Goal: Task Accomplishment & Management: Manage account settings

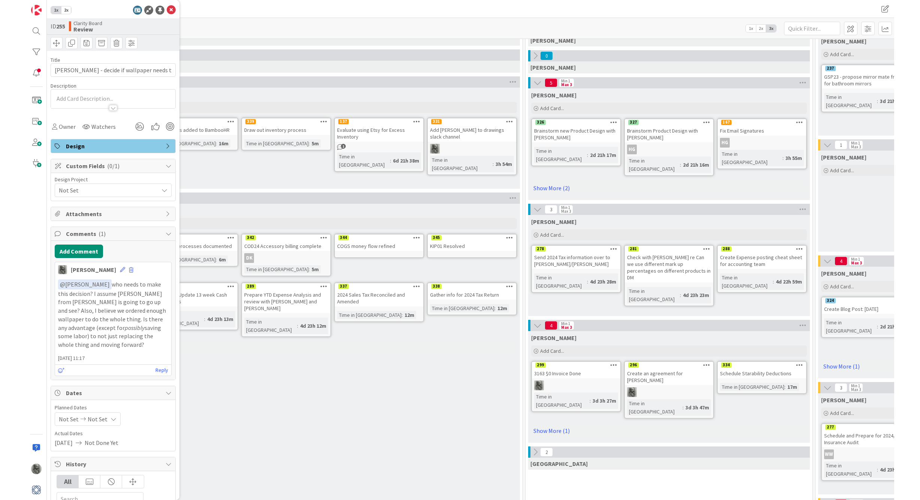
scroll to position [79, 0]
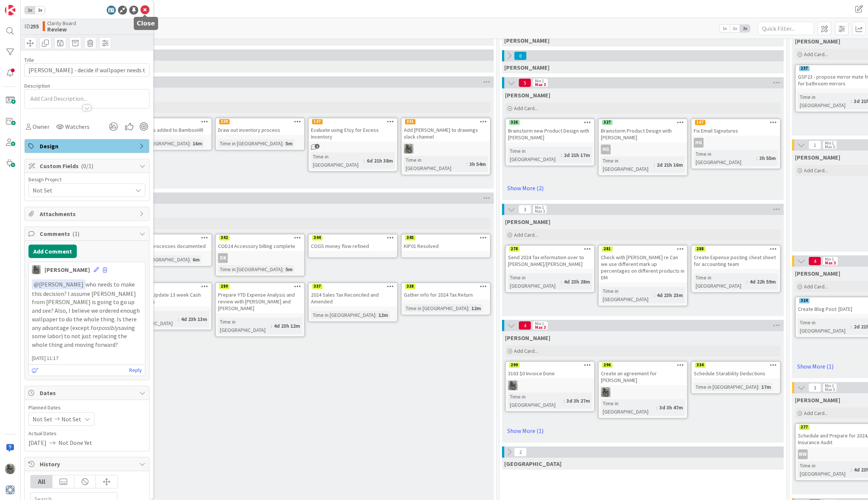
click at [146, 9] on icon at bounding box center [144, 10] width 9 height 9
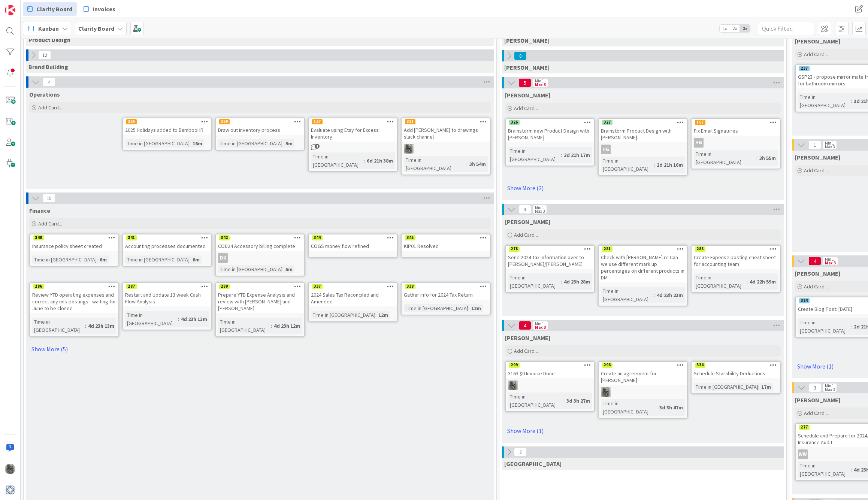
click at [440, 245] on div "KIP01 Resolved" at bounding box center [445, 246] width 88 height 10
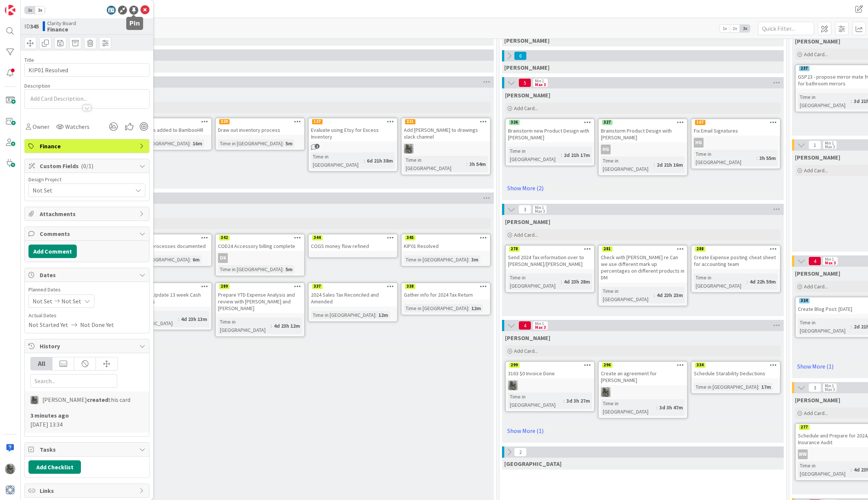
click at [132, 7] on div at bounding box center [133, 10] width 9 height 9
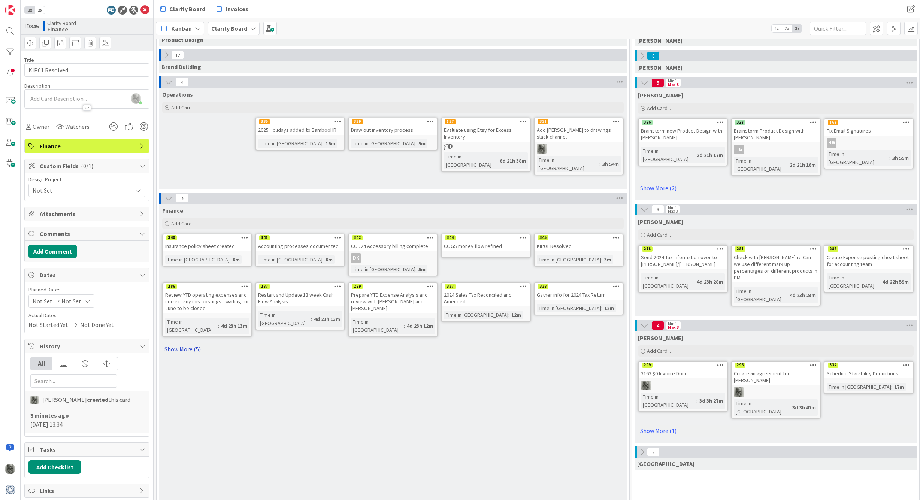
click at [174, 343] on link "Show More (5)" at bounding box center [392, 349] width 461 height 12
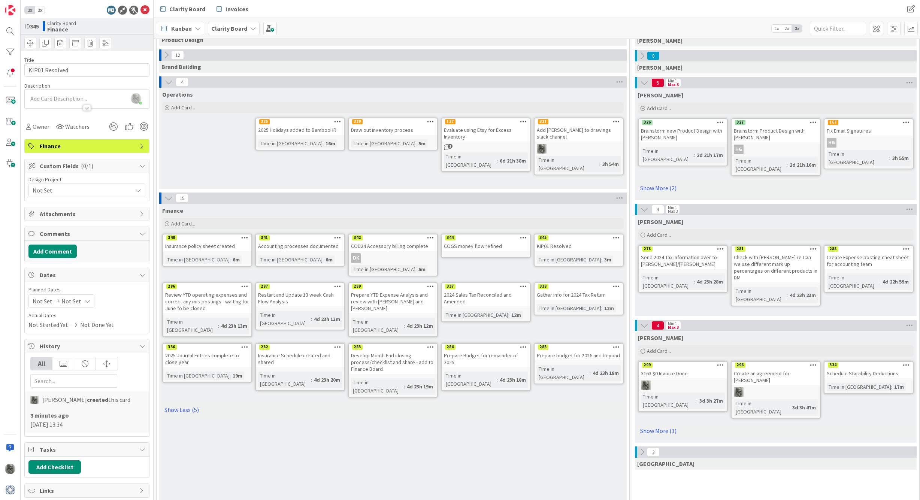
click at [401, 125] on div "Draw out inventory process" at bounding box center [393, 130] width 88 height 10
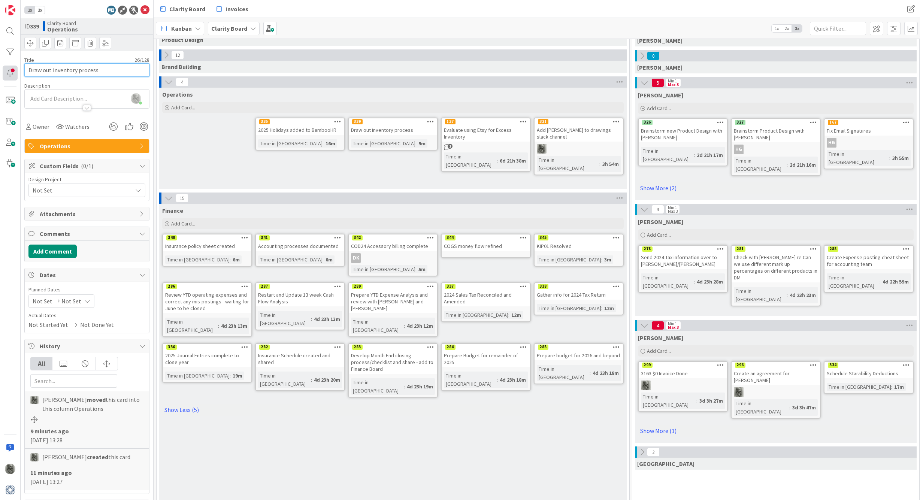
drag, startPoint x: 110, startPoint y: 69, endPoint x: 16, endPoint y: 66, distance: 94.8
click at [16, 66] on div "1x 2x ID 339 Clarity Board Operations Title 26 / 128 Draw out inventory process…" at bounding box center [77, 250] width 154 height 500
type input "Inventory process mapped"
click at [139, 101] on img at bounding box center [136, 98] width 10 height 10
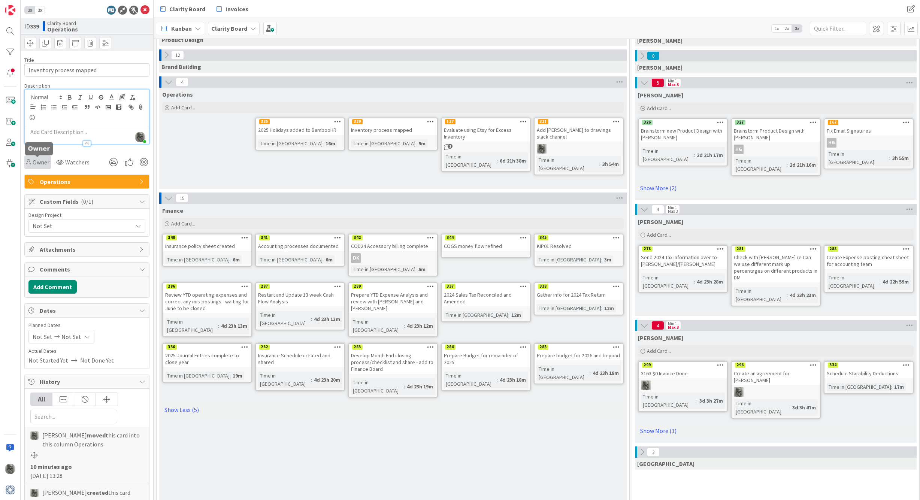
click at [37, 162] on span "Owner" at bounding box center [41, 162] width 17 height 9
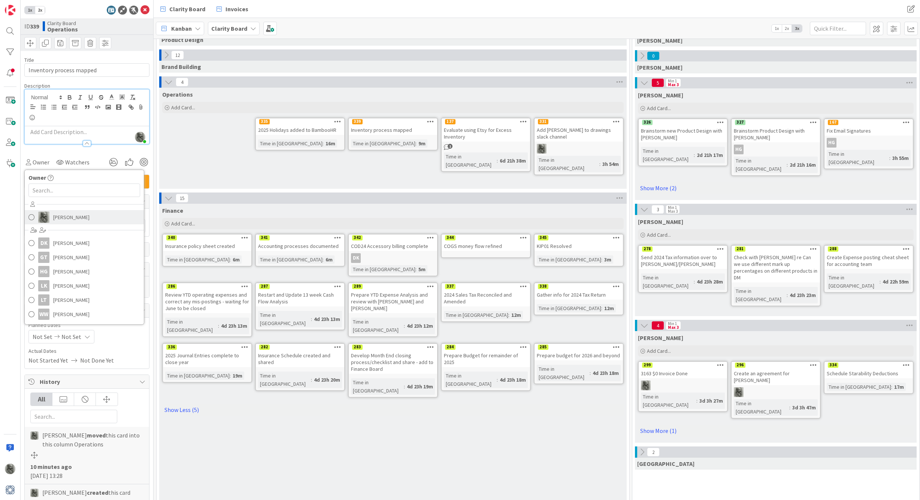
click at [61, 217] on span "[PERSON_NAME]" at bounding box center [71, 217] width 36 height 11
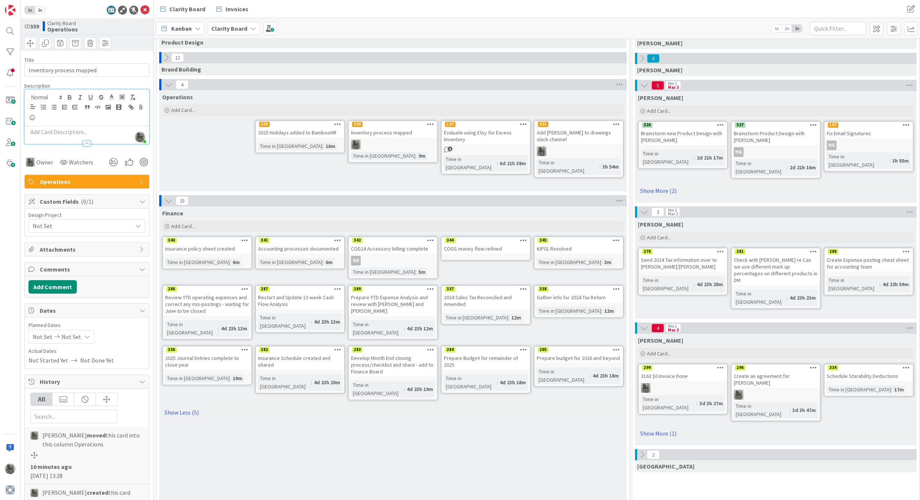
scroll to position [76, 0]
click at [180, 226] on span "Add Card..." at bounding box center [183, 226] width 24 height 7
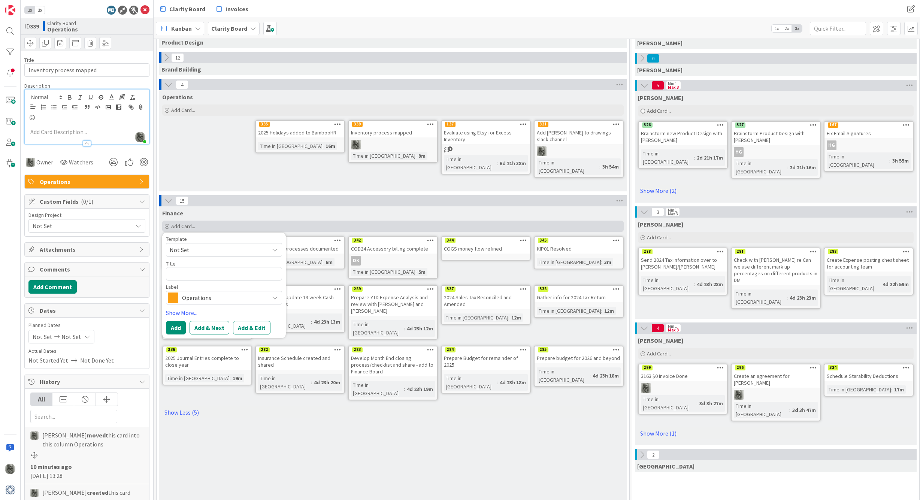
type textarea "x"
type textarea "B"
type textarea "x"
type textarea "Bi"
type textarea "x"
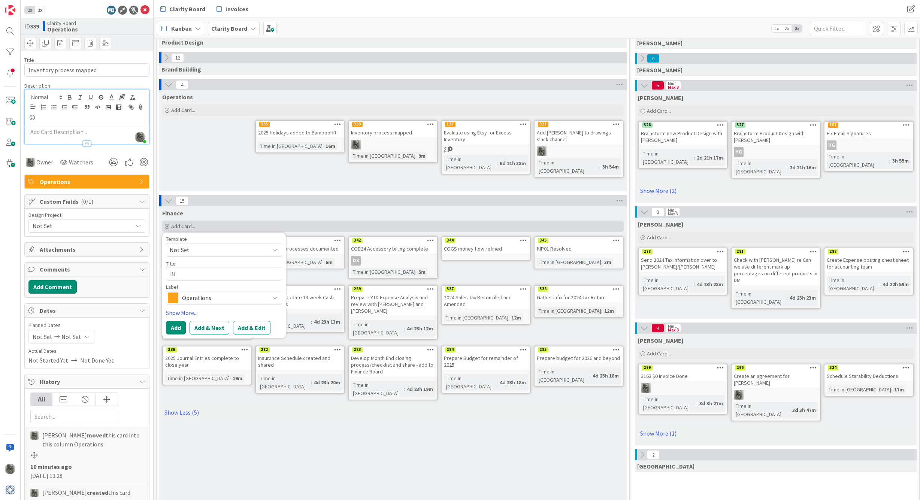
type textarea "Bil"
type textarea "x"
type textarea "Bill"
type textarea "x"
type textarea "Billi"
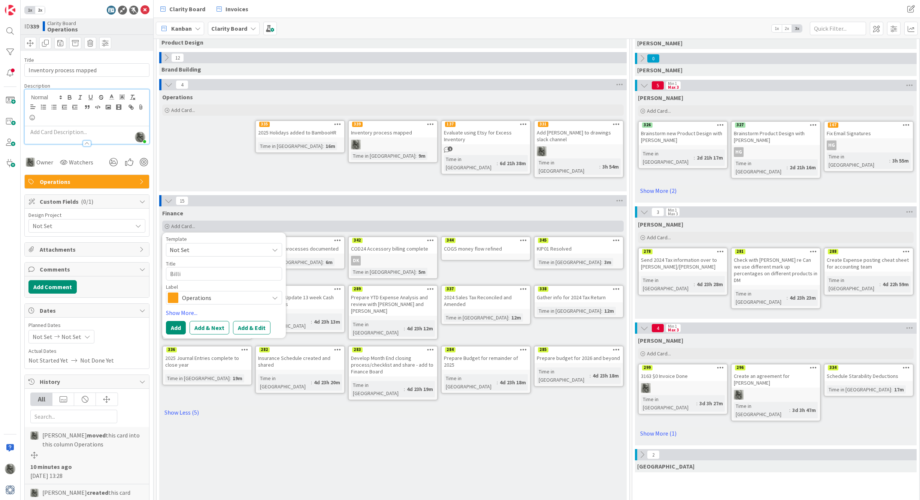
type textarea "x"
type textarea "Billin"
type textarea "x"
type textarea "Billing"
type textarea "x"
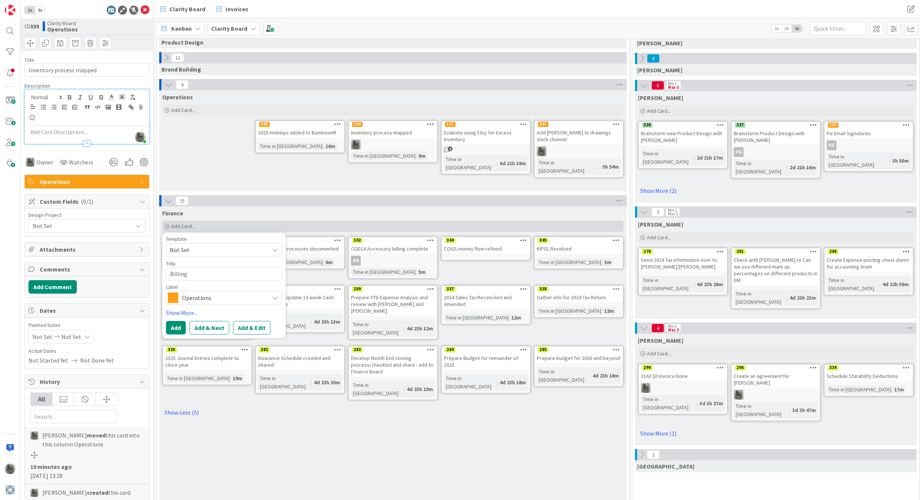
type textarea "Billing"
type textarea "x"
type textarea "Billing g"
type textarea "x"
type textarea "Billing gr"
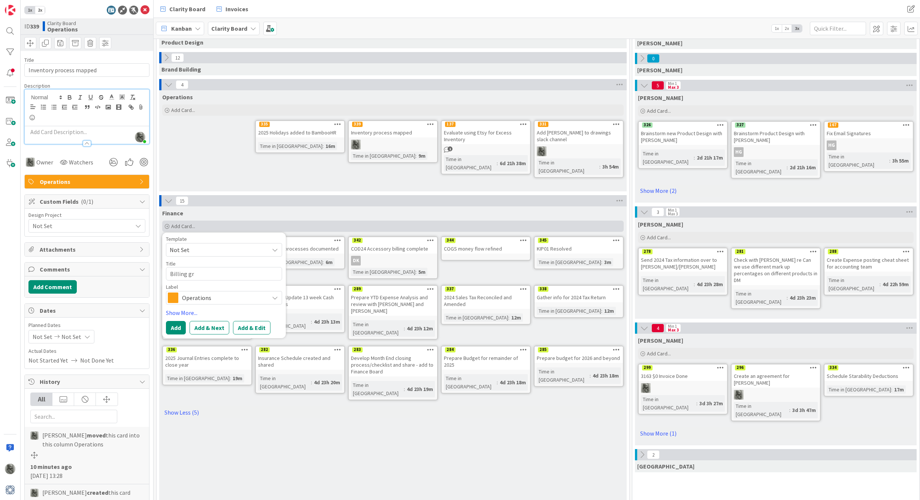
type textarea "x"
type textarea "Billing gri"
type textarea "x"
type textarea "Billing grid"
type textarea "x"
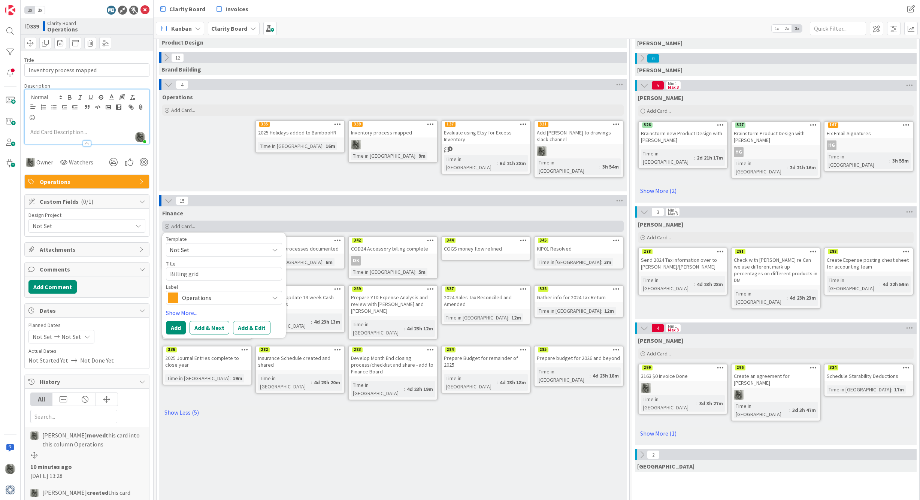
type textarea "Billing grid"
type textarea "x"
type textarea "Billing grid"
type textarea "x"
type textarea "Billing grid/"
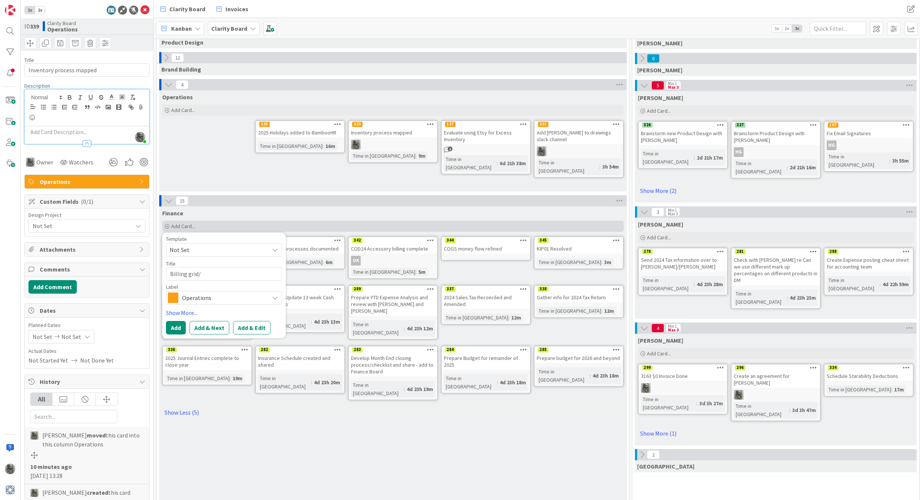
type textarea "x"
type textarea "Billing grid/I"
type textarea "x"
type textarea "Billing grid/In"
type textarea "x"
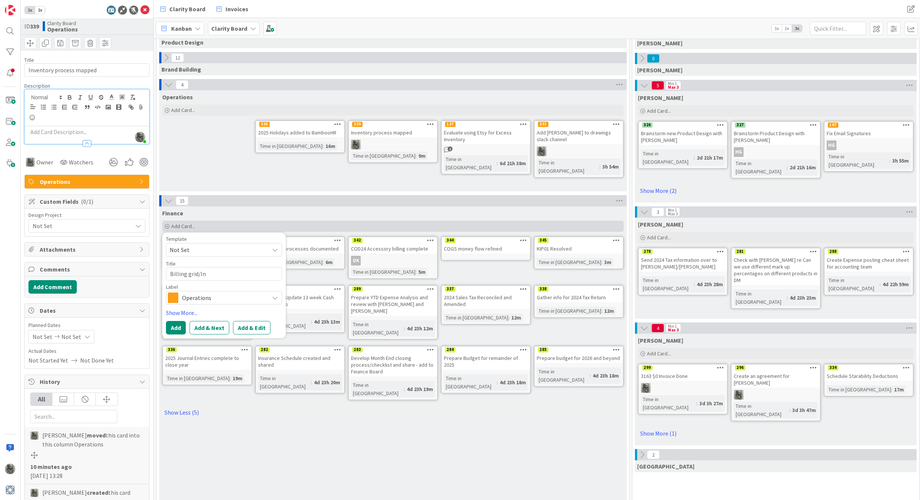
type textarea "Billing grid/Inv"
type textarea "x"
type textarea "Billing grid/Invo"
type textarea "x"
type textarea "Billing grid/Invoi"
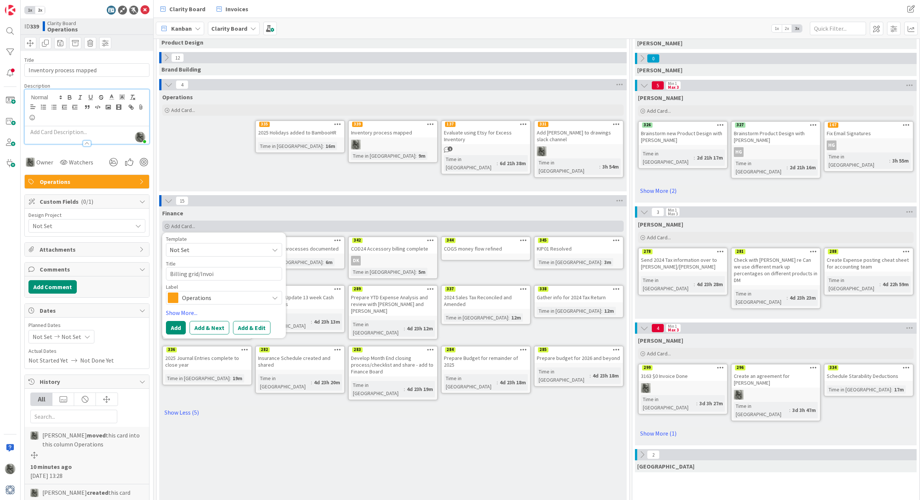
type textarea "x"
type textarea "Billing grid/Invoic"
type textarea "x"
type textarea "Billing grid/Invoice"
type textarea "x"
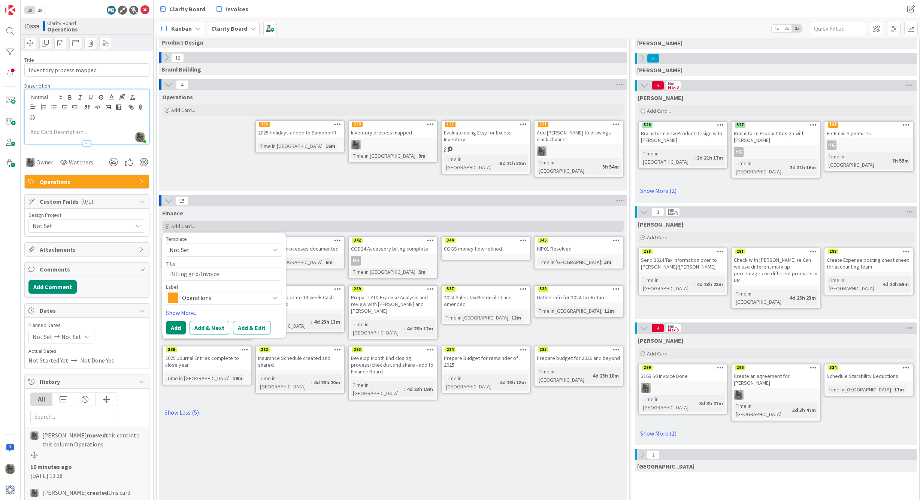
type textarea "Billing grid/Invoice"
type textarea "x"
type textarea "Billing grid/Invoice t"
type textarea "x"
type textarea "Billing grid/Invoice tr"
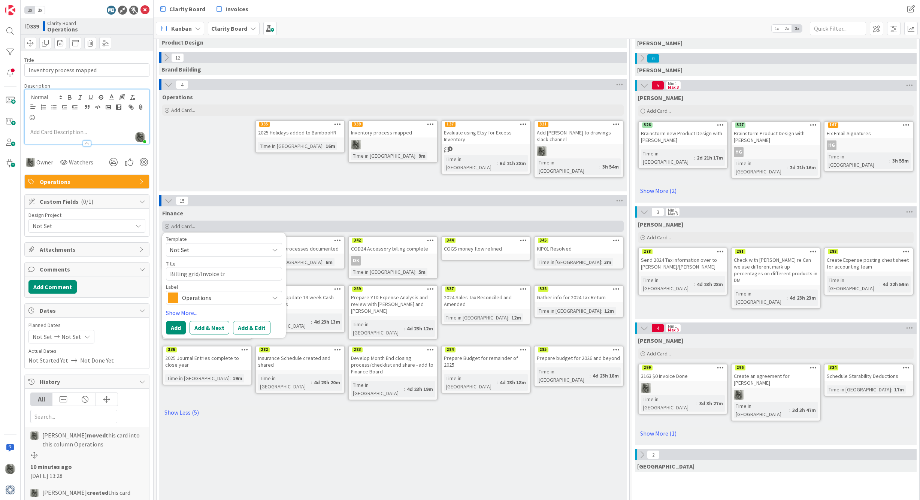
type textarea "x"
type textarea "Billing grid/Invoice tra"
type textarea "x"
type textarea "Billing grid/Invoice trac"
type textarea "x"
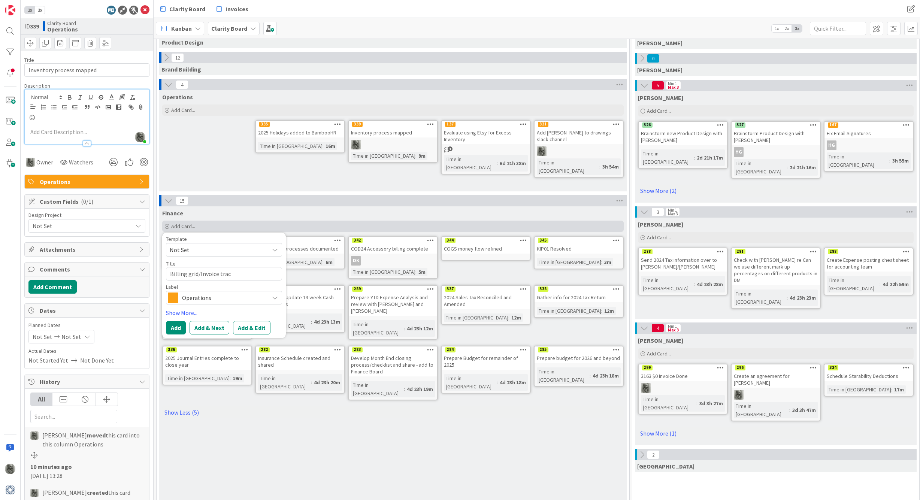
type textarea "Billing grid/Invoice track"
type textarea "x"
type textarea "Billing grid/Invoice tracki"
type textarea "x"
type textarea "Billing grid/Invoice trackin"
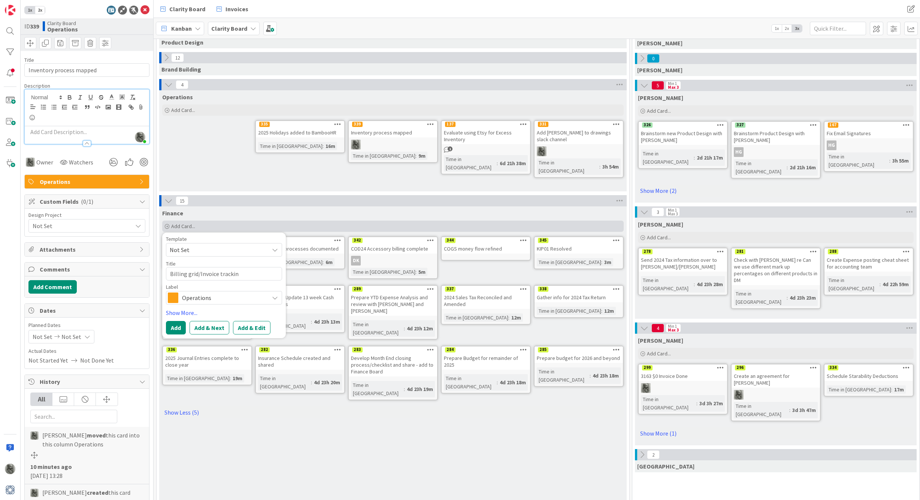
type textarea "x"
type textarea "Billing grid/Invoice tracking"
type textarea "x"
type textarea "Billing grid/Invoice tracking"
type textarea "x"
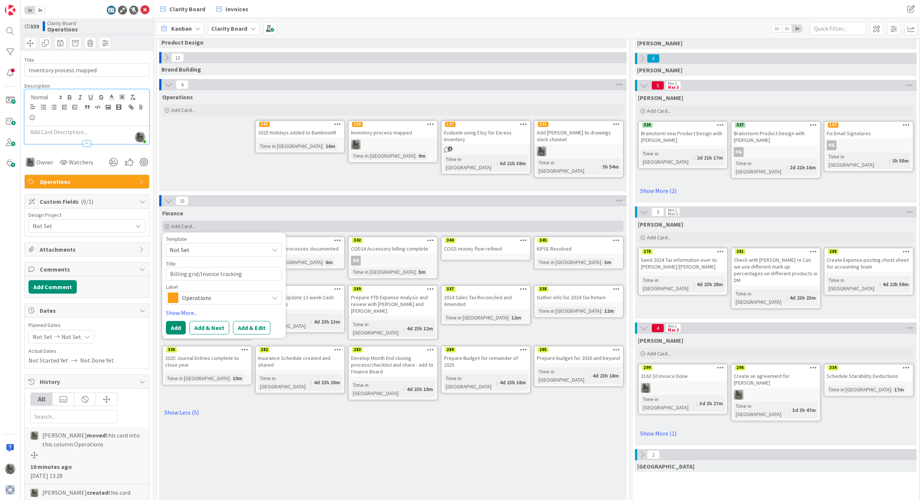
type textarea "Billing grid/Invoice tracking c"
type textarea "x"
type textarea "Billing grid/Invoice tracking cr"
type textarea "x"
type textarea "Billing grid/Invoice tracking cre"
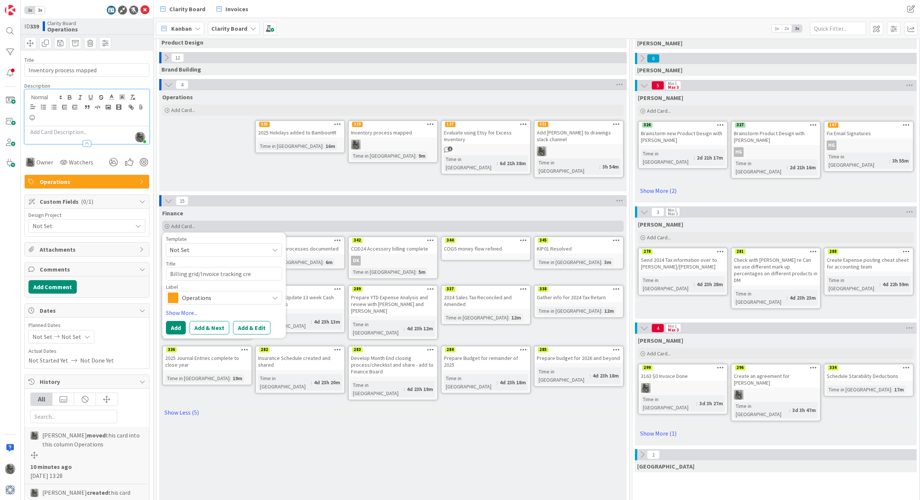
type textarea "x"
type textarea "Billing grid/Invoice tracking crea"
type textarea "x"
type textarea "Billing grid/Invoice tracking creat"
type textarea "x"
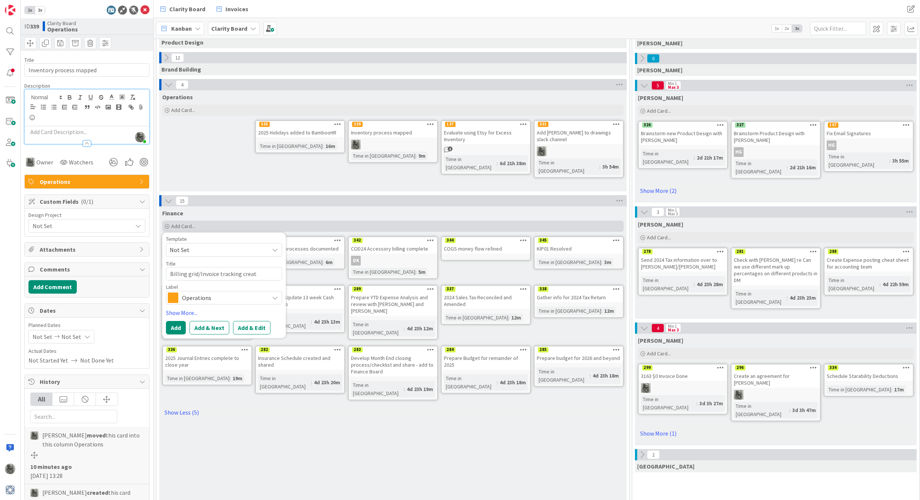
type textarea "Billing grid/Invoice tracking create"
type textarea "x"
type textarea "Billing grid/Invoice tracking created"
click at [216, 300] on span "Operations" at bounding box center [223, 297] width 83 height 10
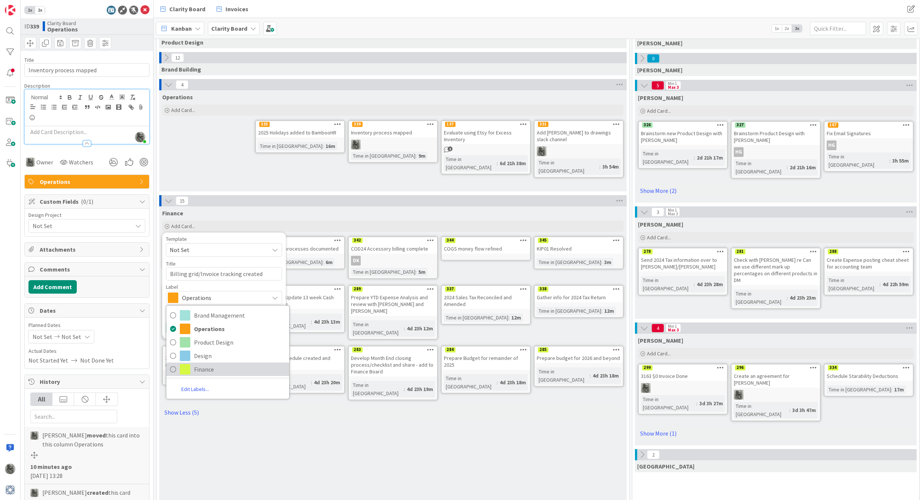
click at [201, 370] on span "Finance" at bounding box center [239, 369] width 91 height 11
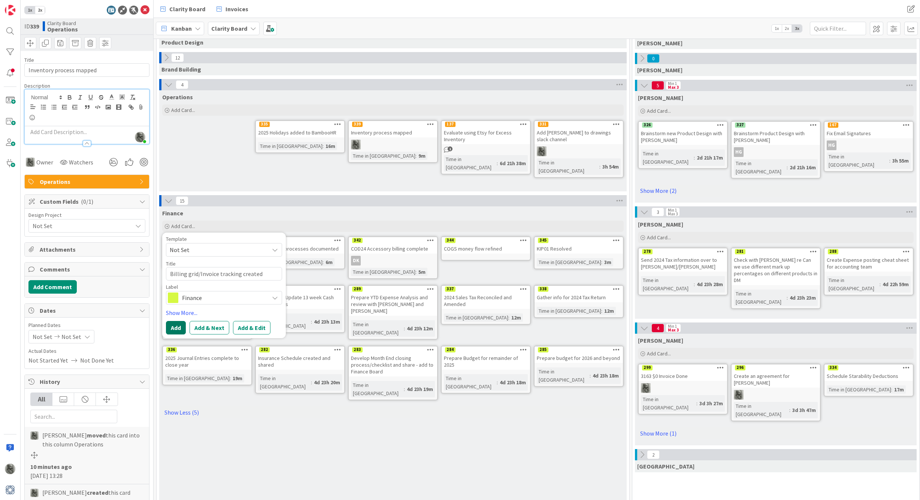
click at [176, 329] on button "Add" at bounding box center [176, 327] width 20 height 13
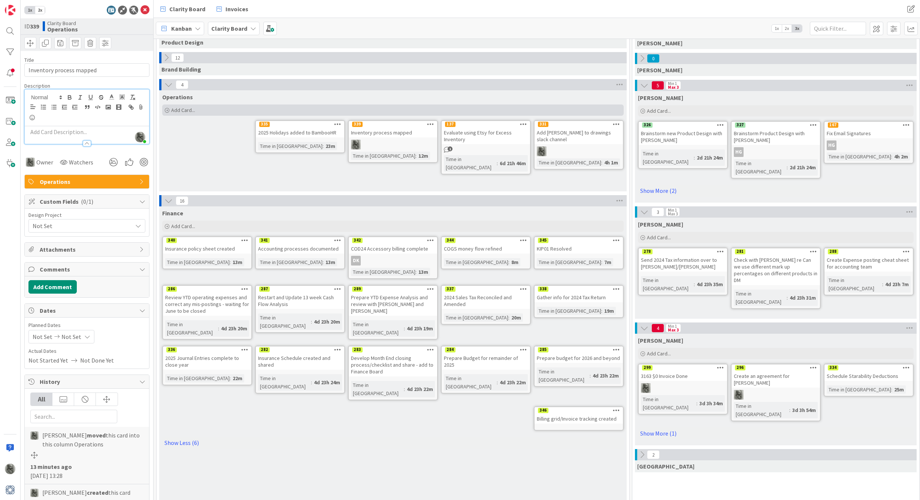
click at [185, 109] on span "Add Card..." at bounding box center [183, 110] width 24 height 7
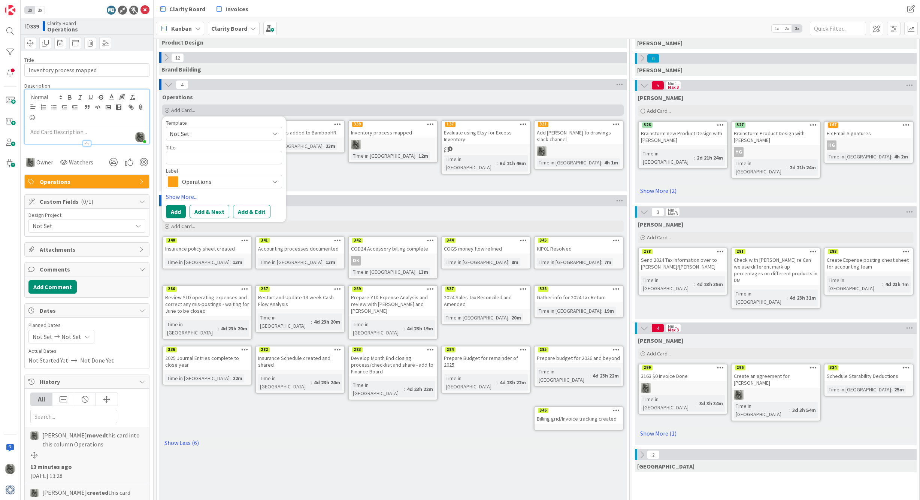
type textarea "x"
type textarea "A"
type textarea "x"
type textarea "Ad"
type textarea "x"
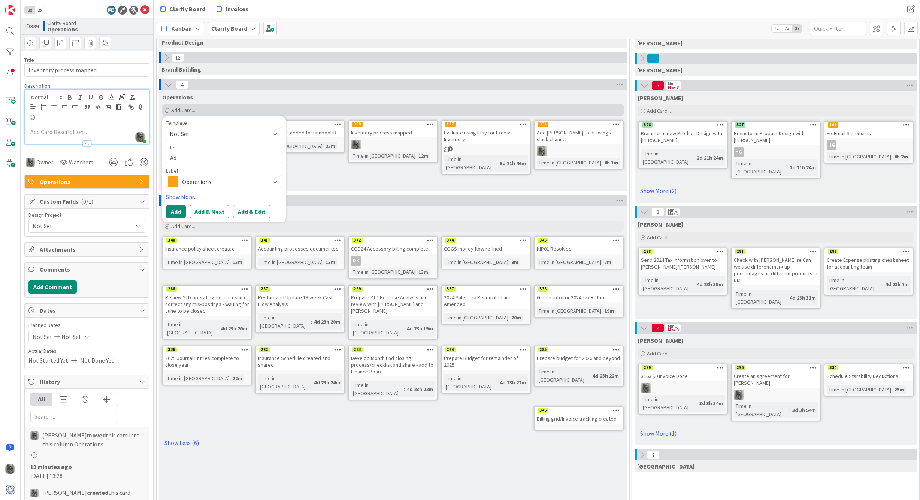
type textarea "Add"
type textarea "x"
type textarea "Add"
type textarea "x"
type textarea "Add a"
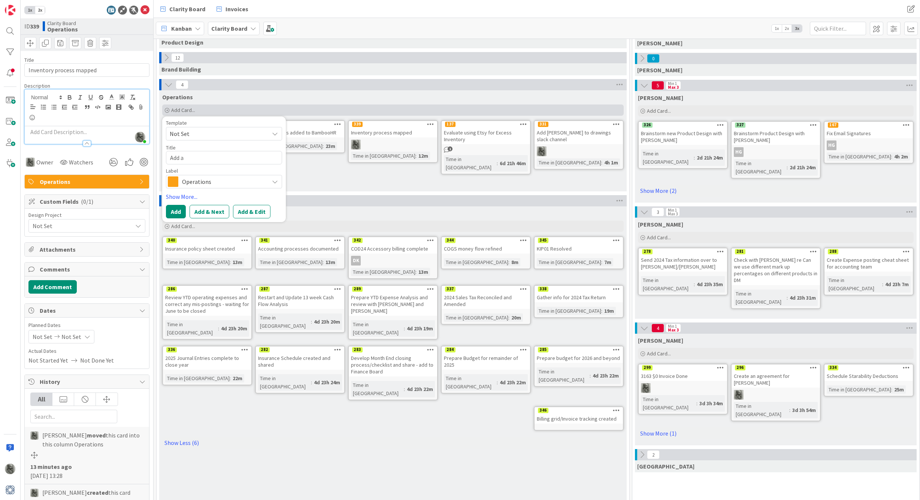
type textarea "x"
type textarea "Add a"
type textarea "x"
type textarea "Add a b"
type textarea "x"
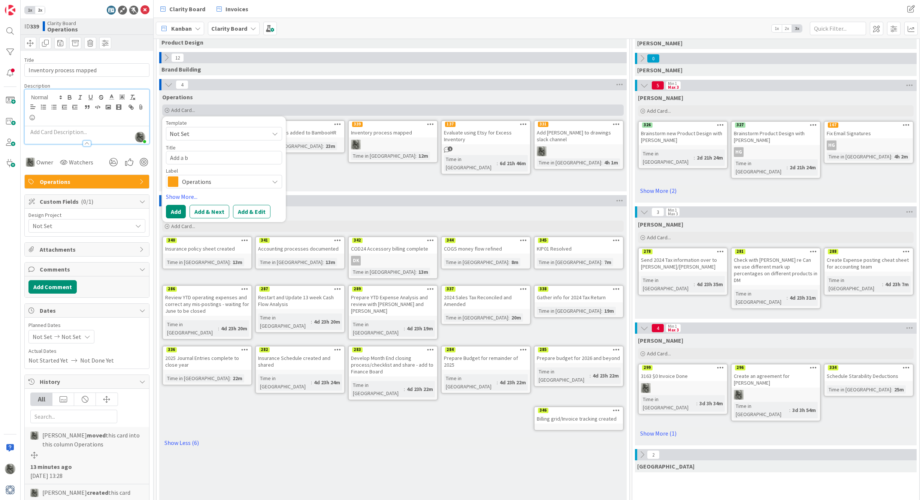
type textarea "Add a bo"
type textarea "x"
type textarea "Add a boa"
type textarea "x"
type textarea "Add a boar"
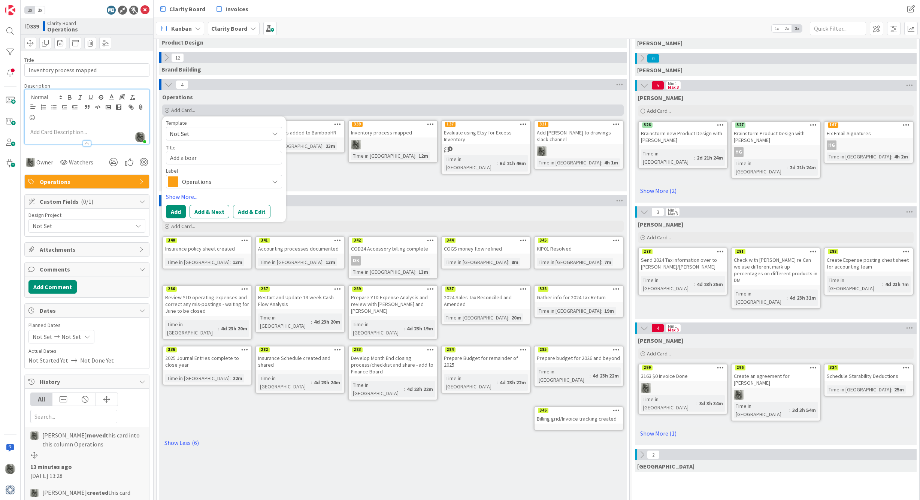
type textarea "x"
type textarea "Add a board"
type textarea "x"
type textarea "Add a board"
type textarea "x"
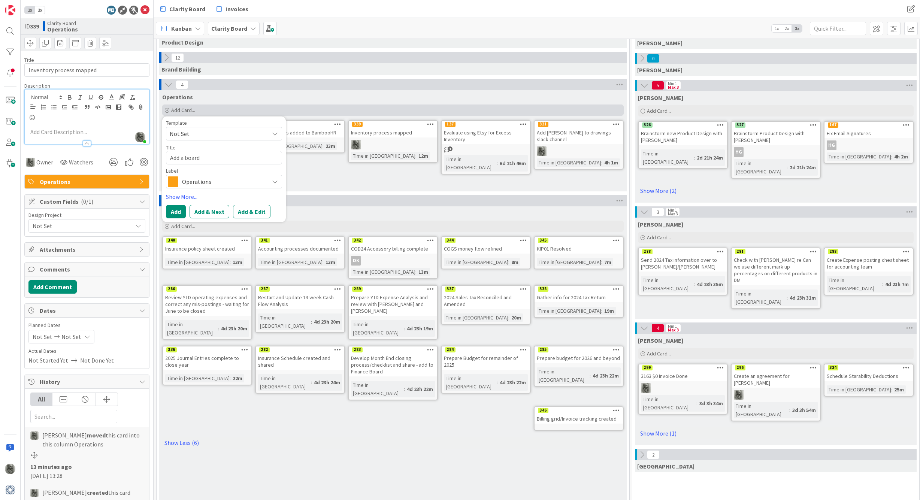
type textarea "Add a board t"
type textarea "x"
type textarea "Add a board to"
type textarea "x"
type textarea "Add a board tok"
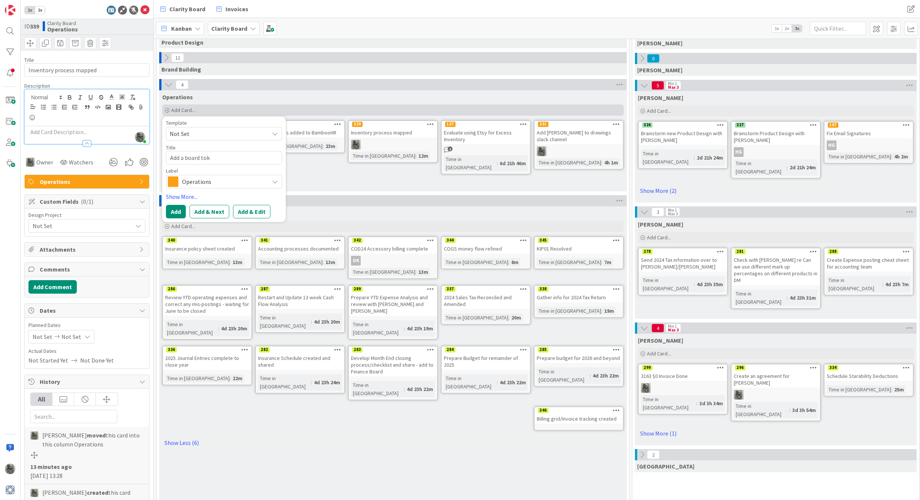
type textarea "x"
type textarea "Add a board toke"
type textarea "x"
type textarea "Add a board token"
type textarea "x"
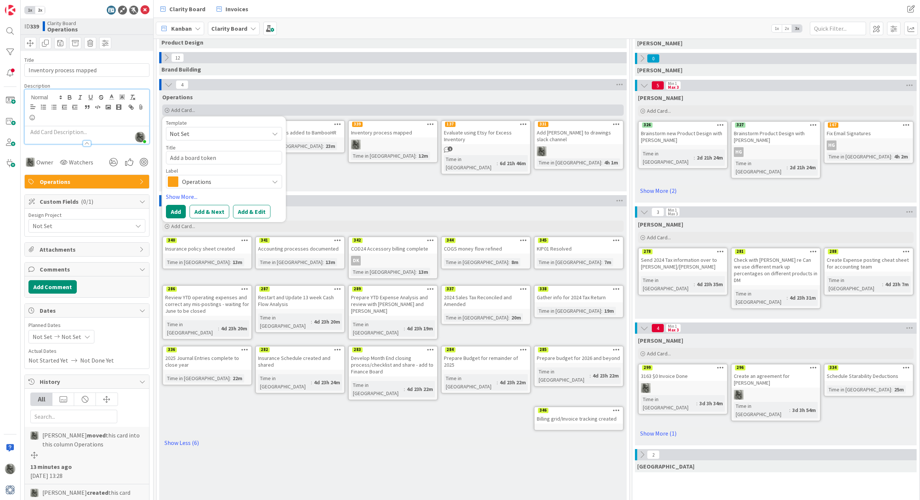
type textarea "Add a board token"
type textarea "x"
type textarea "Add a board token f"
type textarea "x"
type textarea "Add a board token fo"
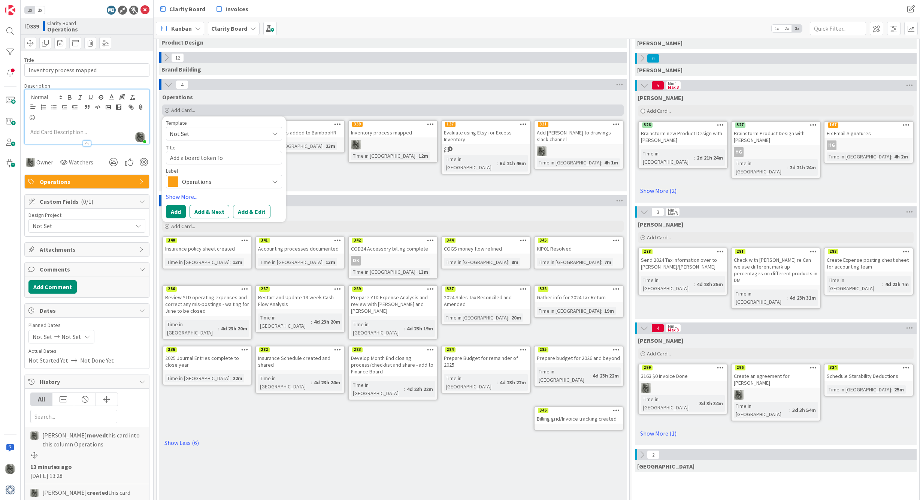
type textarea "x"
type textarea "Add a board token for"
type textarea "x"
type textarea "Add a board token for"
type textarea "x"
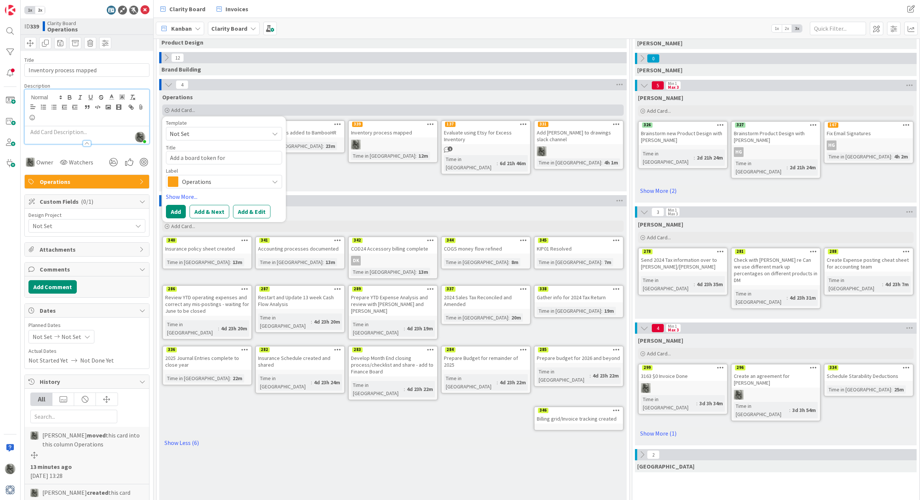
type textarea "Add a board token for t"
type textarea "x"
type textarea "Add a board token for ta"
type textarea "x"
type textarea "Add a board token for t"
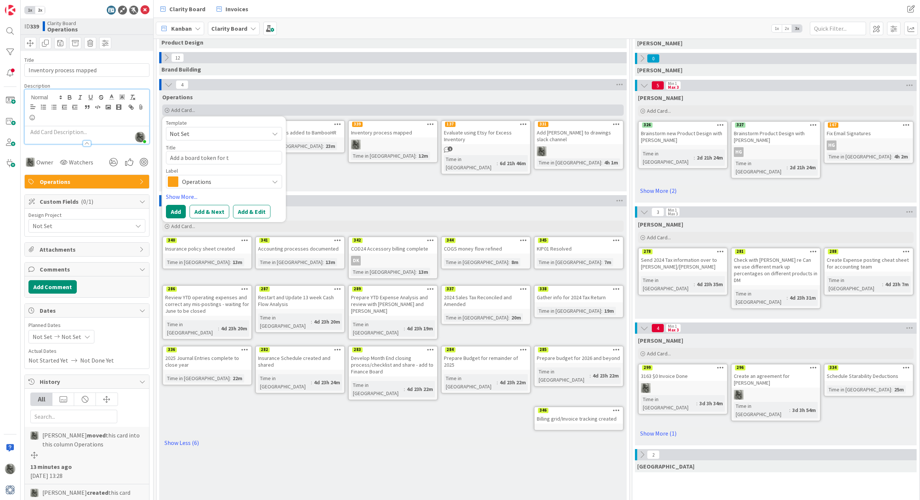
type textarea "x"
type textarea "Add a board token for"
type textarea "x"
type textarea "Add a board token for c"
type textarea "x"
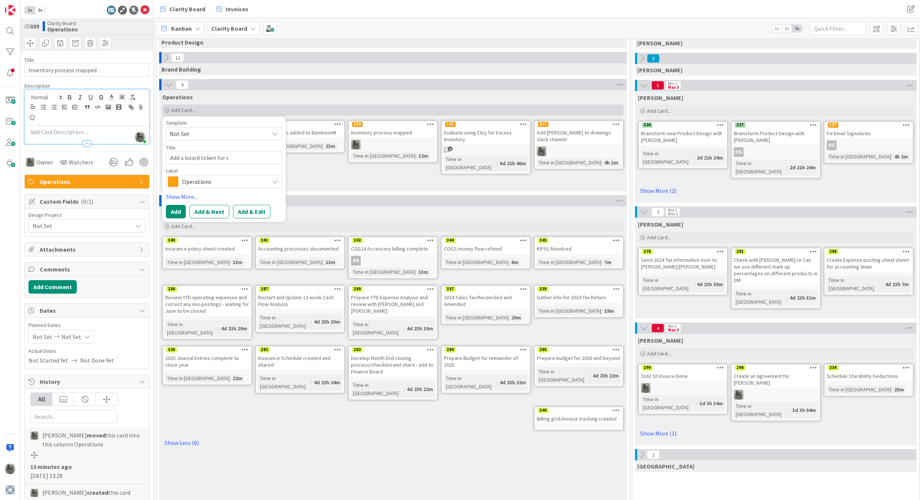
type textarea "Add a board token for ca"
type textarea "x"
type textarea "Add a board token for car"
type textarea "x"
type textarea "Add a board token for card"
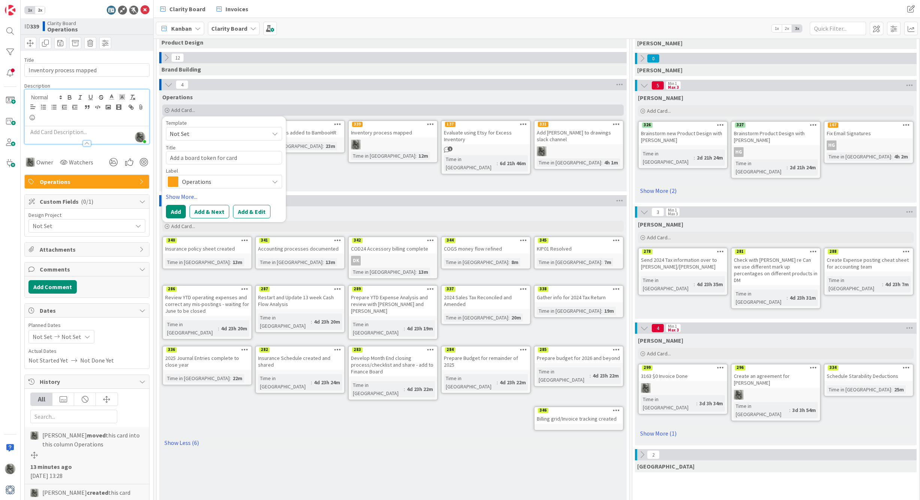
type textarea "x"
type textarea "Add a board token for cards"
type textarea "x"
type textarea "Add a board token for cards"
type textarea "x"
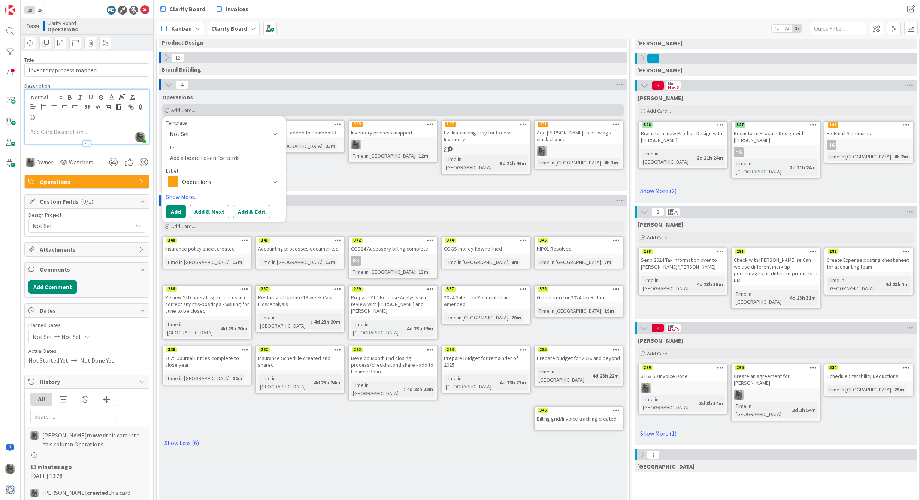
type textarea "Add a board token for cards t"
type textarea "x"
type textarea "Add a board token for cards th"
type textarea "x"
type textarea "Add a board token for cards tha"
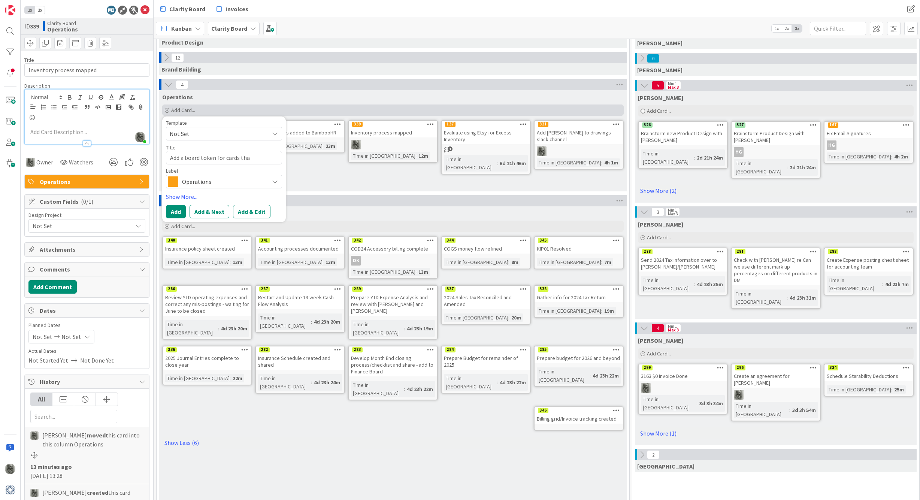
type textarea "x"
type textarea "Add a board token for cards that"
type textarea "x"
type textarea "Add a board token for cards that"
type textarea "x"
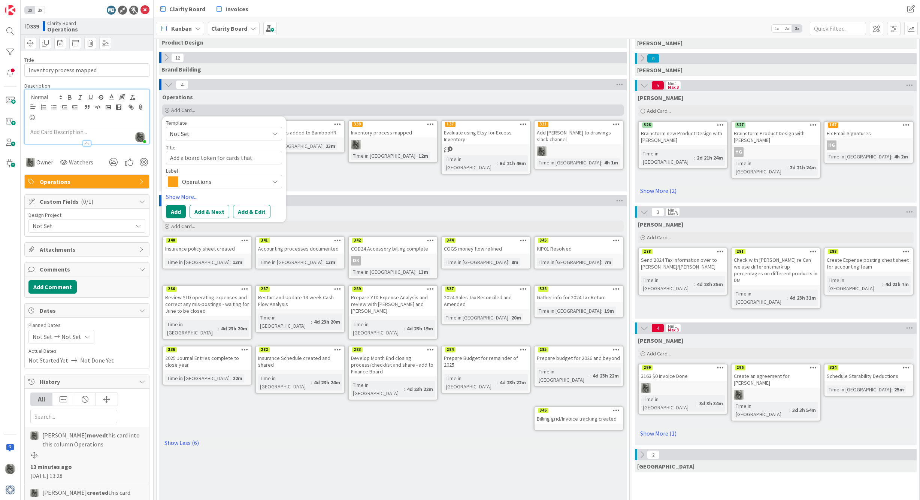
type textarea "Add a board token for cards that n"
type textarea "x"
type textarea "Add a board token for cards that nee"
type textarea "x"
type textarea "Add a board token for cards that need"
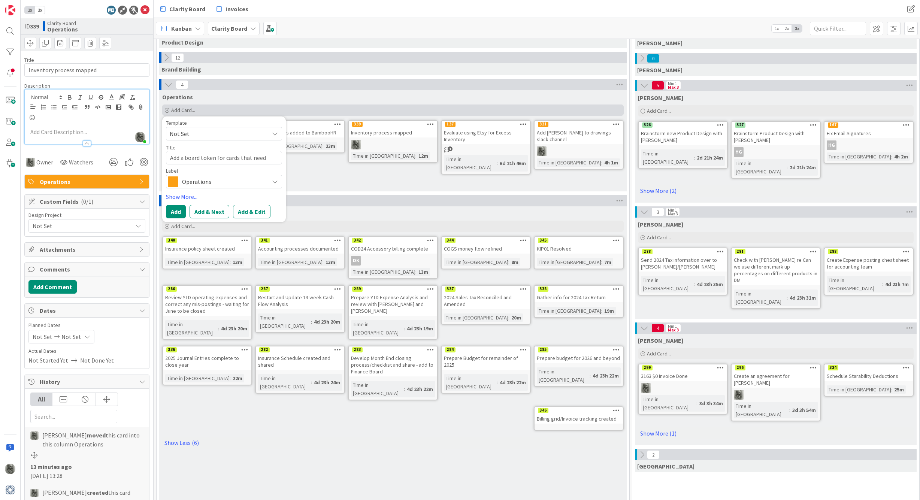
type textarea "x"
type textarea "Add a board token for cards that need"
type textarea "x"
type textarea "Add a board token for cards that need t"
type textarea "x"
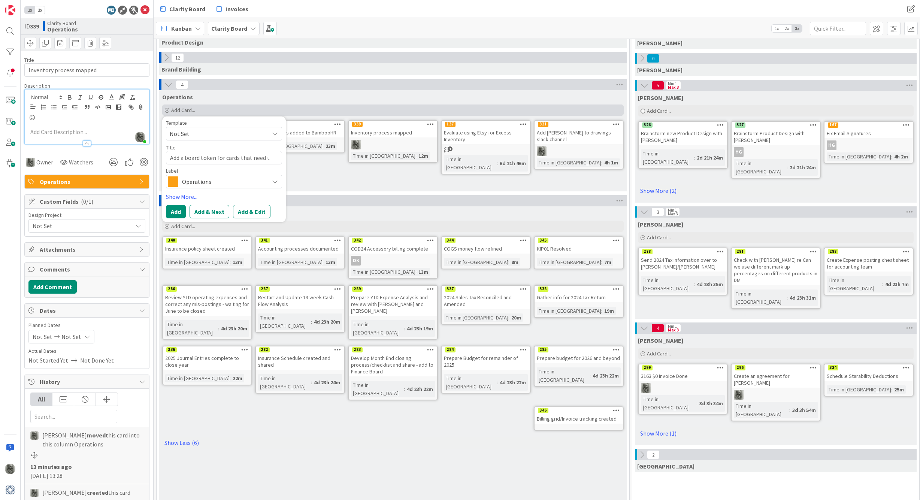
type textarea "Add a board token for cards that need to"
type textarea "x"
type textarea "Add a board token for cards that need to"
type textarea "x"
type textarea "Add a board token for cards that need to b"
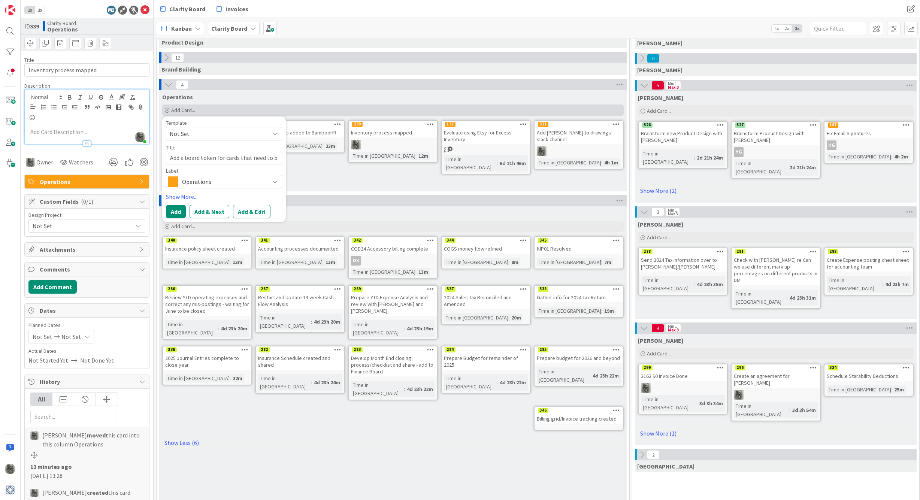
type textarea "x"
type textarea "Add a board token for cards that need to be"
type textarea "x"
type textarea "Add a board token for cards that need to be"
type textarea "x"
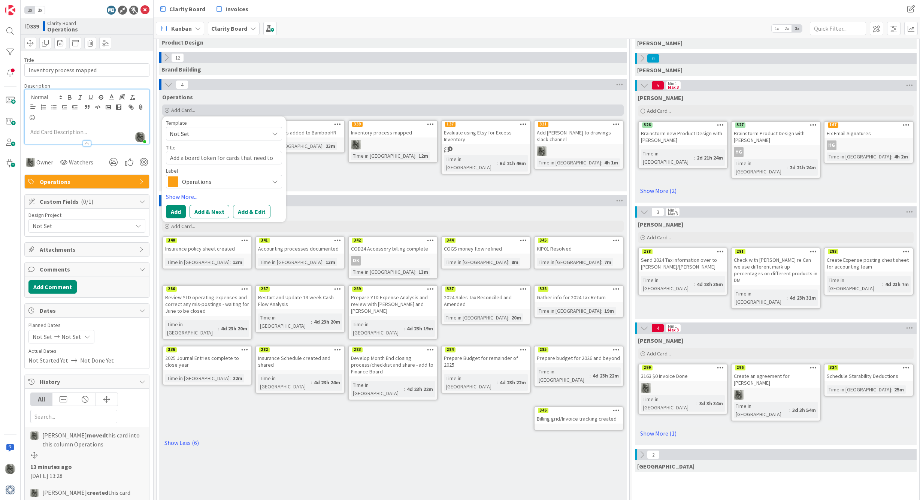
type textarea "Add a board token for cards that need to be b"
type textarea "x"
type textarea "Add a board token for cards that need to be br"
type textarea "x"
type textarea "Add a board token for cards that need to be bro"
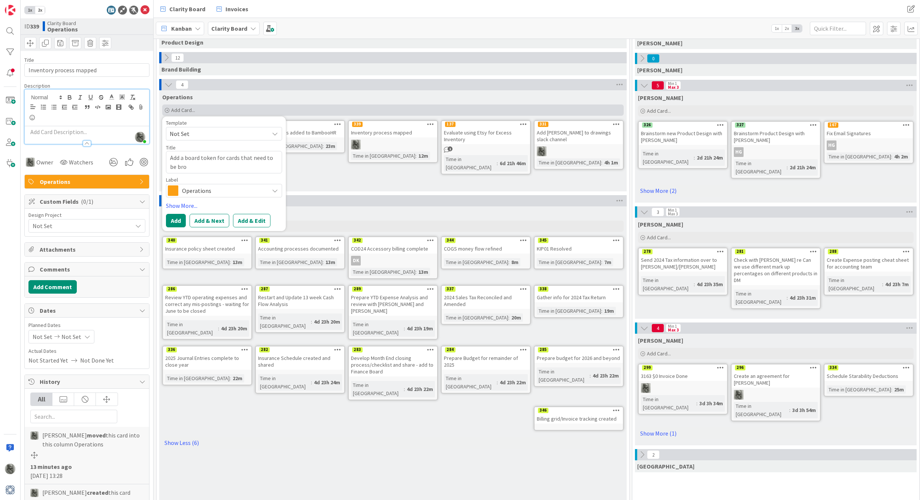
type textarea "x"
type textarea "Add a board token for cards that need to be brok"
type textarea "x"
type textarea "Add a board token for cards that need to be broke"
type textarea "x"
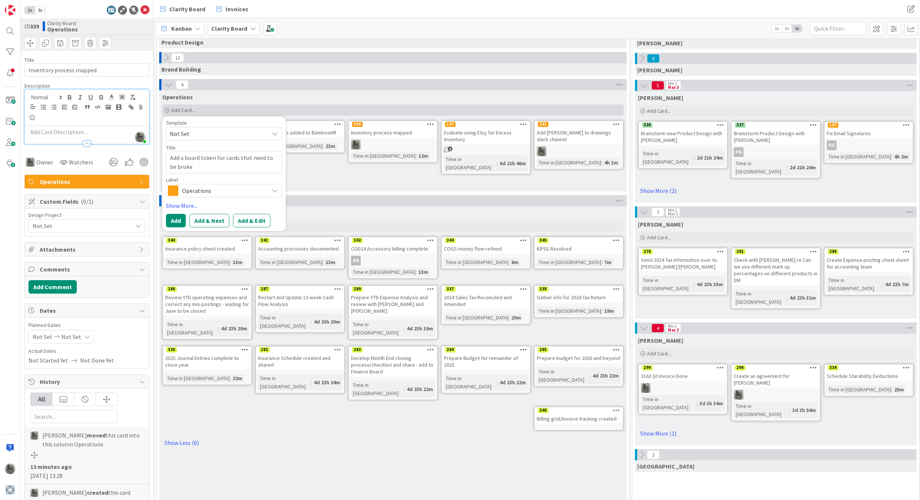
type textarea "Add a board token for cards that need to be broken"
type textarea "x"
type textarea "Add a board token for cards that need to be broken"
type textarea "x"
type textarea "Add a board token for cards that need to be broken d"
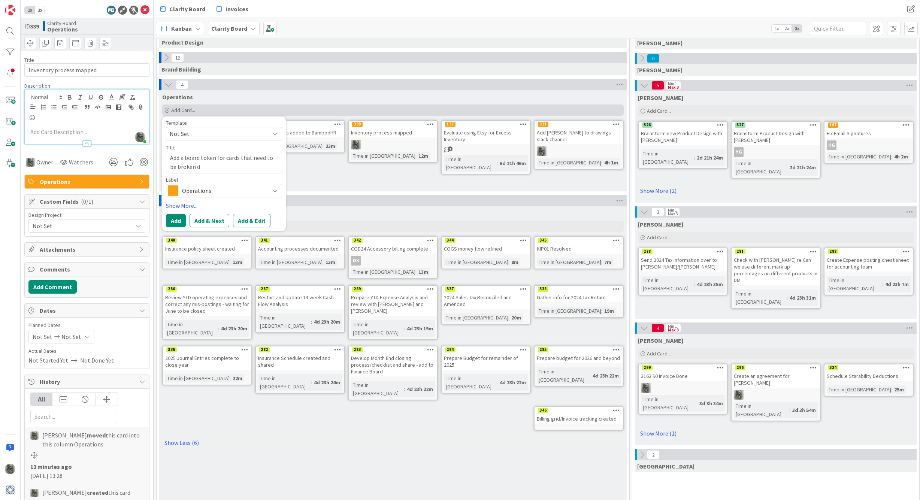
type textarea "x"
type textarea "Add a board token for cards that need to be broken do"
type textarea "x"
type textarea "Add a board token for cards that need to be broken dow"
type textarea "x"
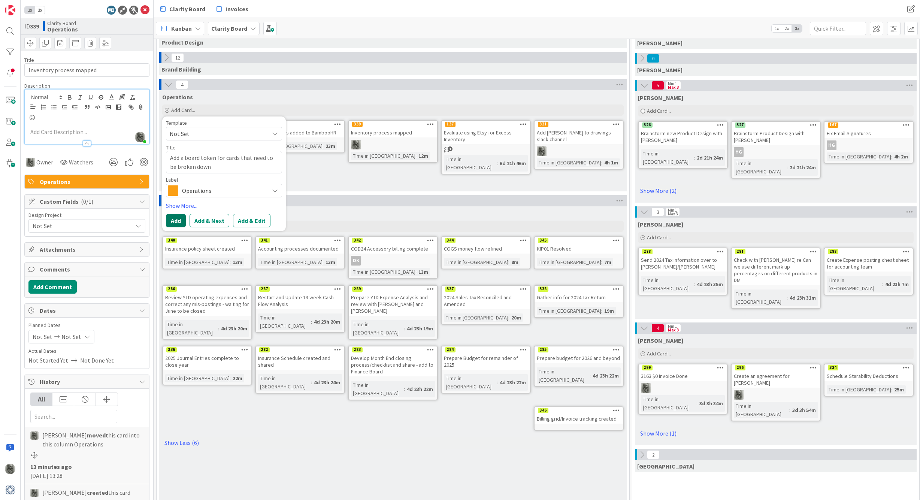
type textarea "Add a board token for cards that need to be broken down"
click at [170, 221] on button "Add" at bounding box center [176, 220] width 20 height 13
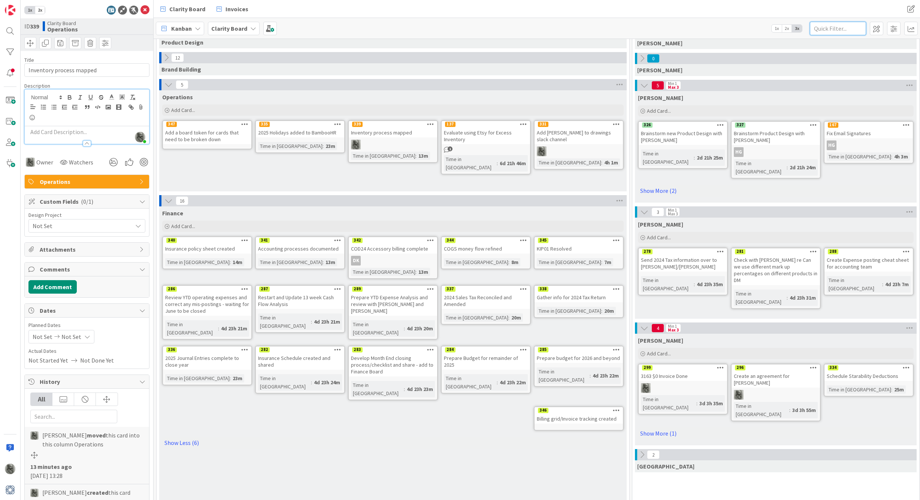
click at [829, 27] on input "text" at bounding box center [837, 28] width 56 height 13
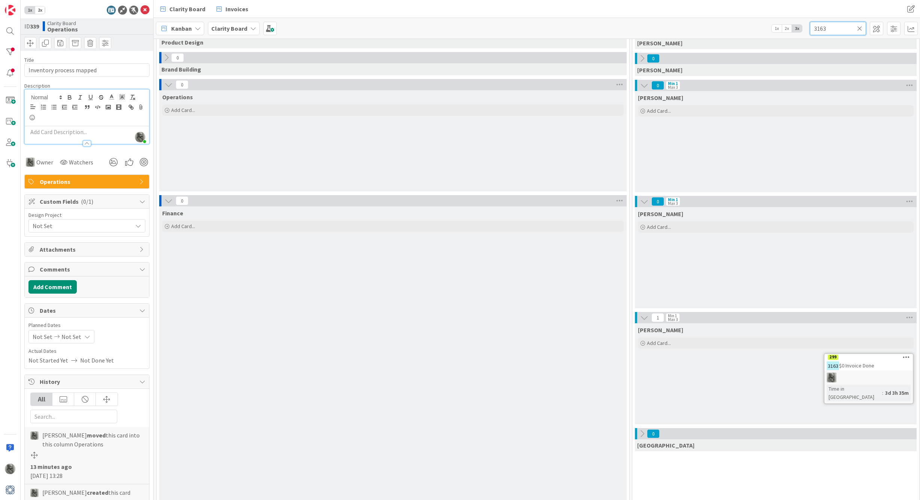
type input "3163"
click at [859, 29] on icon at bounding box center [859, 28] width 5 height 7
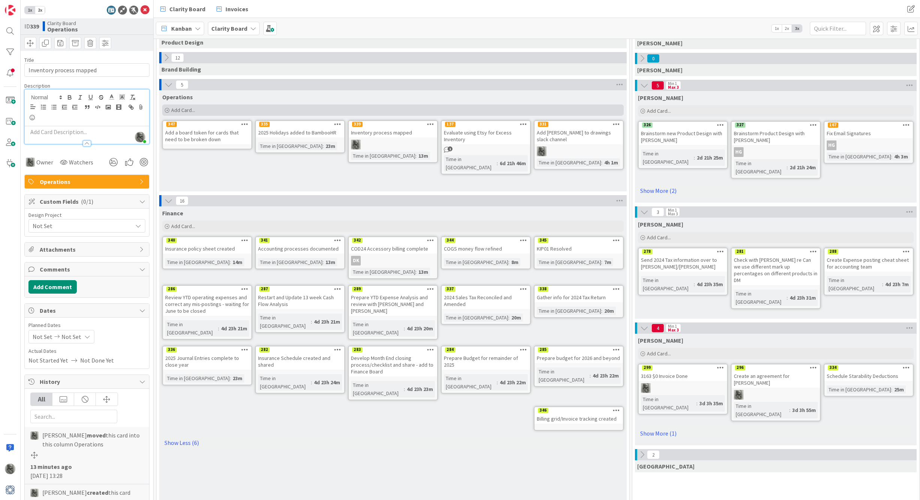
click at [182, 110] on span "Add Card..." at bounding box center [183, 110] width 24 height 7
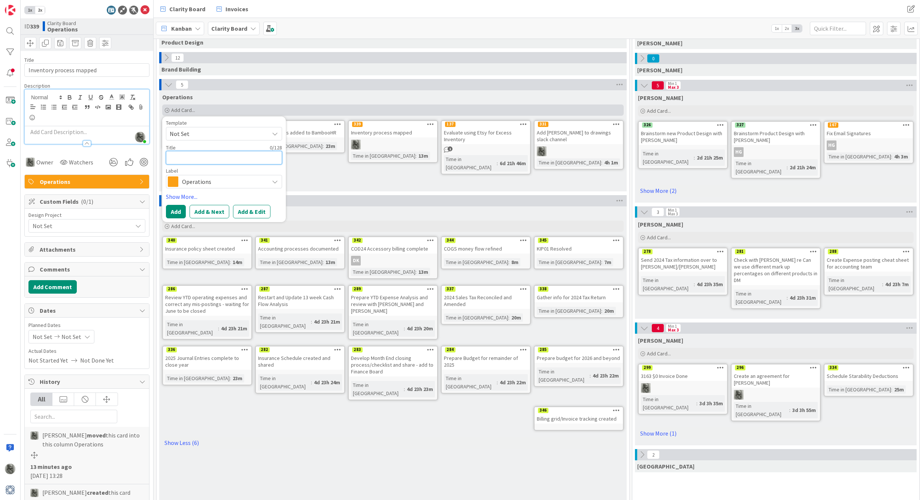
type textarea "x"
type textarea "I"
type textarea "x"
click at [179, 197] on link "Show More..." at bounding box center [224, 196] width 116 height 9
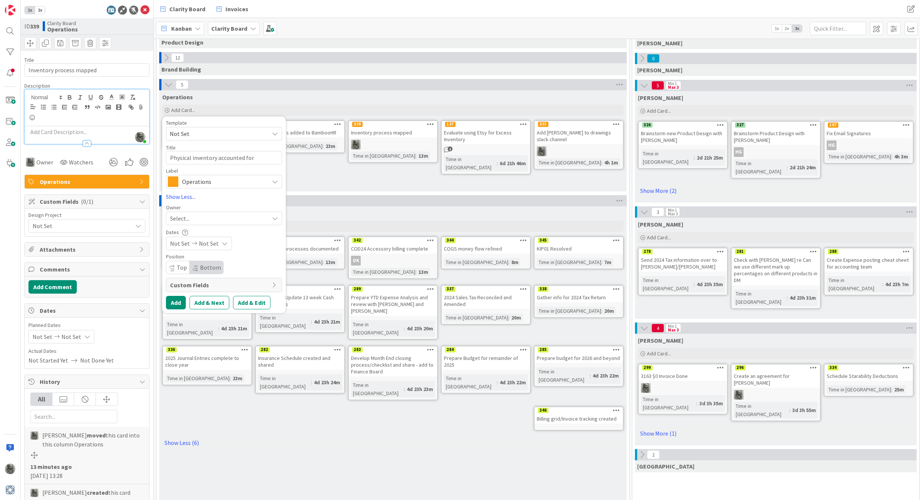
click at [219, 217] on div "Select..." at bounding box center [219, 218] width 99 height 9
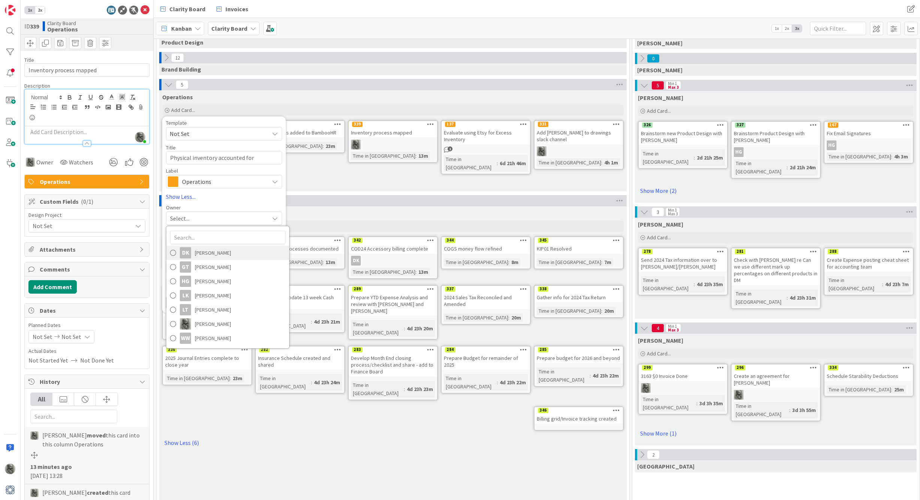
click at [198, 253] on span "[PERSON_NAME]" at bounding box center [213, 252] width 36 height 11
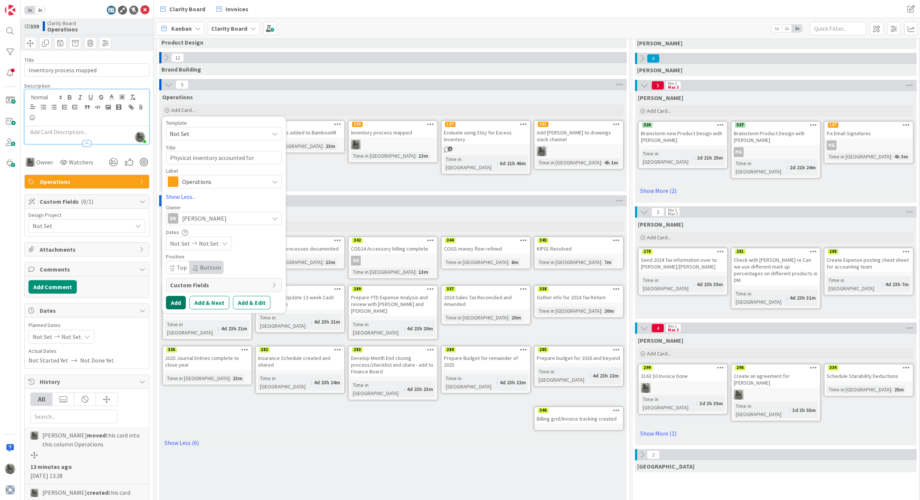
click at [176, 305] on button "Add" at bounding box center [176, 302] width 20 height 13
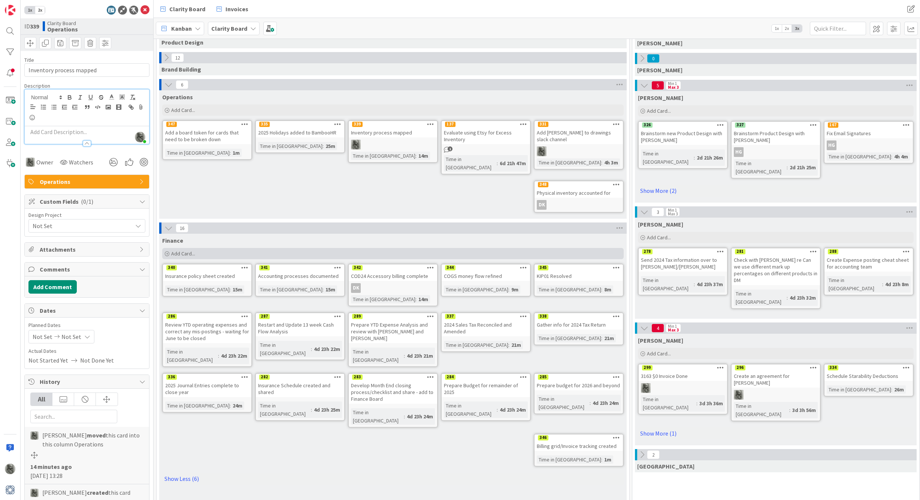
click at [183, 250] on span "Add Card..." at bounding box center [183, 253] width 24 height 7
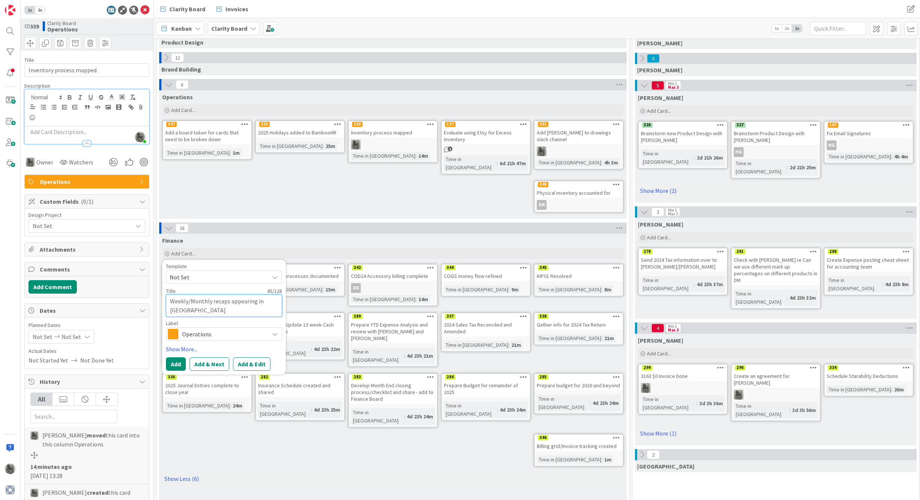
drag, startPoint x: 218, startPoint y: 303, endPoint x: 212, endPoint y: 294, distance: 10.1
click at [212, 294] on textarea "Weekly/Monthly recaps appearing in [GEOGRAPHIC_DATA]" at bounding box center [224, 305] width 116 height 22
click at [200, 329] on span "Operations" at bounding box center [223, 334] width 83 height 10
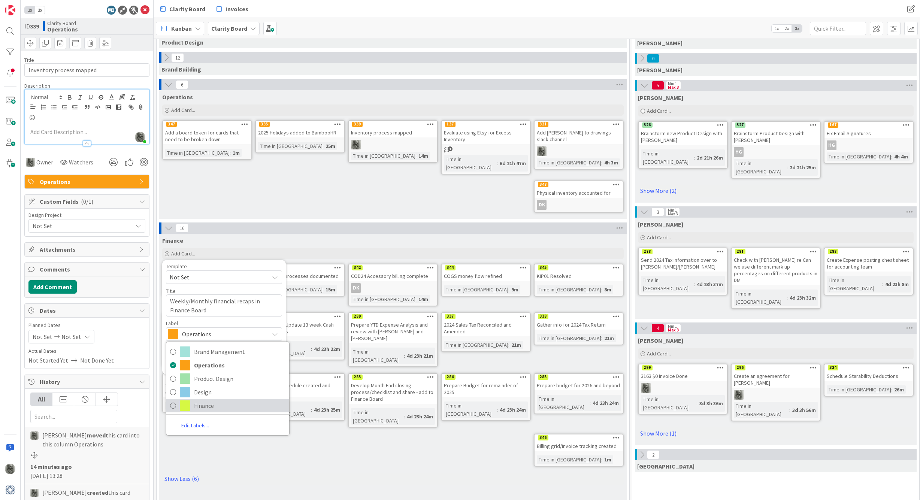
click at [187, 400] on span at bounding box center [185, 405] width 10 height 10
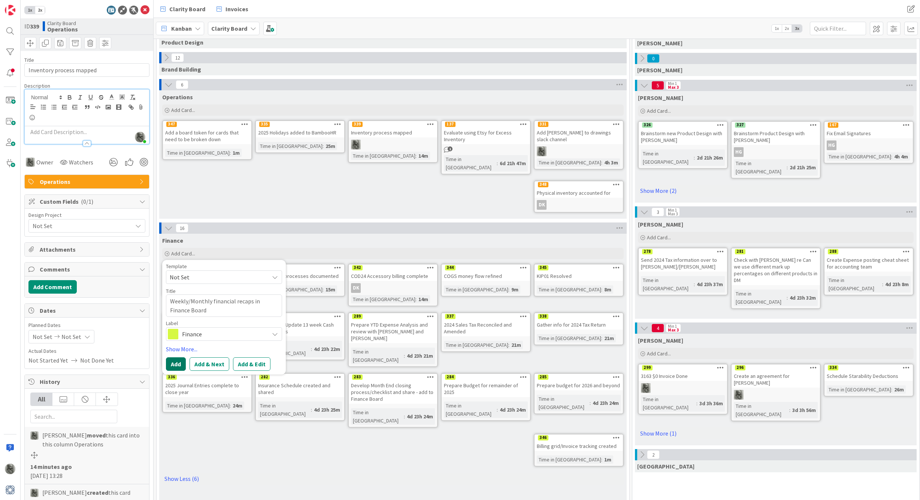
click at [178, 357] on button "Add" at bounding box center [176, 363] width 20 height 13
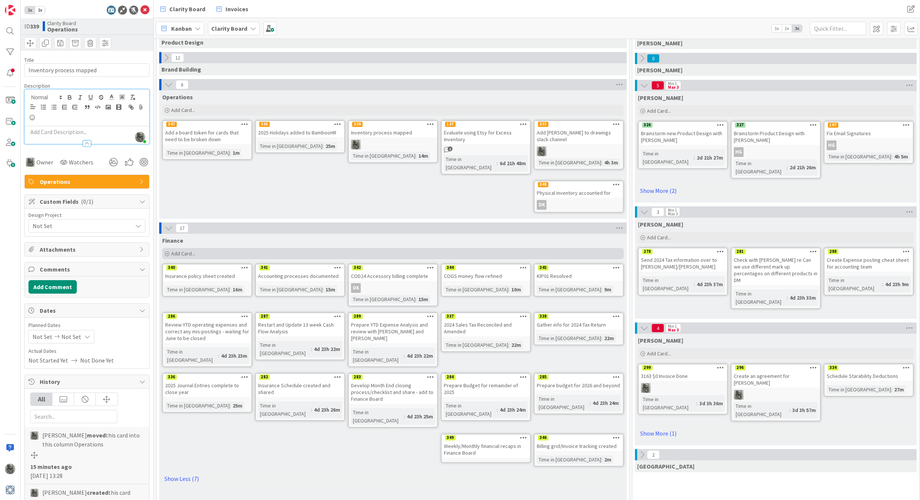
click at [183, 250] on span "Add Card..." at bounding box center [183, 253] width 24 height 7
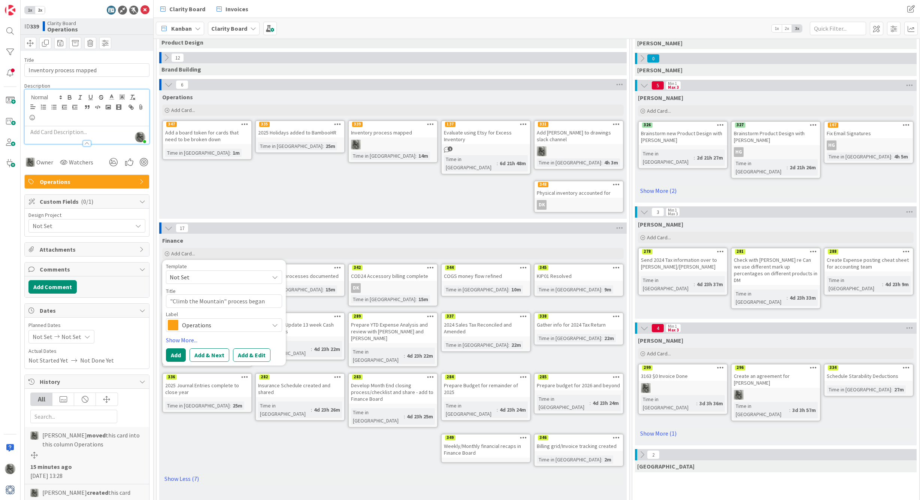
click at [209, 320] on span "Operations" at bounding box center [223, 325] width 83 height 10
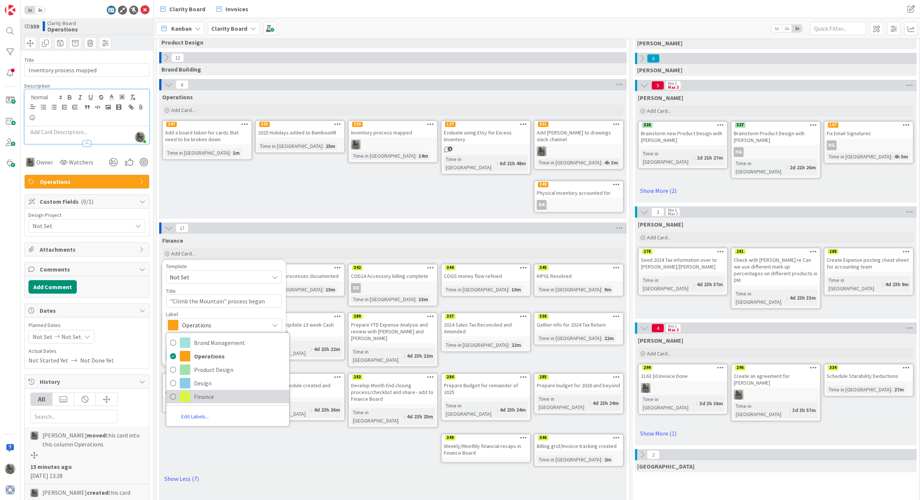
click at [198, 391] on span "Finance" at bounding box center [239, 396] width 91 height 11
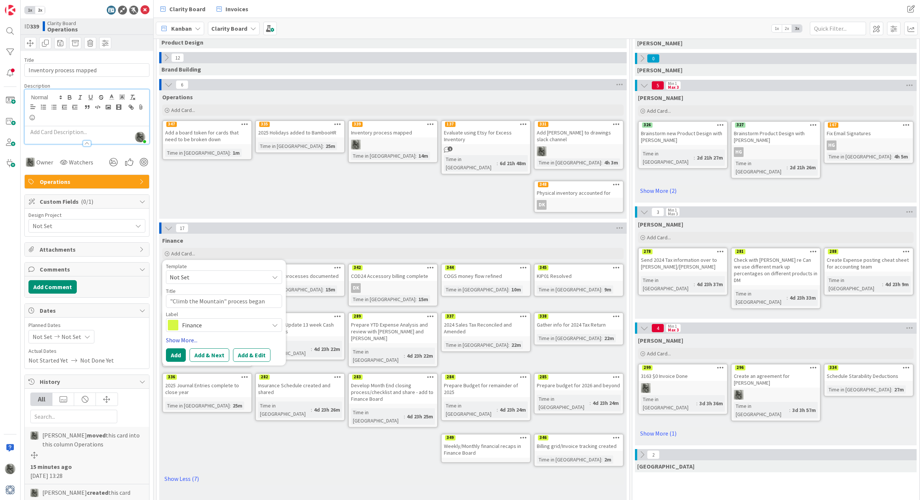
click at [183, 335] on link "Show More..." at bounding box center [224, 339] width 116 height 9
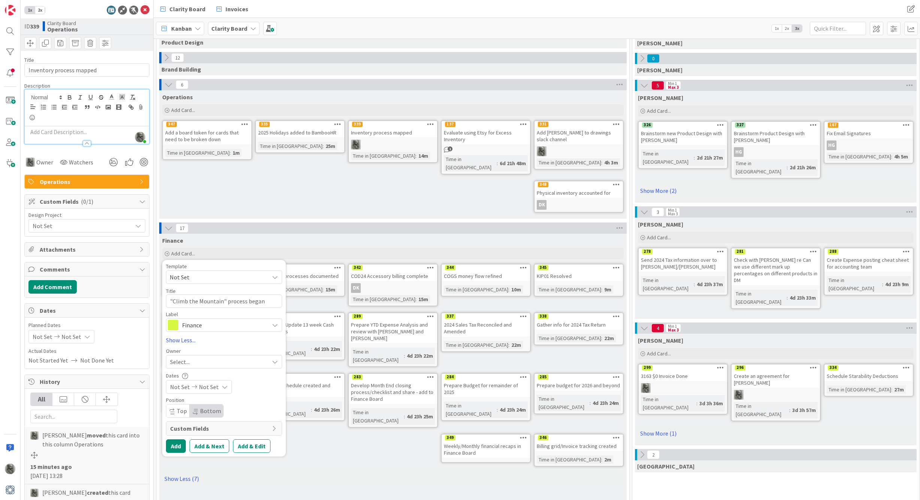
click at [199, 357] on div "Select..." at bounding box center [219, 361] width 99 height 9
click at [207, 462] on span "[PERSON_NAME]" at bounding box center [213, 467] width 36 height 11
click at [196, 356] on div "[PERSON_NAME]" at bounding box center [218, 361] width 101 height 10
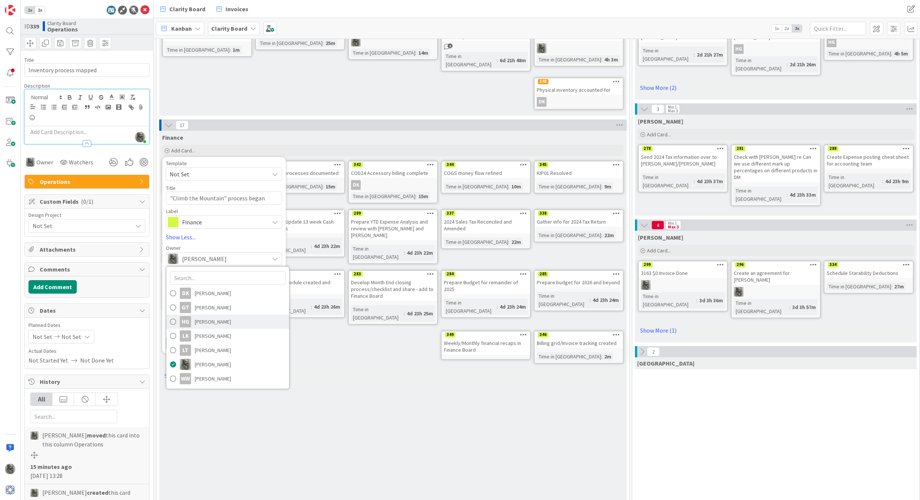
scroll to position [185, 0]
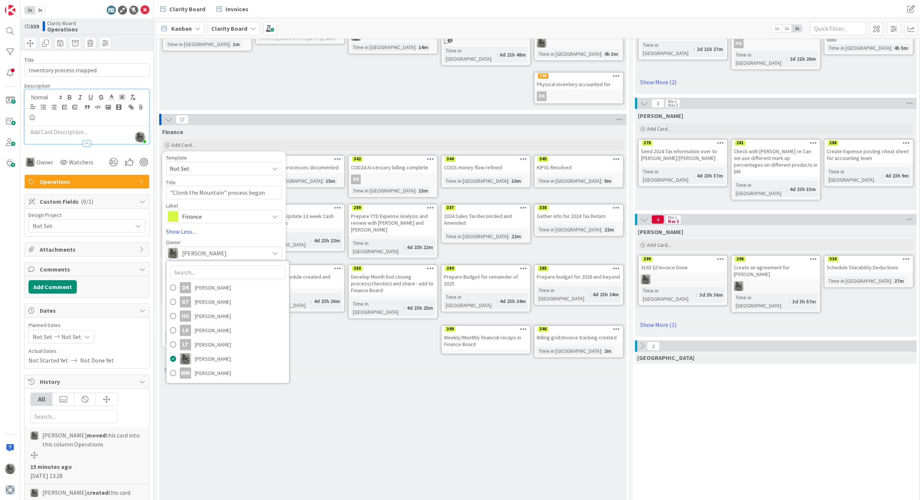
click at [350, 364] on link "Show Less (7)" at bounding box center [392, 370] width 461 height 12
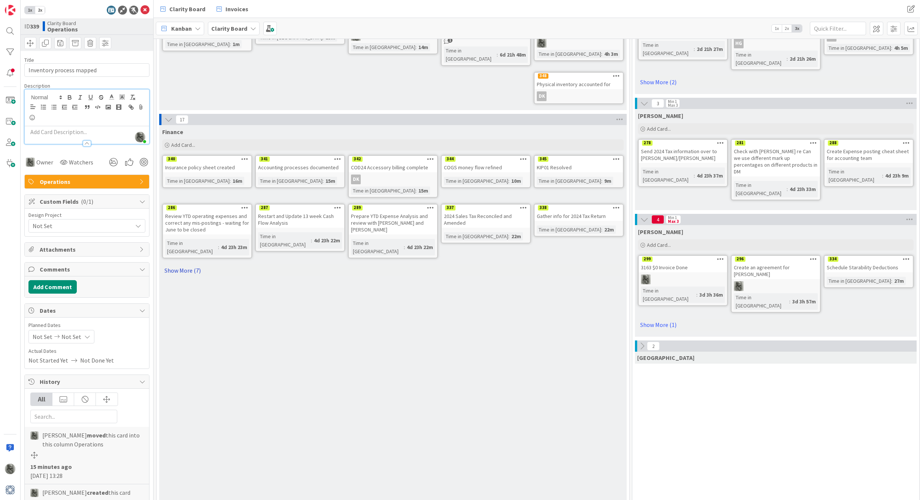
click at [182, 264] on link "Show More (7)" at bounding box center [392, 270] width 461 height 12
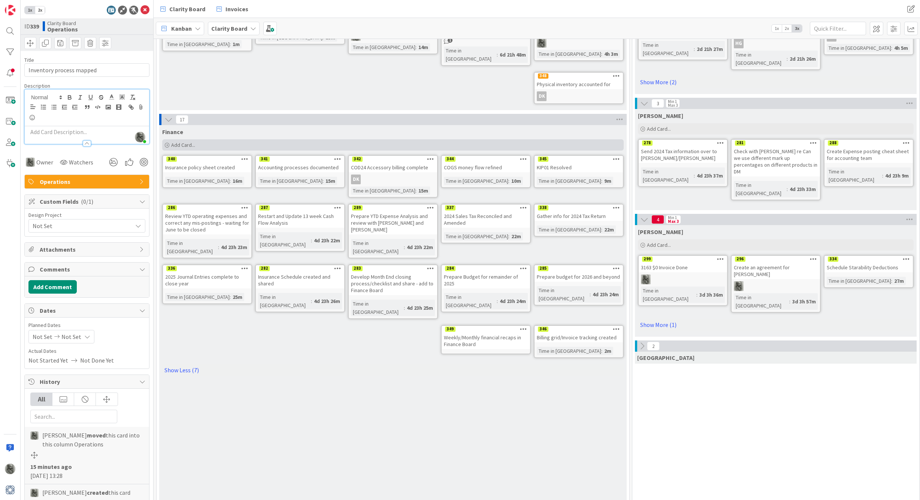
click at [178, 142] on span "Add Card..." at bounding box center [183, 145] width 24 height 7
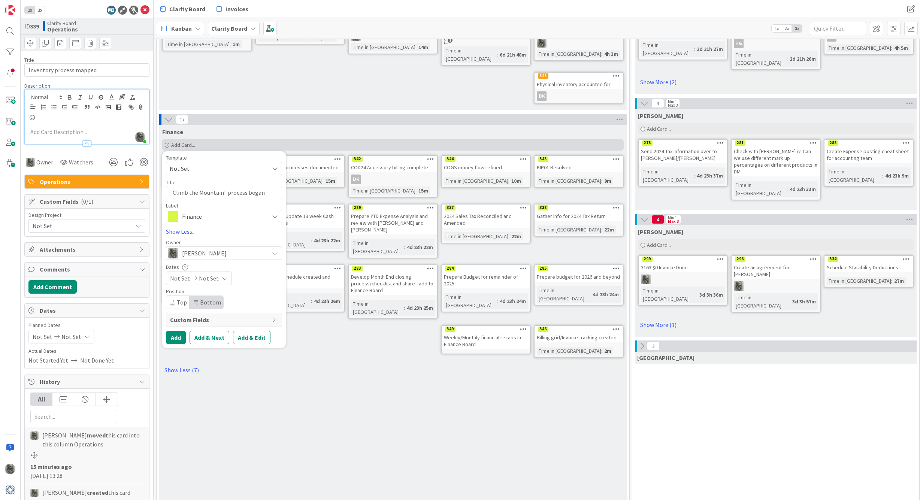
click at [178, 142] on span "Add Card..." at bounding box center [183, 145] width 24 height 7
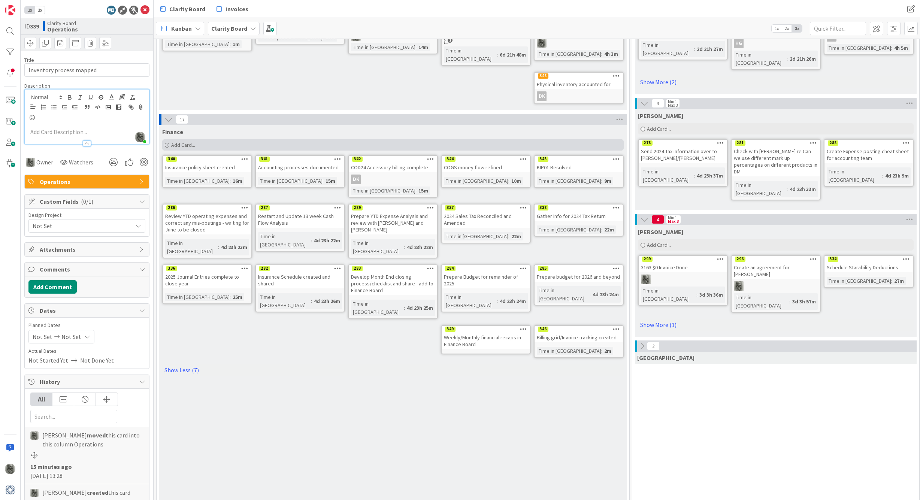
click at [178, 142] on span "Add Card..." at bounding box center [183, 145] width 24 height 7
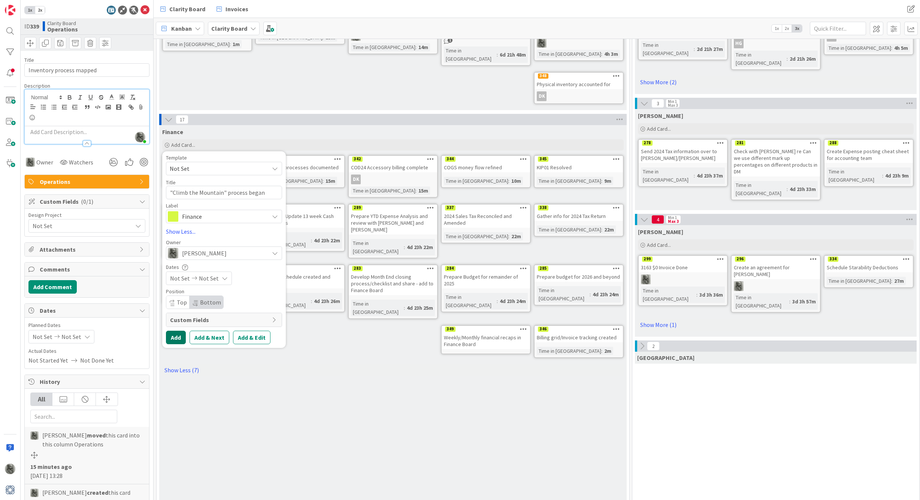
click at [176, 331] on button "Add" at bounding box center [176, 337] width 20 height 13
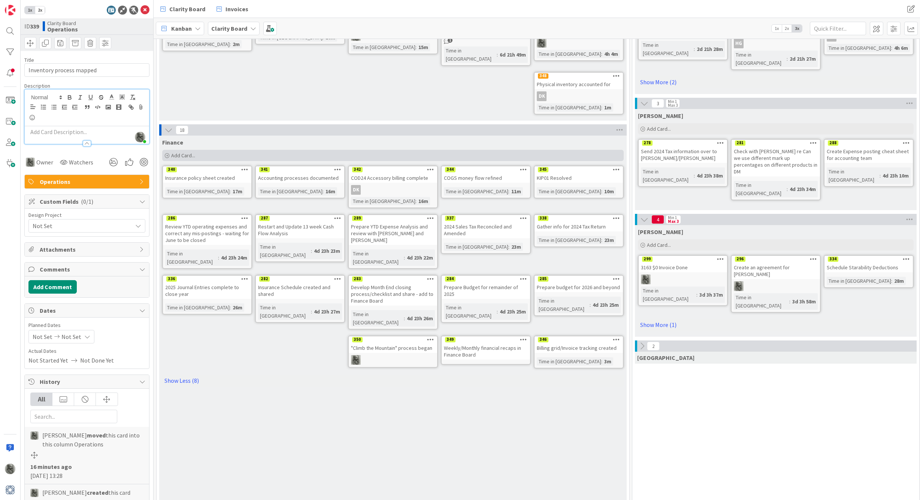
click at [182, 152] on span "Add Card..." at bounding box center [183, 155] width 24 height 7
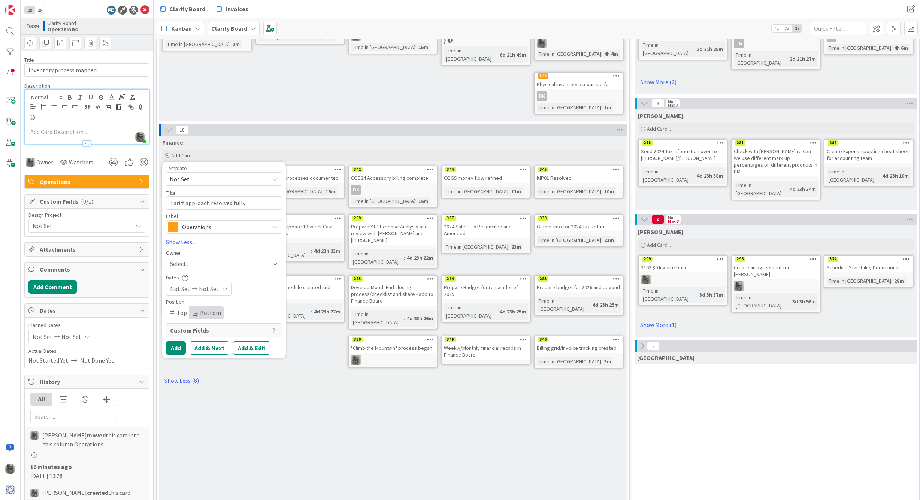
click at [201, 222] on span "Operations" at bounding box center [223, 227] width 83 height 10
click at [197, 293] on span "Finance" at bounding box center [239, 298] width 91 height 11
click at [214, 259] on div "Select..." at bounding box center [219, 263] width 99 height 9
click at [212, 364] on span "[PERSON_NAME]" at bounding box center [213, 369] width 36 height 11
click at [175, 341] on button "Add" at bounding box center [176, 347] width 20 height 13
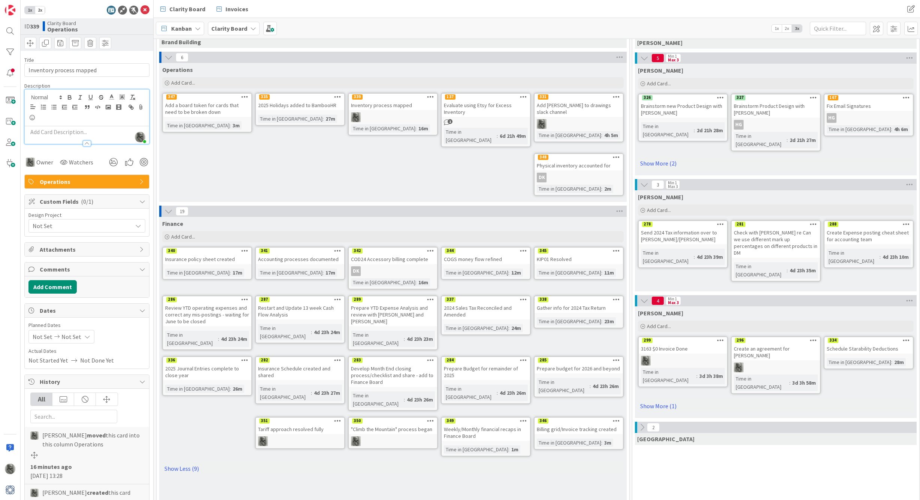
scroll to position [0, 0]
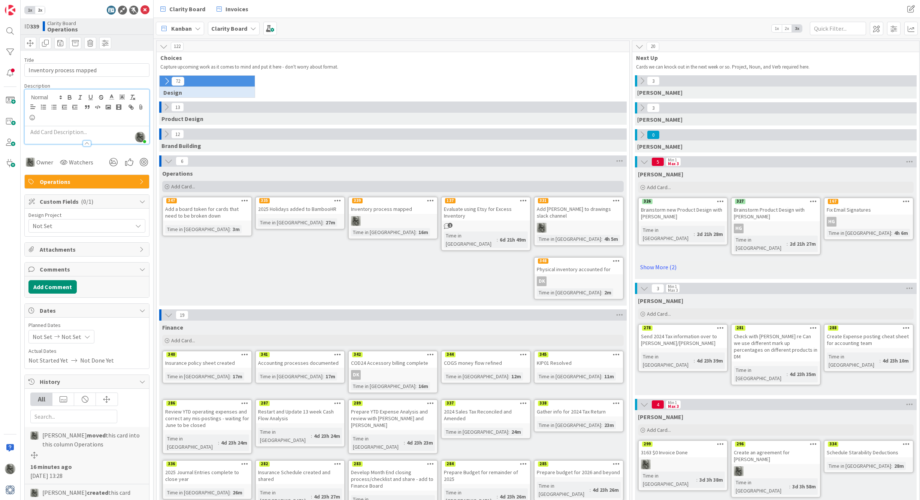
click at [182, 188] on span "Add Card..." at bounding box center [183, 186] width 24 height 7
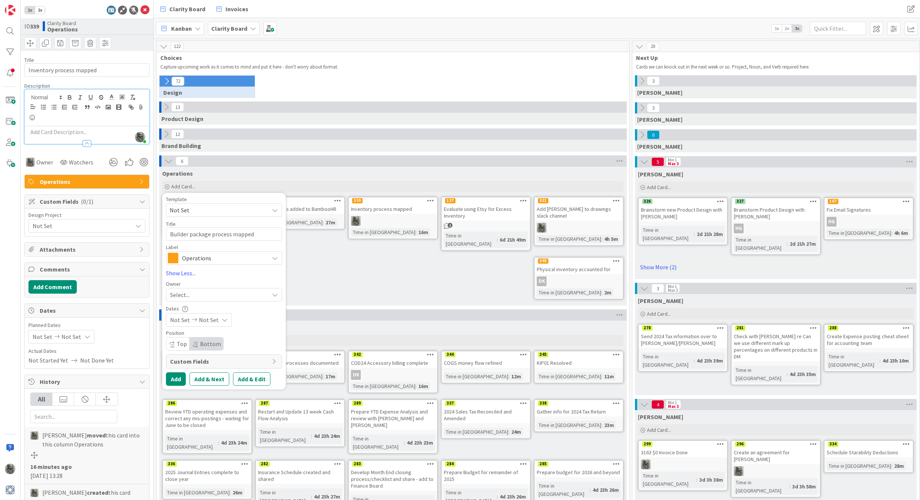
click at [189, 294] on span "Select..." at bounding box center [179, 294] width 19 height 9
click at [204, 402] on span "[PERSON_NAME]" at bounding box center [213, 400] width 36 height 11
click at [177, 379] on button "Add" at bounding box center [176, 378] width 20 height 13
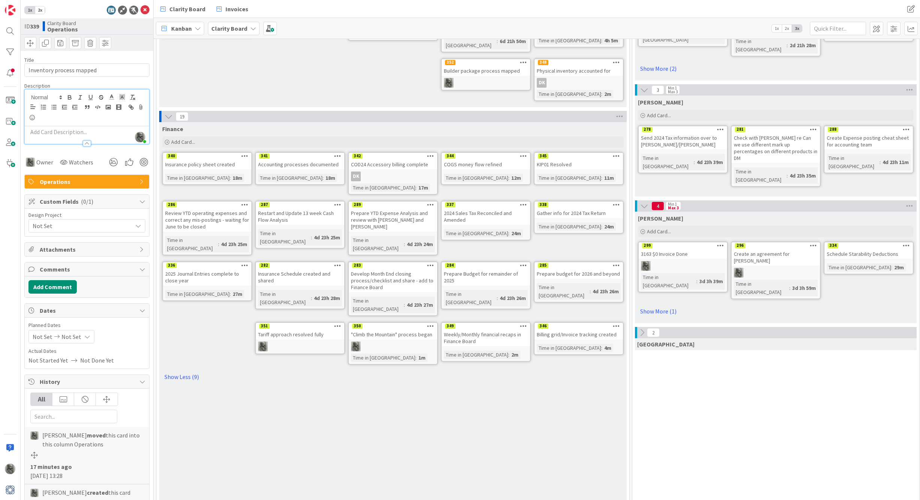
scroll to position [198, 0]
click at [186, 139] on span "Add Card..." at bounding box center [183, 142] width 24 height 7
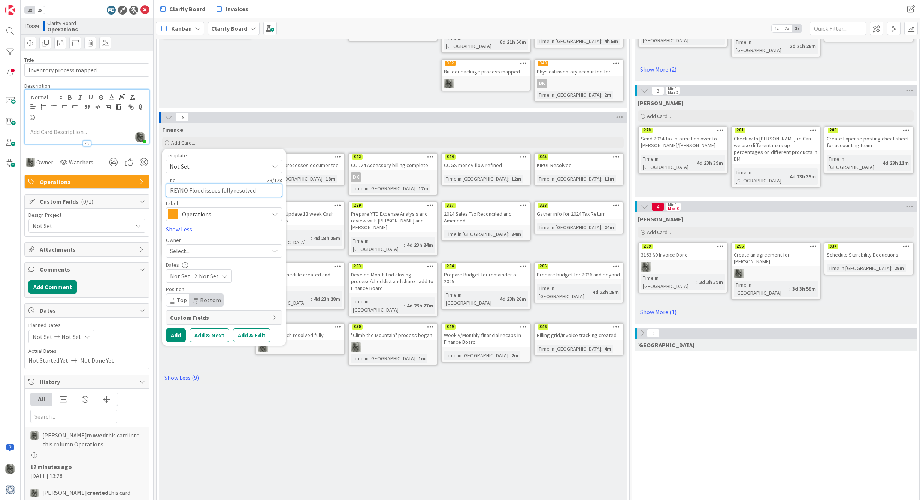
click at [194, 183] on textarea "REYNO Flood issues fully resolved" at bounding box center [224, 189] width 116 height 13
click at [194, 209] on span "Operations" at bounding box center [223, 214] width 83 height 10
click at [196, 280] on span "Finance" at bounding box center [239, 285] width 91 height 11
drag, startPoint x: 177, startPoint y: 328, endPoint x: 200, endPoint y: 243, distance: 87.6
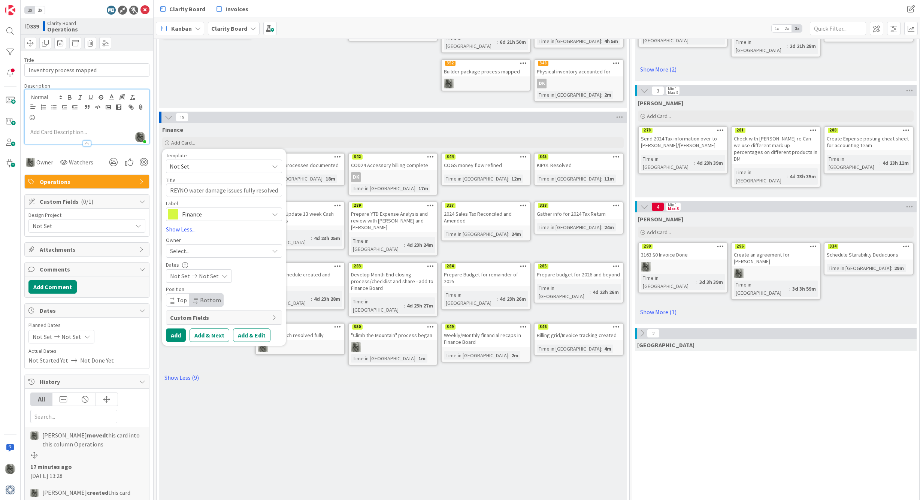
click at [200, 243] on div "Template Not Set Title 40 / 128 REYNO water damage issues fully resolved Label …" at bounding box center [224, 247] width 116 height 189
click at [200, 246] on div "Select..." at bounding box center [219, 250] width 99 height 9
click at [201, 351] on span "[PERSON_NAME]" at bounding box center [213, 356] width 36 height 11
click at [175, 328] on button "Add" at bounding box center [176, 334] width 20 height 13
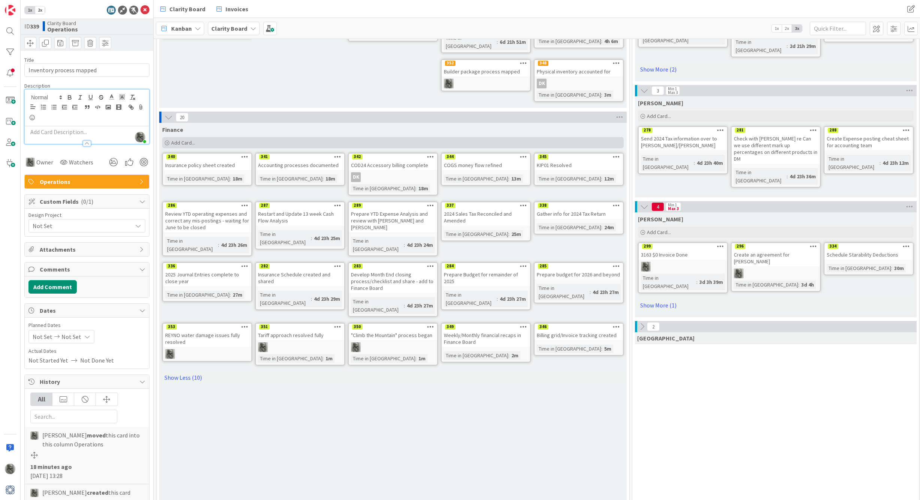
click at [183, 139] on span "Add Card..." at bounding box center [183, 142] width 24 height 7
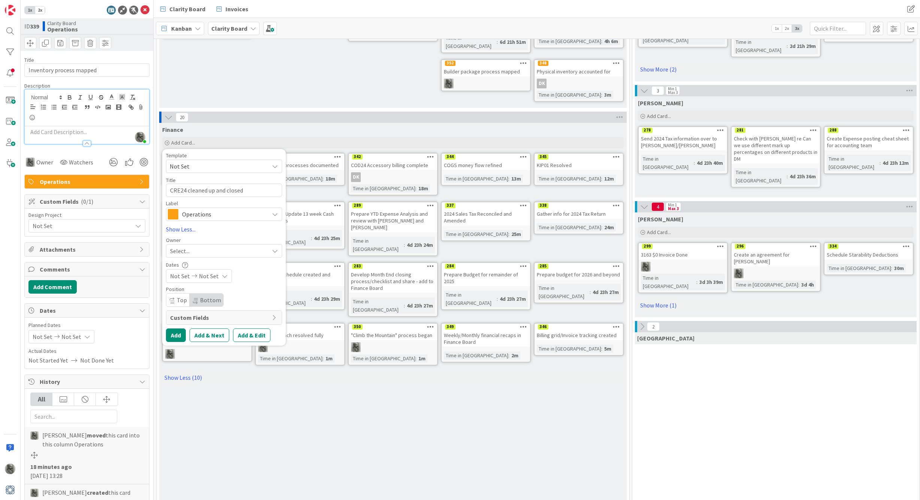
click at [216, 209] on span "Operations" at bounding box center [223, 214] width 83 height 10
click at [200, 280] on span "Finance" at bounding box center [239, 285] width 91 height 11
click at [200, 246] on div "Select..." at bounding box center [219, 250] width 99 height 9
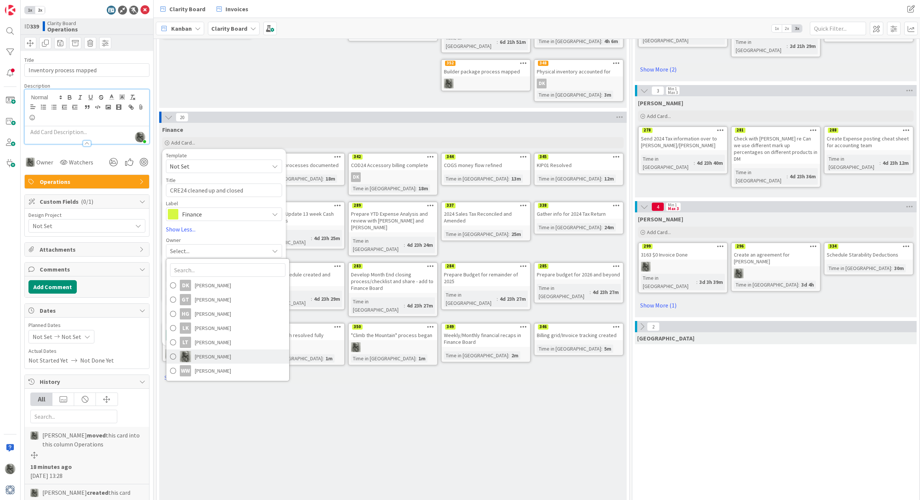
click at [204, 351] on span "[PERSON_NAME]" at bounding box center [213, 356] width 36 height 11
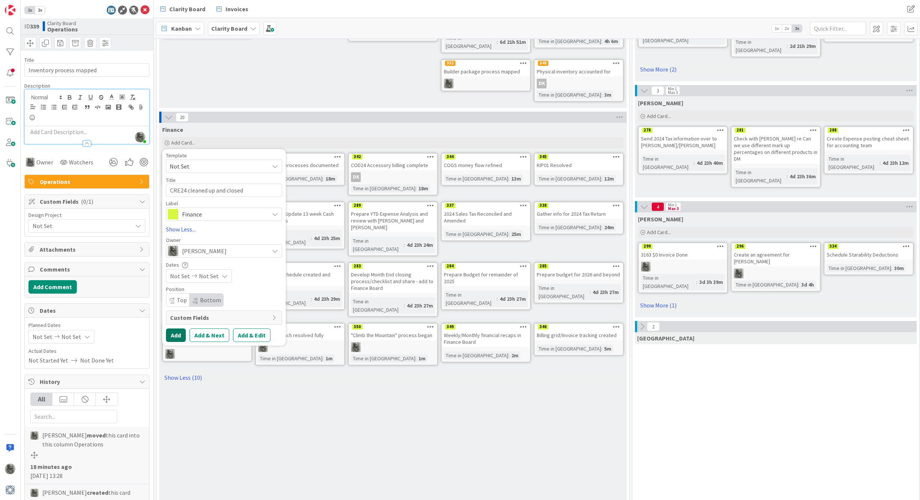
click at [174, 328] on button "Add" at bounding box center [176, 334] width 20 height 13
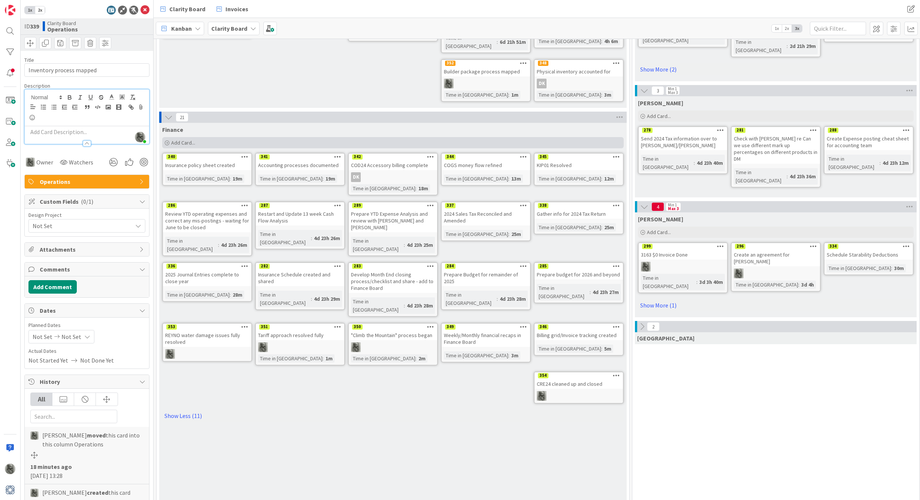
click at [183, 139] on span "Add Card..." at bounding box center [183, 142] width 24 height 7
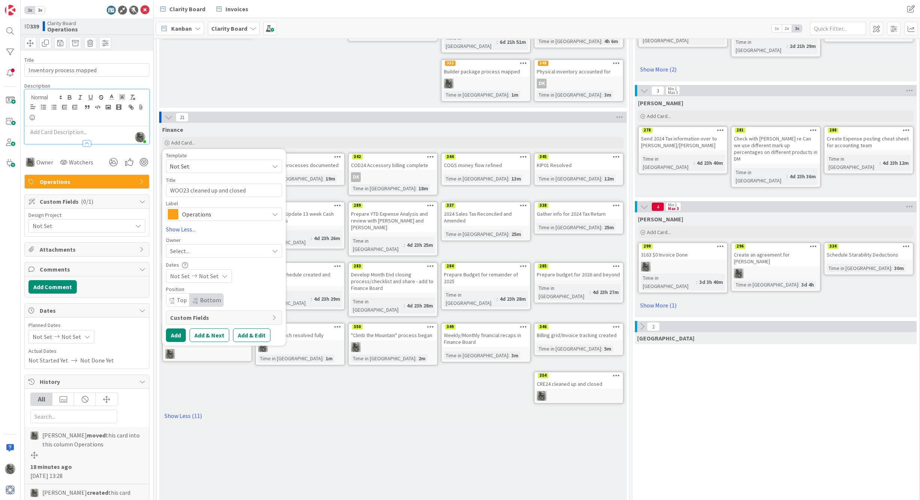
click at [200, 209] on span "Operations" at bounding box center [223, 214] width 83 height 10
click at [202, 280] on span "Finance" at bounding box center [239, 285] width 91 height 11
click at [188, 246] on span "Select..." at bounding box center [179, 250] width 19 height 9
click at [201, 351] on span "[PERSON_NAME]" at bounding box center [213, 356] width 36 height 11
click at [174, 328] on button "Add" at bounding box center [176, 334] width 20 height 13
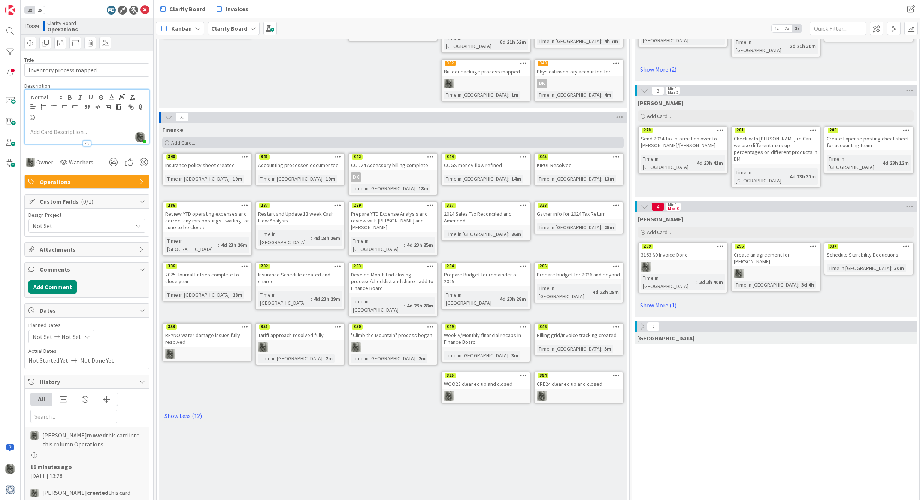
click at [189, 139] on span "Add Card..." at bounding box center [183, 142] width 24 height 7
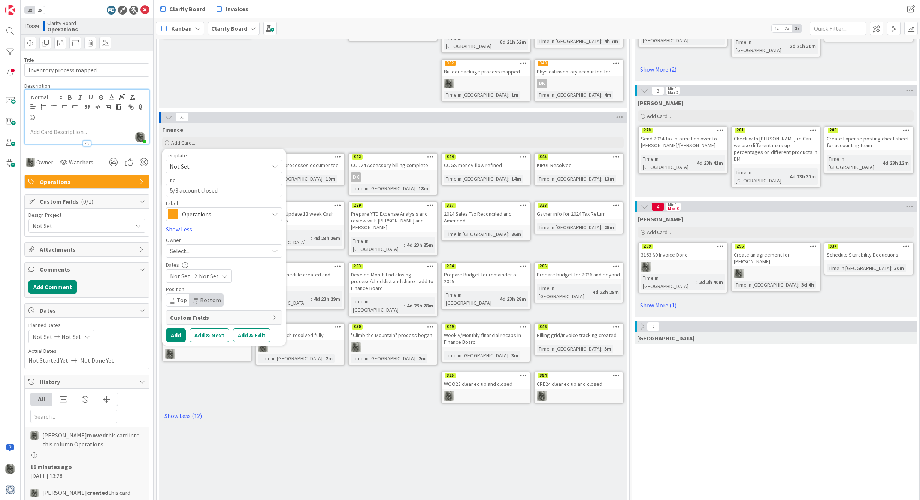
click at [195, 209] on span "Operations" at bounding box center [223, 214] width 83 height 10
click at [197, 280] on span "Finance" at bounding box center [239, 285] width 91 height 11
click at [176, 328] on button "Add" at bounding box center [176, 334] width 20 height 13
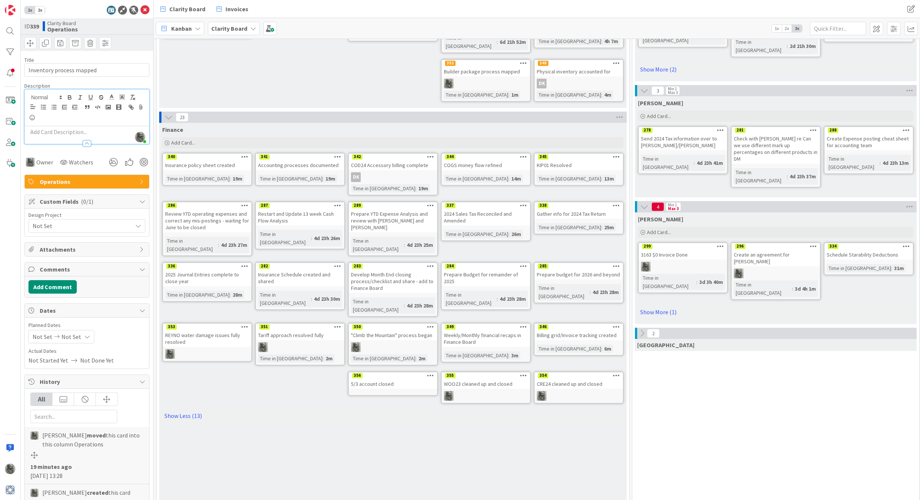
click at [431, 373] on icon at bounding box center [430, 375] width 7 height 5
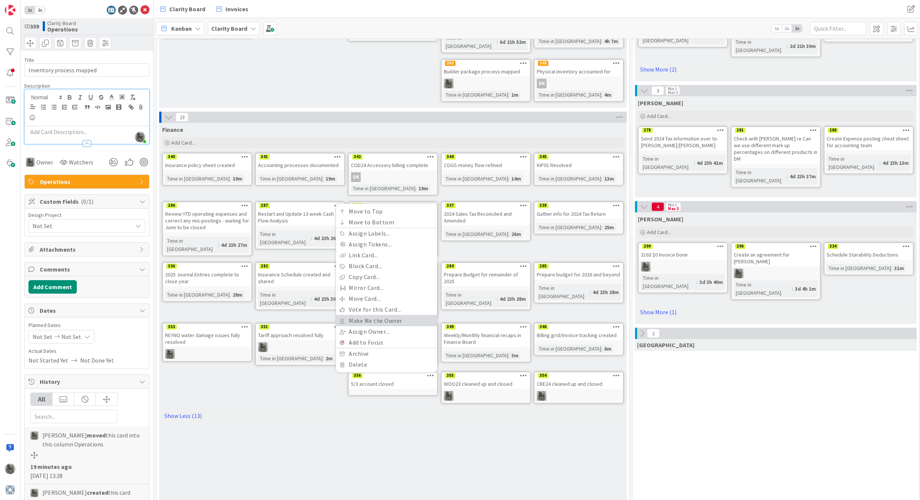
click at [376, 315] on link "Make Me the Owner" at bounding box center [386, 320] width 101 height 11
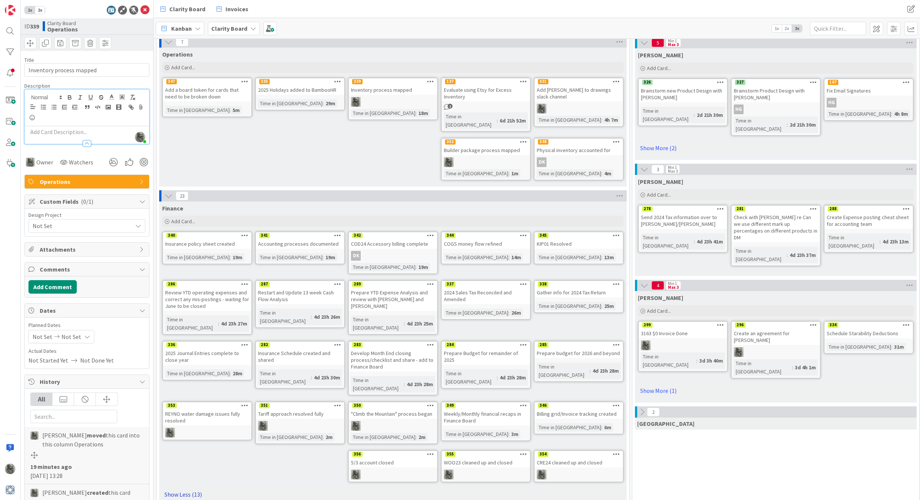
scroll to position [97, 0]
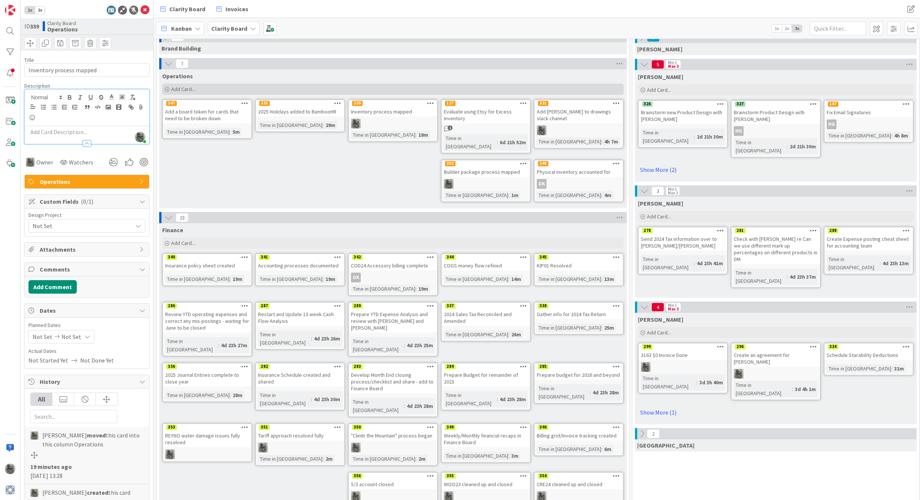
click at [252, 93] on div "Add Card..." at bounding box center [392, 88] width 461 height 11
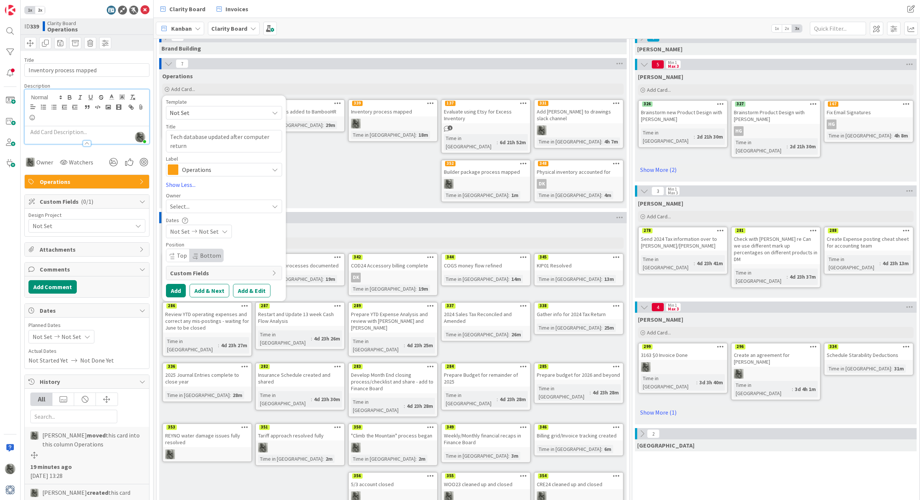
click at [201, 209] on div "Select..." at bounding box center [219, 206] width 99 height 9
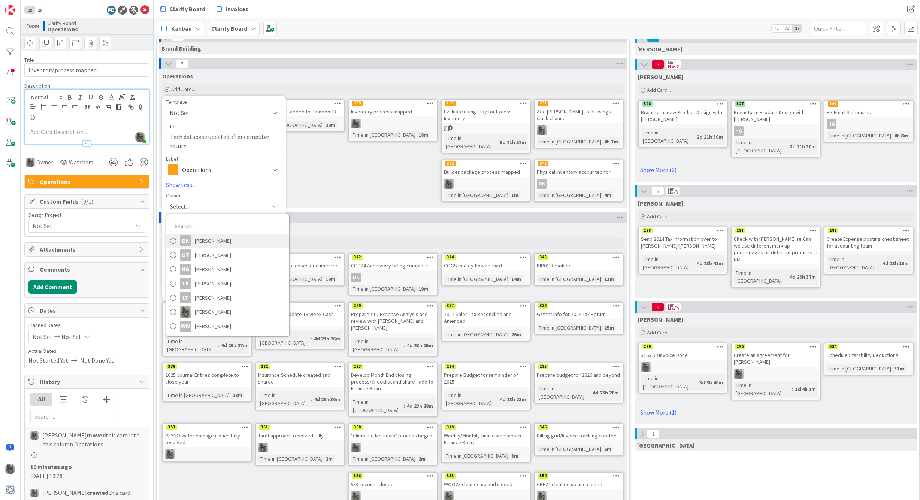
click at [203, 243] on span "[PERSON_NAME]" at bounding box center [213, 240] width 36 height 11
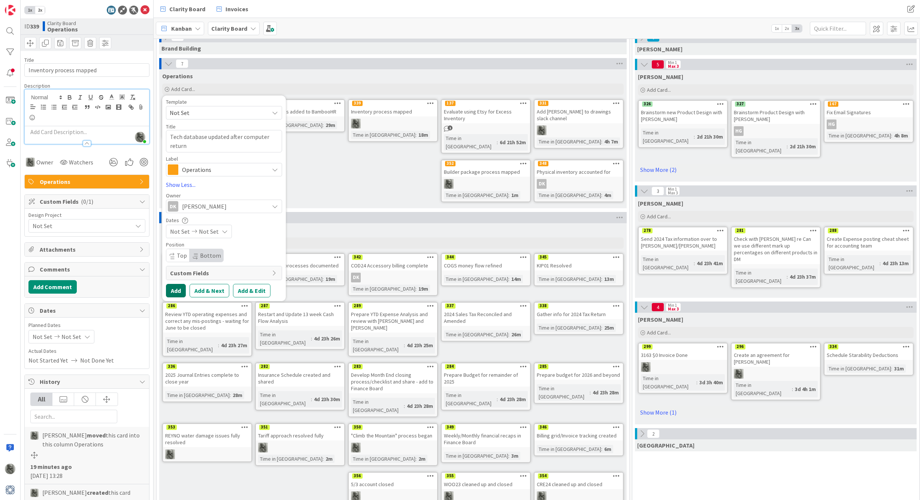
click at [180, 289] on button "Add" at bounding box center [176, 290] width 20 height 13
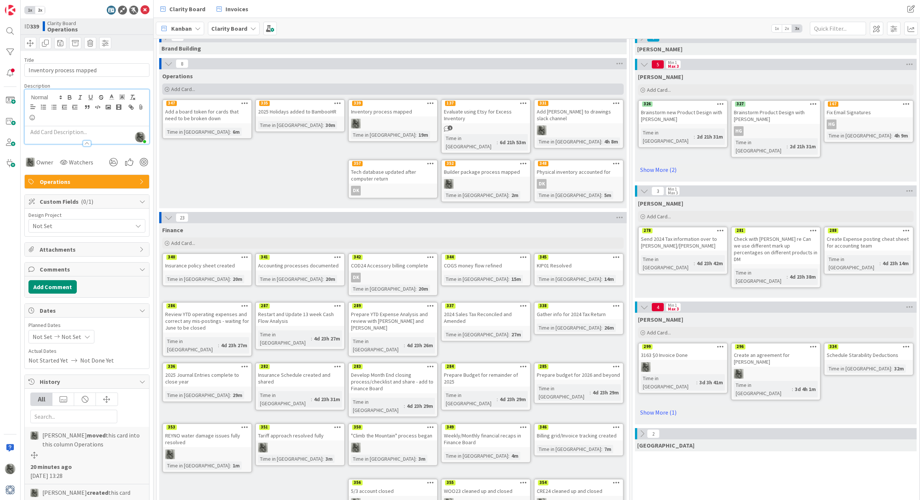
click at [187, 89] on span "Add Card..." at bounding box center [183, 89] width 24 height 7
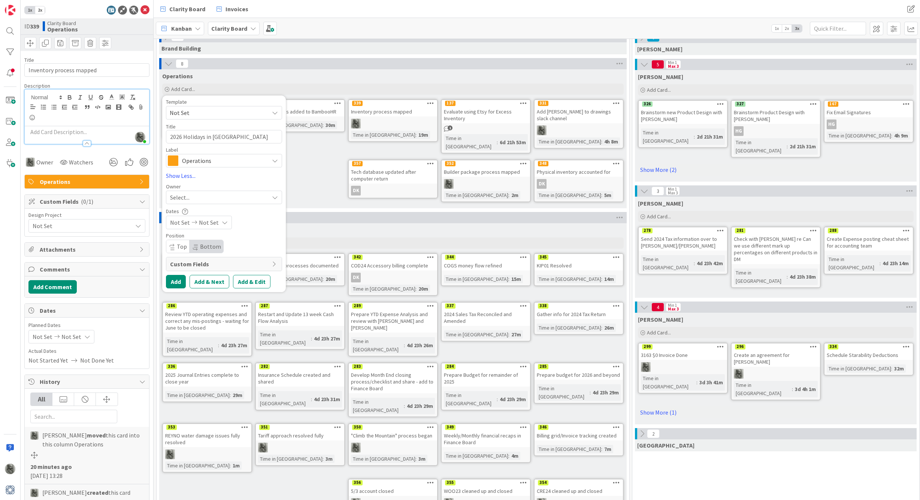
click at [192, 199] on div "Select..." at bounding box center [219, 197] width 99 height 9
click at [195, 301] on span "[PERSON_NAME]" at bounding box center [213, 302] width 36 height 11
click at [177, 282] on button "Add" at bounding box center [176, 281] width 20 height 13
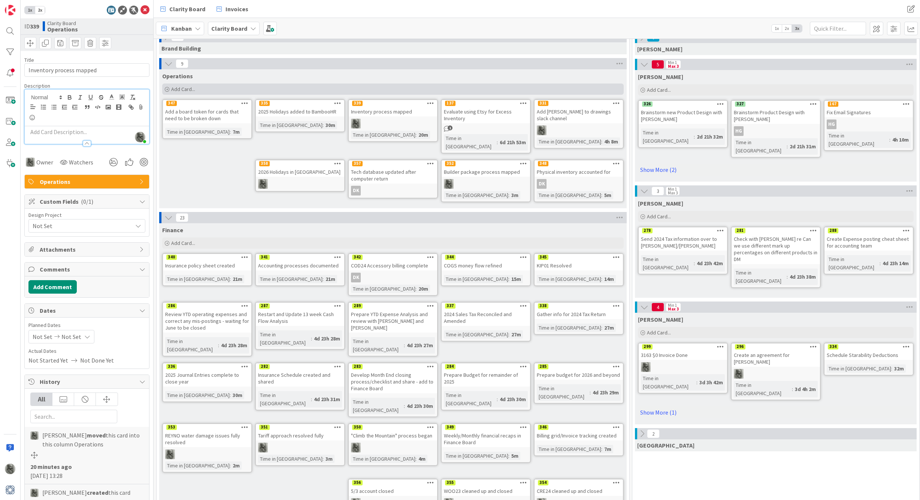
click at [181, 90] on span "Add Card..." at bounding box center [183, 89] width 24 height 7
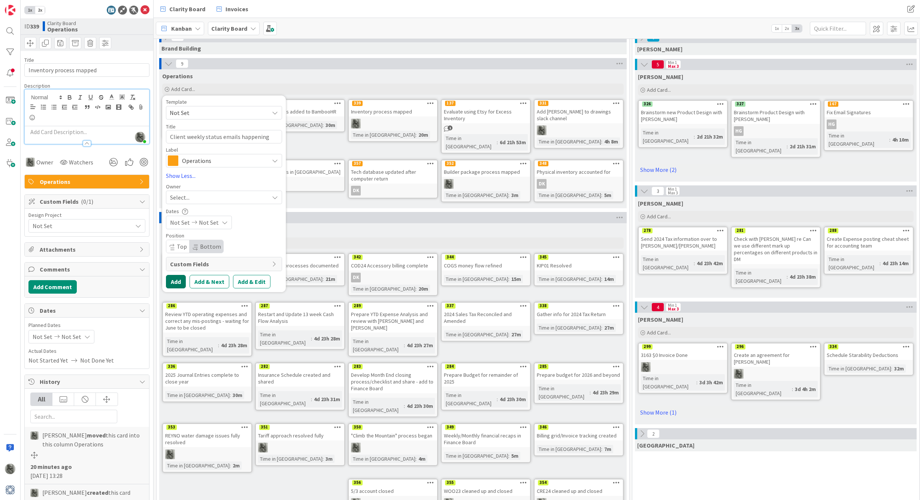
click at [176, 282] on button "Add" at bounding box center [176, 281] width 20 height 13
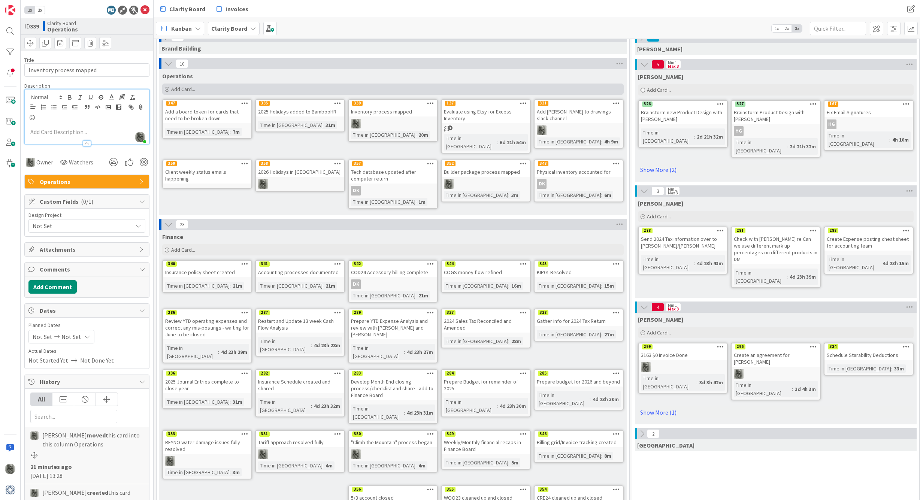
click at [184, 88] on span "Add Card..." at bounding box center [183, 89] width 24 height 7
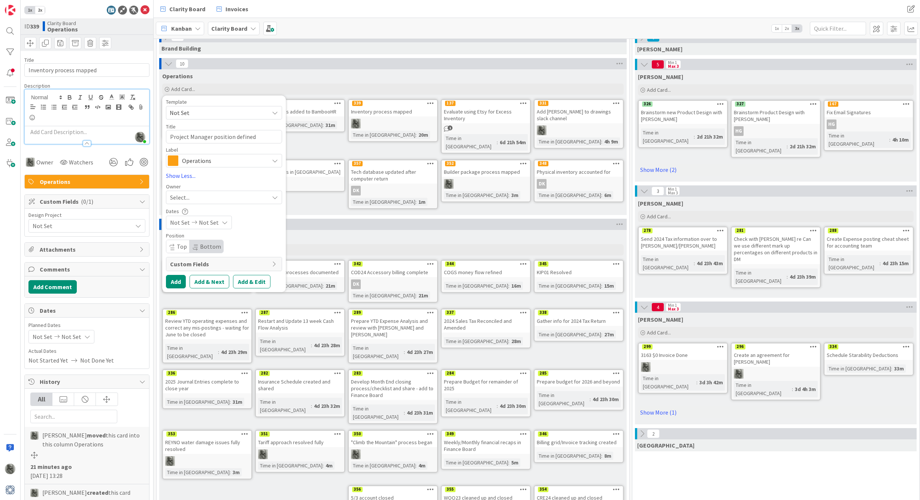
click at [210, 155] on div "Operations" at bounding box center [224, 160] width 116 height 13
click at [263, 148] on div "Label" at bounding box center [224, 149] width 116 height 5
click at [213, 197] on div "Select..." at bounding box center [219, 197] width 99 height 9
click at [189, 306] on img at bounding box center [185, 302] width 11 height 11
click at [174, 280] on button "Add" at bounding box center [176, 281] width 20 height 13
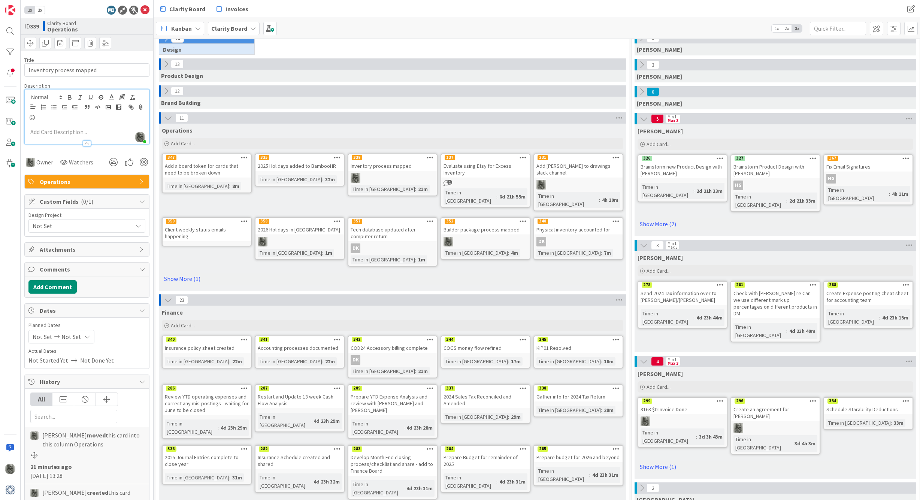
scroll to position [42, 0]
click at [167, 93] on icon at bounding box center [166, 92] width 8 height 8
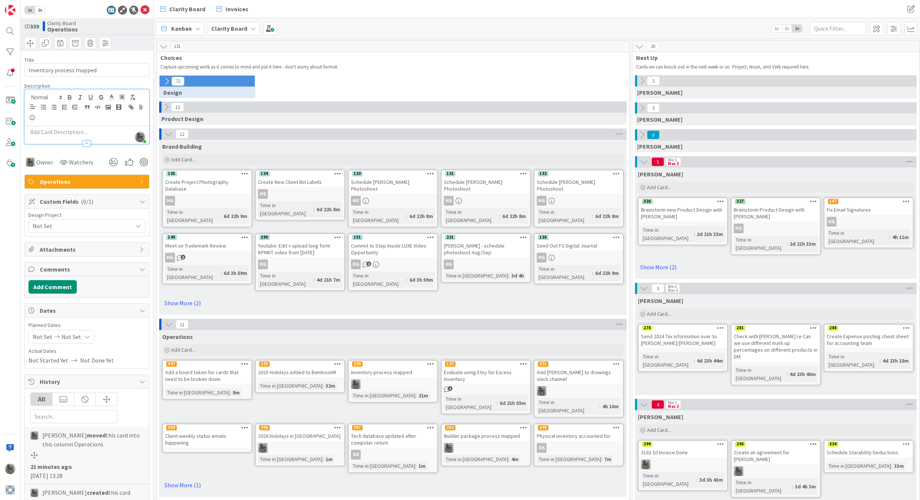
scroll to position [0, 0]
click at [185, 159] on span "Add Card..." at bounding box center [183, 159] width 24 height 7
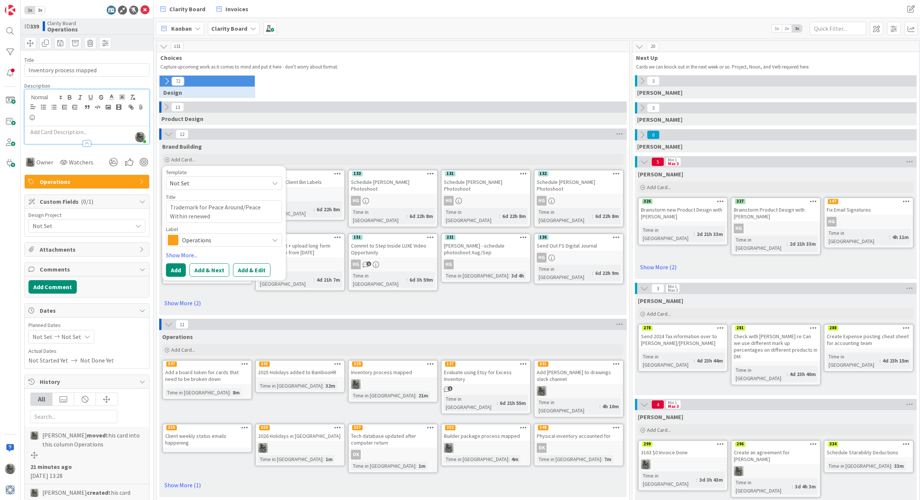
click at [200, 239] on span "Operations" at bounding box center [223, 240] width 83 height 10
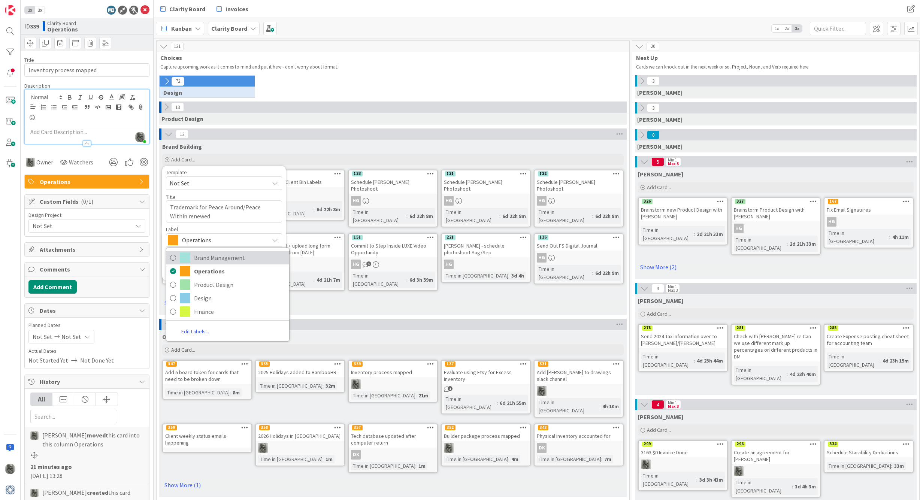
click at [207, 256] on span "Brand Management" at bounding box center [239, 257] width 91 height 11
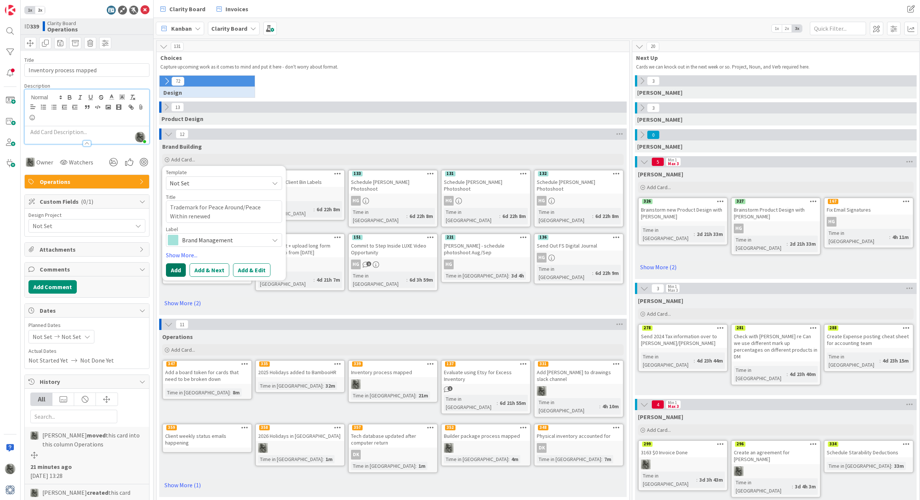
click at [175, 271] on button "Add" at bounding box center [176, 269] width 20 height 13
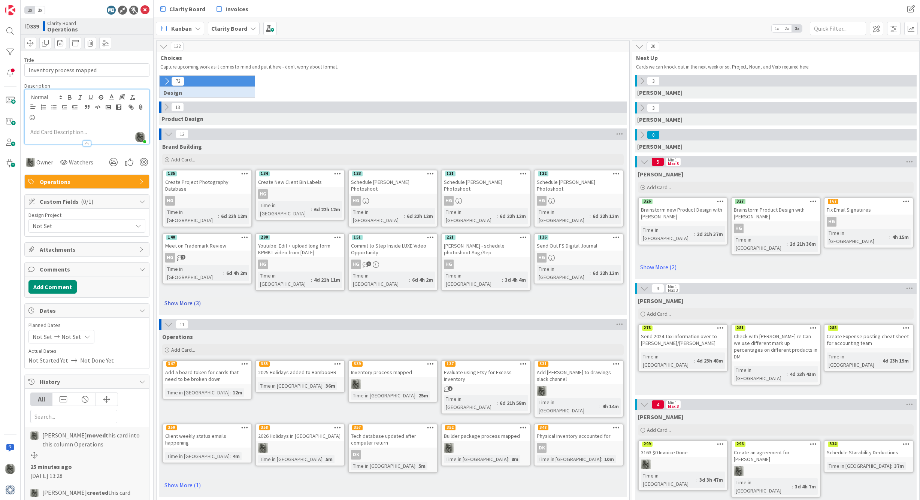
click at [178, 297] on link "Show More (3)" at bounding box center [392, 303] width 461 height 12
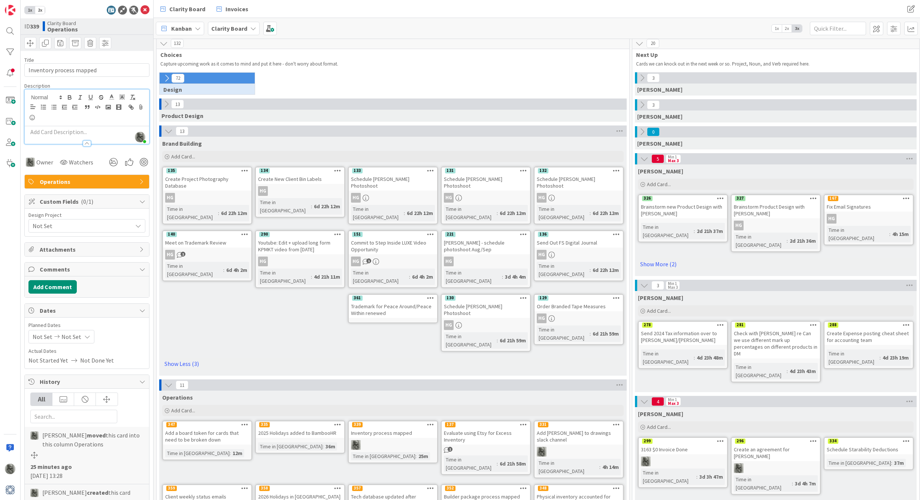
scroll to position [3, 0]
click at [414, 301] on div "Trademark for Peace Around/Peace Within renewed" at bounding box center [393, 309] width 88 height 16
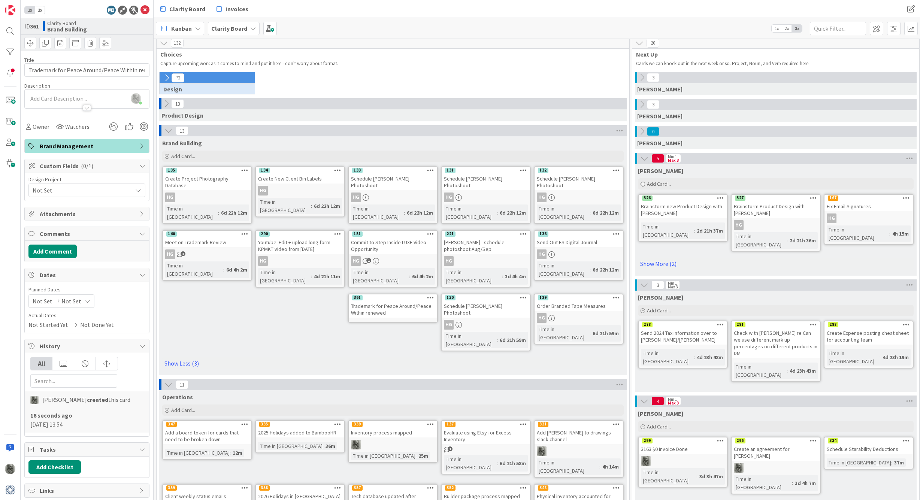
click at [431, 295] on icon at bounding box center [430, 297] width 7 height 5
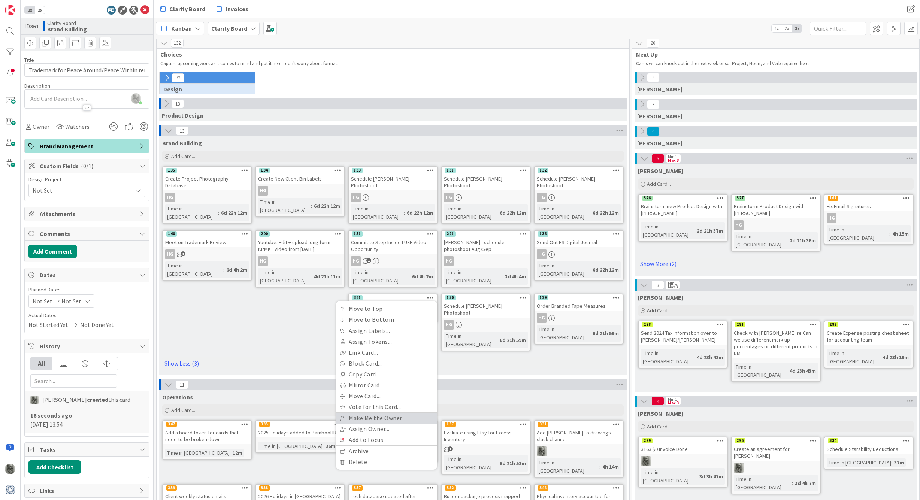
click at [392, 413] on link "Make Me the Owner" at bounding box center [386, 418] width 101 height 11
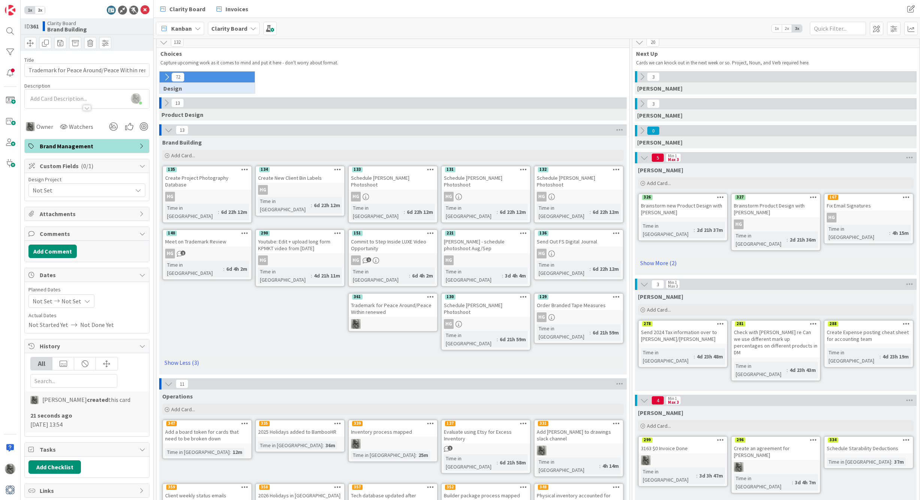
scroll to position [5, 0]
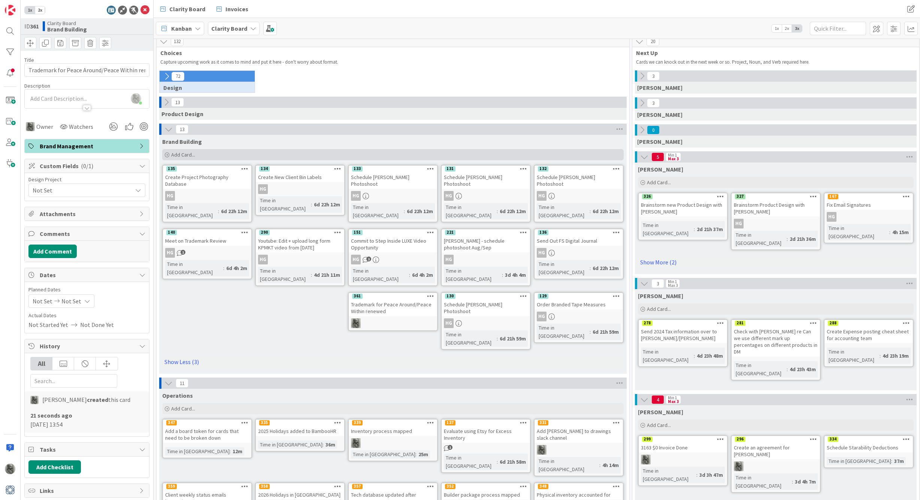
click at [182, 155] on span "Add Card..." at bounding box center [183, 154] width 24 height 7
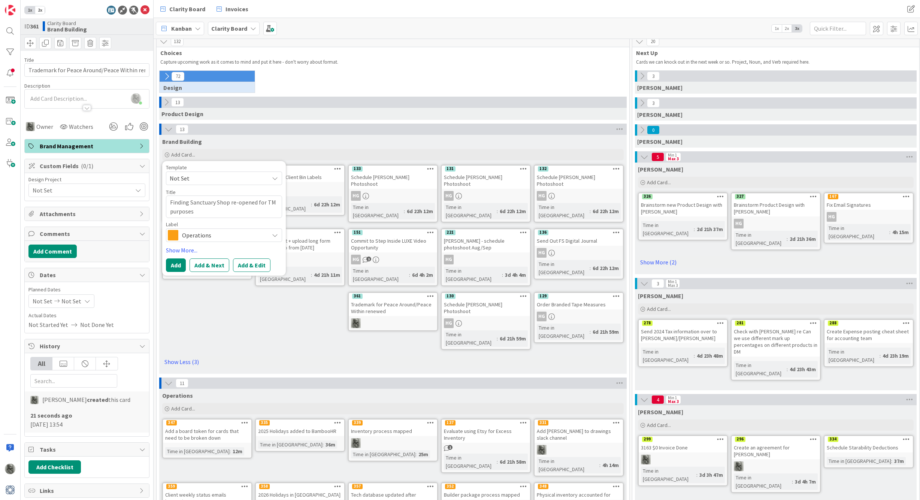
click at [205, 236] on span "Operations" at bounding box center [223, 235] width 83 height 10
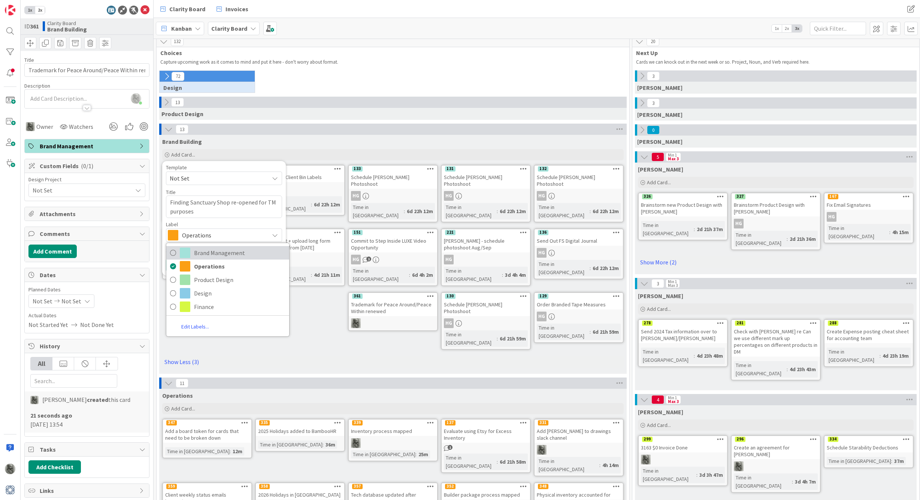
click at [210, 256] on span "Brand Management" at bounding box center [239, 252] width 91 height 11
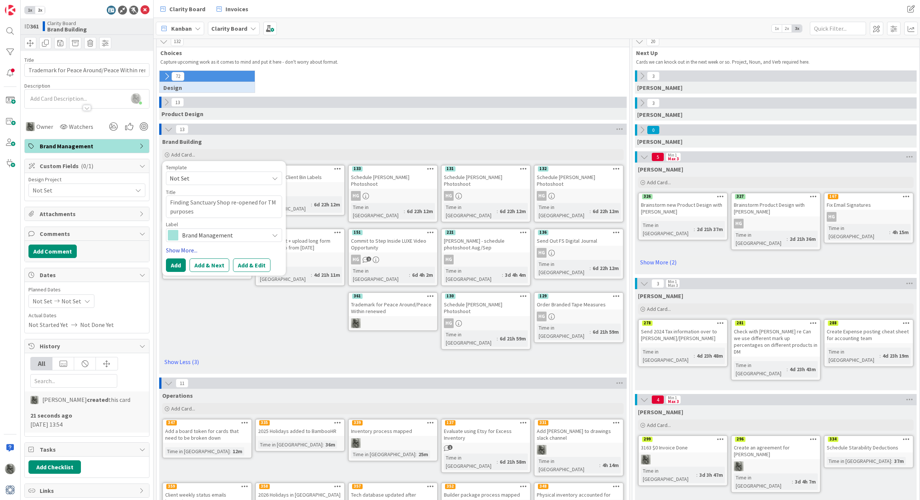
click at [183, 250] on link "Show More..." at bounding box center [224, 250] width 116 height 9
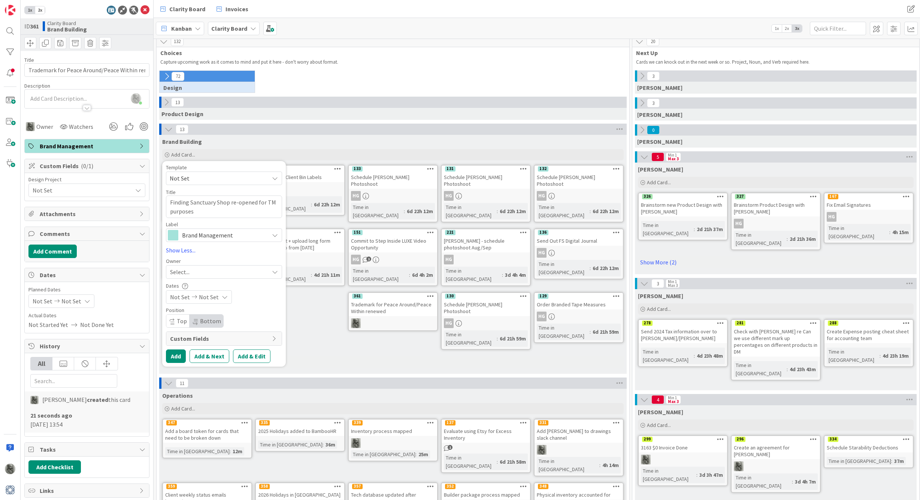
click at [191, 272] on div "Select..." at bounding box center [219, 271] width 99 height 9
click at [208, 382] on span "[PERSON_NAME]" at bounding box center [213, 377] width 36 height 11
click at [176, 355] on button "Add" at bounding box center [176, 355] width 20 height 13
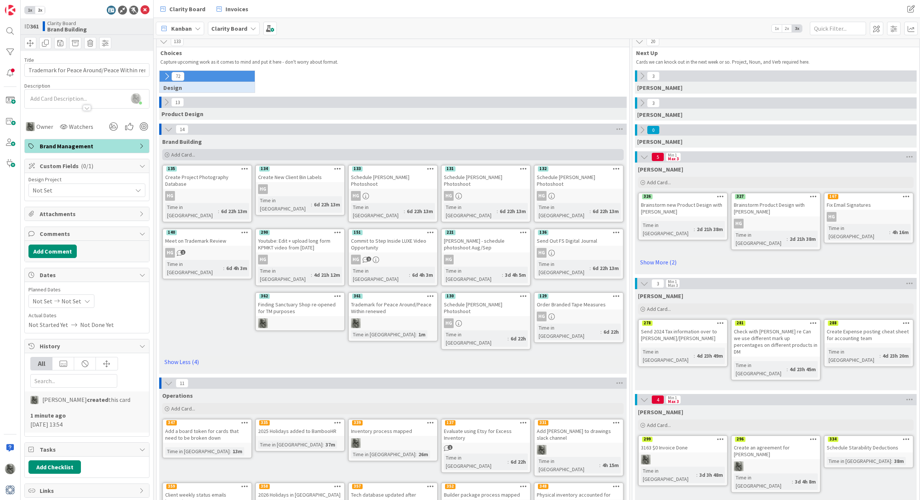
click at [180, 154] on span "Add Card..." at bounding box center [183, 154] width 24 height 7
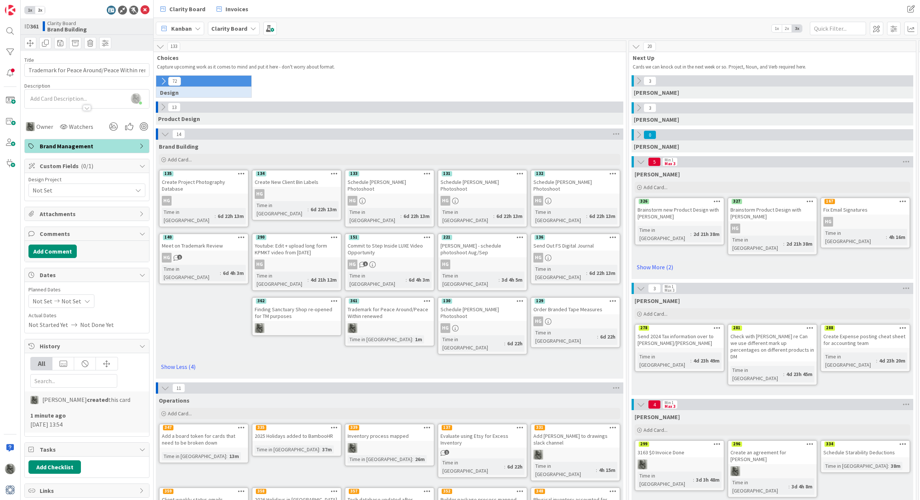
scroll to position [0, 3]
click at [163, 79] on icon at bounding box center [163, 81] width 8 height 8
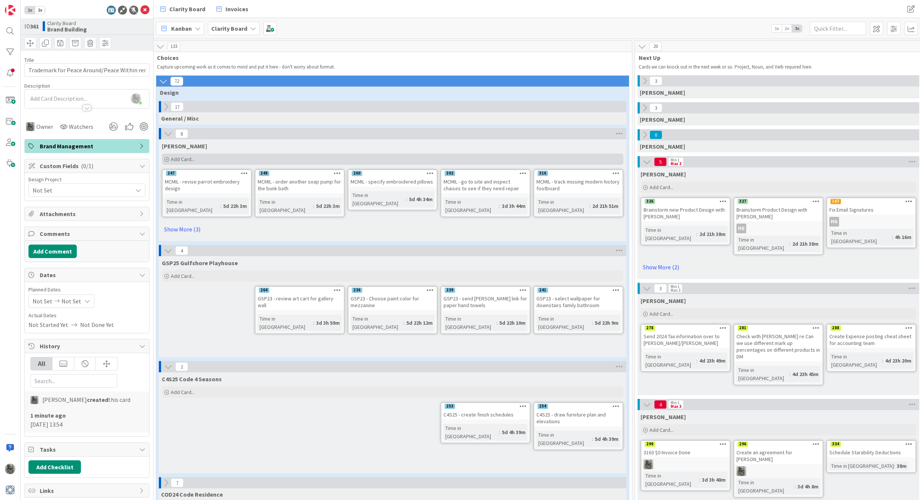
click at [177, 157] on span "Add Card..." at bounding box center [183, 159] width 24 height 7
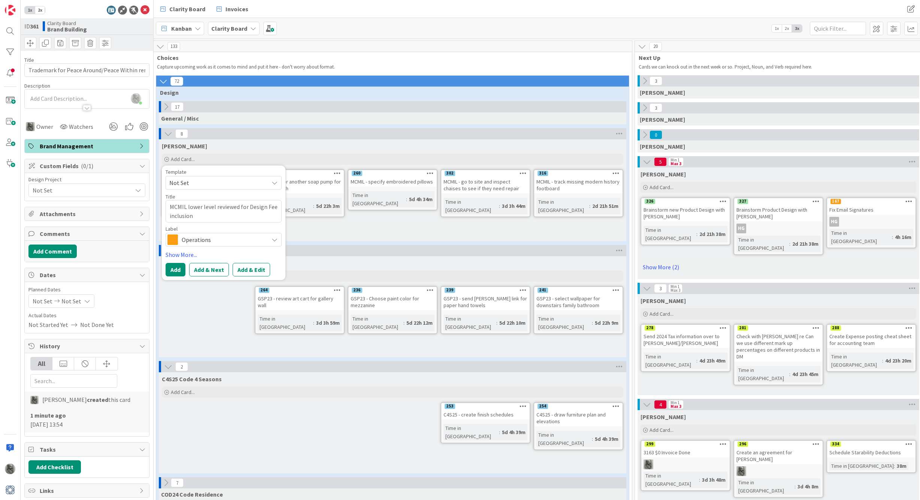
click at [203, 240] on span "Operations" at bounding box center [223, 239] width 83 height 10
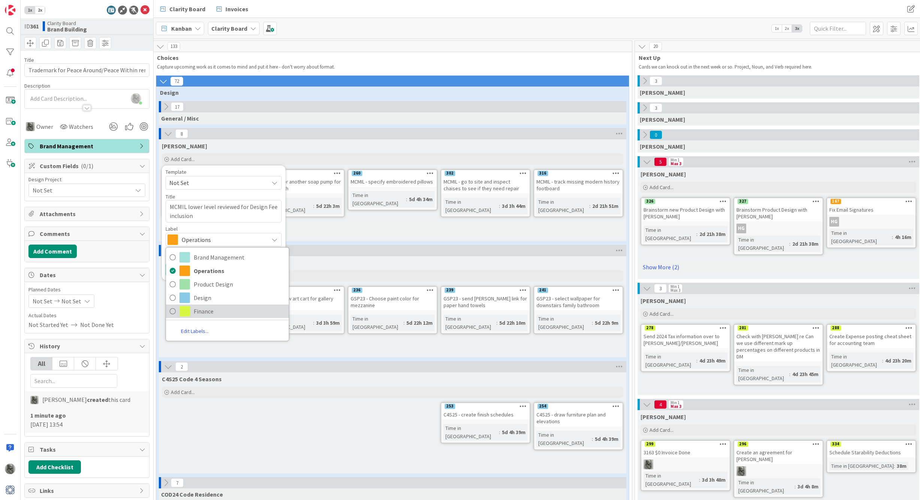
click at [201, 314] on span "Finance" at bounding box center [239, 311] width 91 height 11
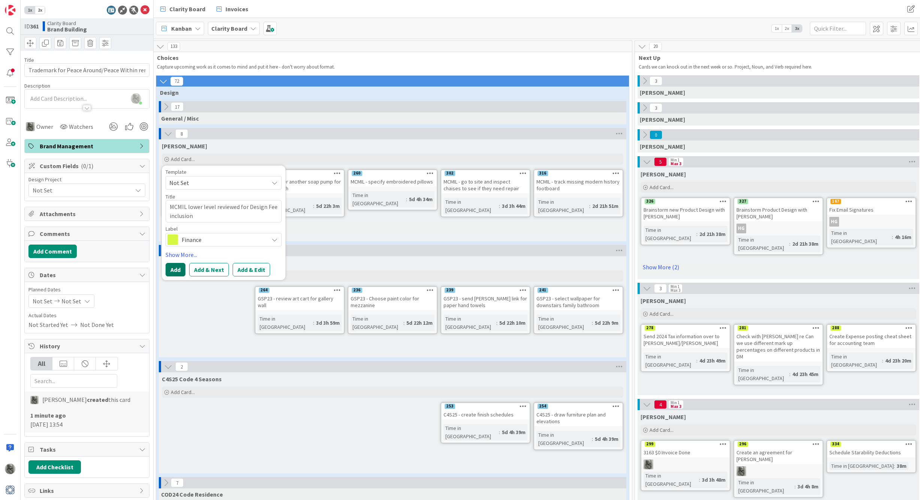
click at [175, 269] on button "Add" at bounding box center [175, 269] width 20 height 13
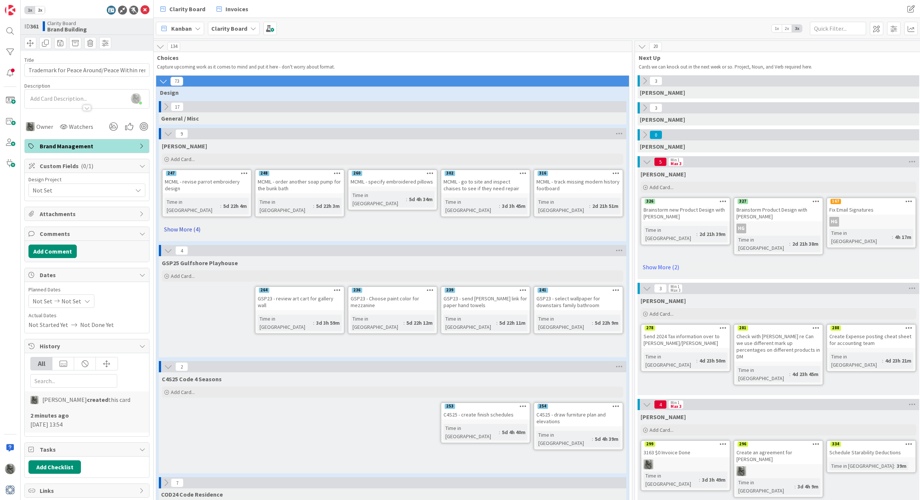
click at [184, 223] on link "Show More (4)" at bounding box center [392, 229] width 461 height 12
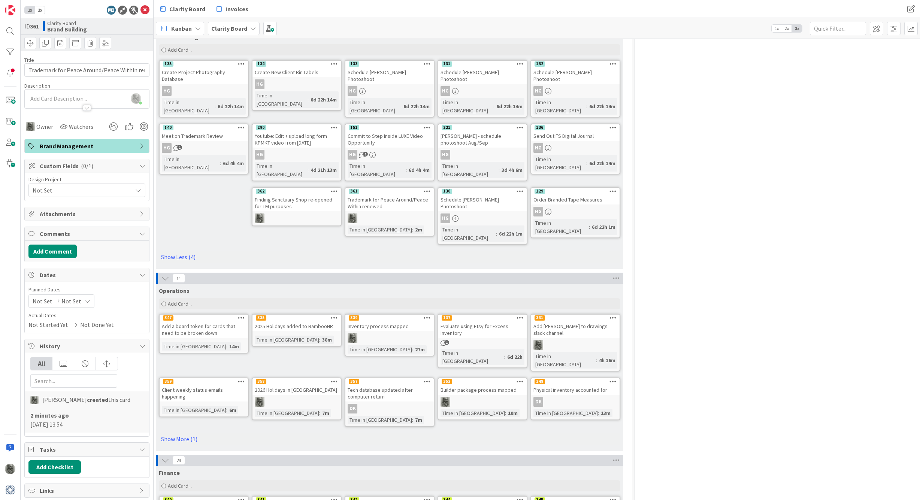
scroll to position [1057, 3]
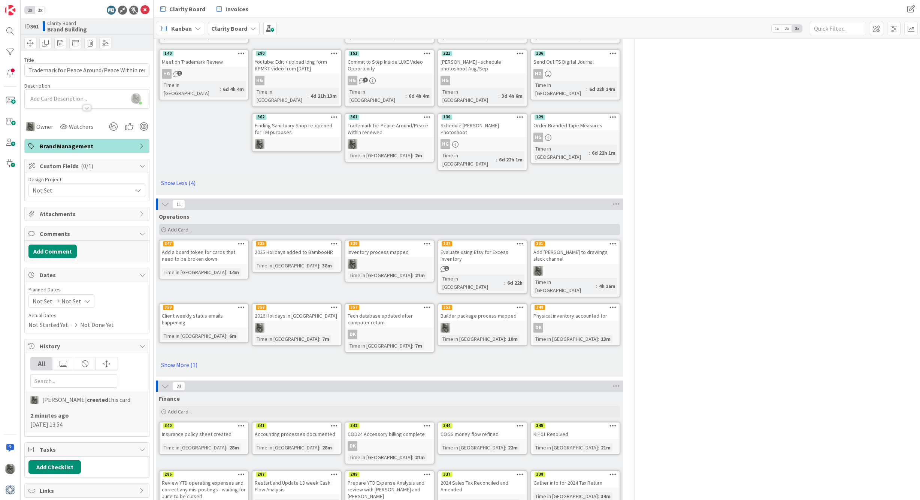
click at [176, 226] on span "Add Card..." at bounding box center [180, 229] width 24 height 7
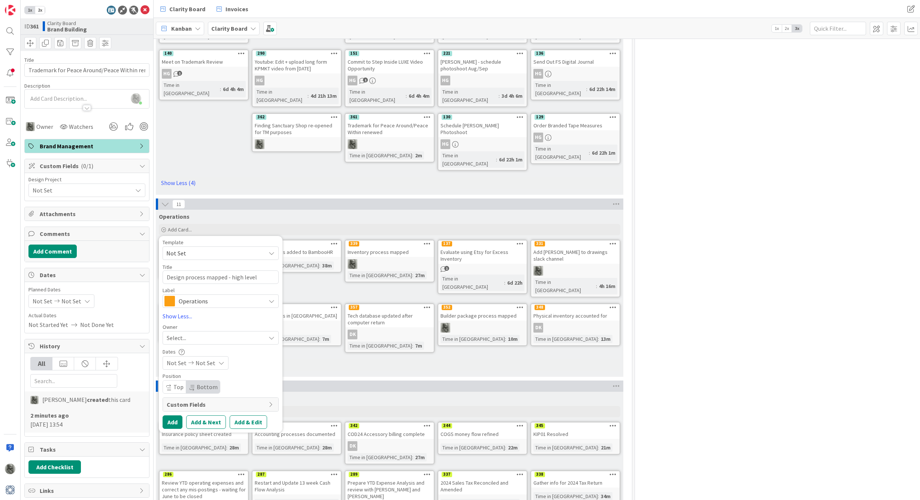
click at [191, 333] on div "Select..." at bounding box center [216, 337] width 99 height 9
click at [205, 438] on span "[PERSON_NAME]" at bounding box center [209, 443] width 36 height 11
click at [173, 415] on button "Add" at bounding box center [172, 421] width 20 height 13
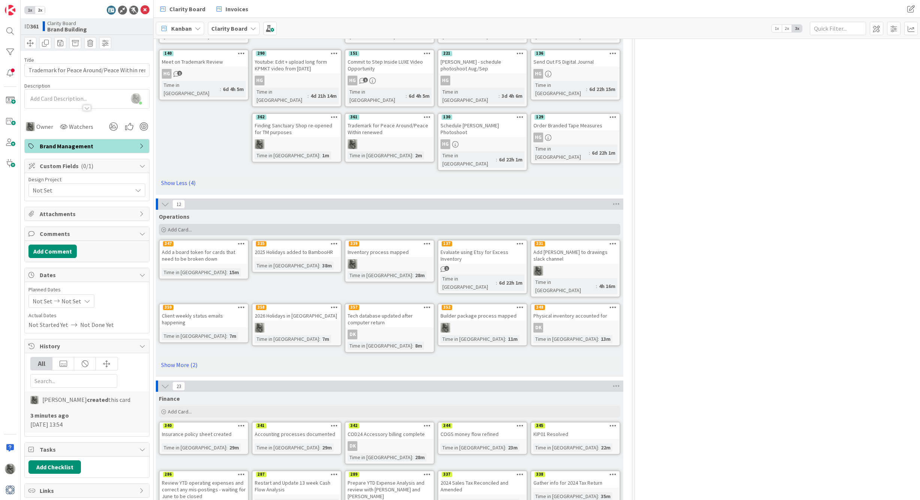
click at [177, 226] on span "Add Card..." at bounding box center [180, 229] width 24 height 7
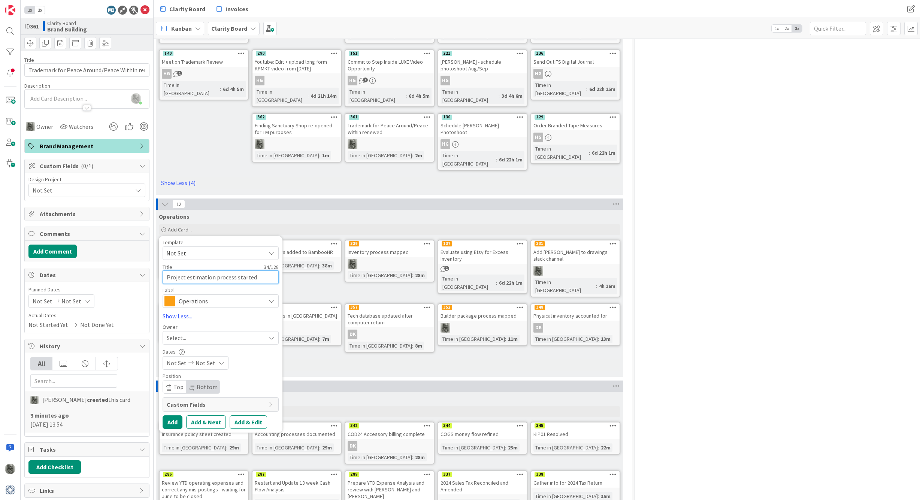
click at [186, 270] on textarea "Project estimation process started" at bounding box center [220, 276] width 116 height 13
click at [195, 333] on div "Select..." at bounding box center [216, 337] width 99 height 9
click at [201, 438] on span "[PERSON_NAME]" at bounding box center [209, 443] width 36 height 11
click at [173, 415] on button "Add" at bounding box center [172, 421] width 20 height 13
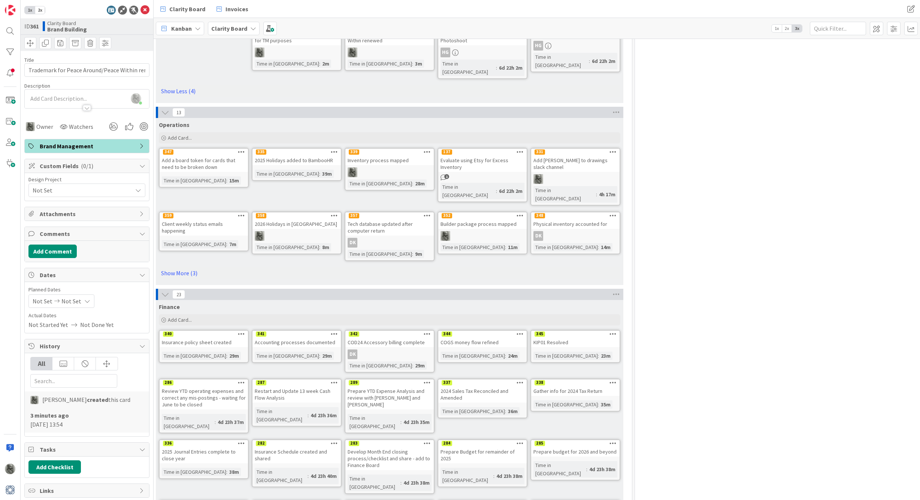
scroll to position [1154, 3]
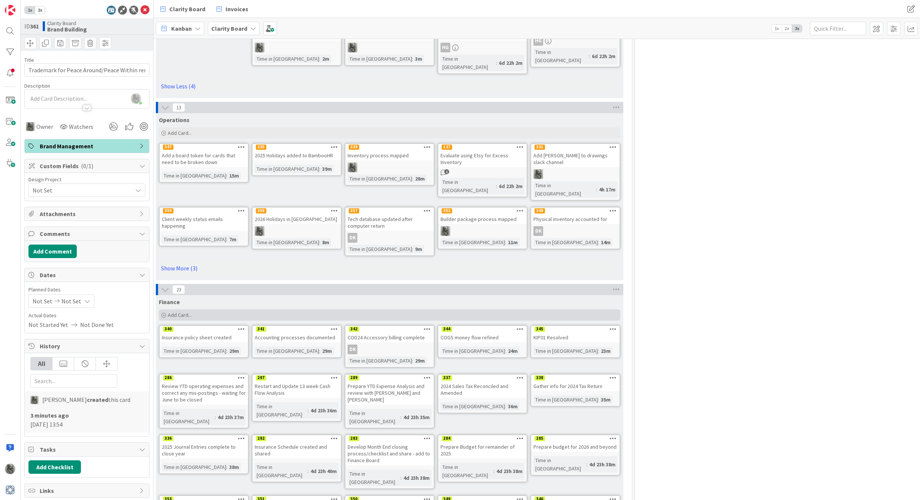
click at [180, 312] on span "Add Card..." at bounding box center [180, 315] width 24 height 7
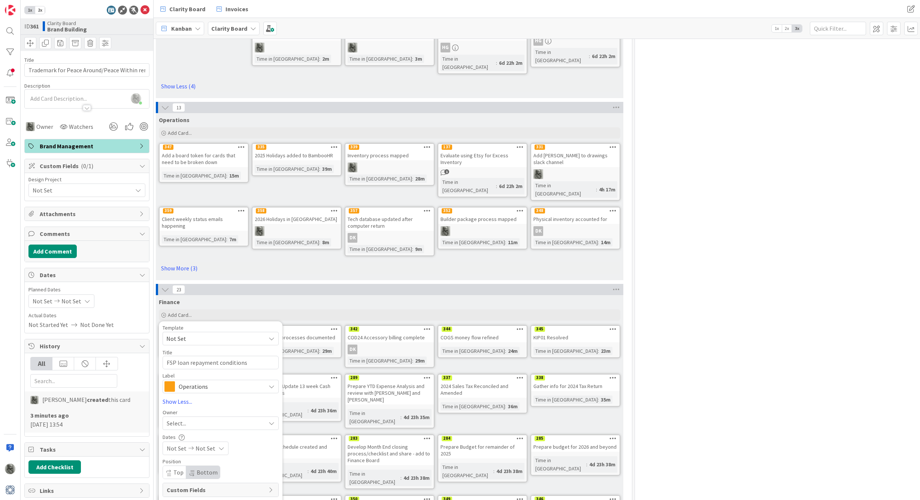
click at [204, 381] on span "Operations" at bounding box center [220, 386] width 83 height 10
click at [202, 452] on span "Finance" at bounding box center [236, 457] width 91 height 11
click at [172, 499] on button "Add" at bounding box center [172, 507] width 20 height 13
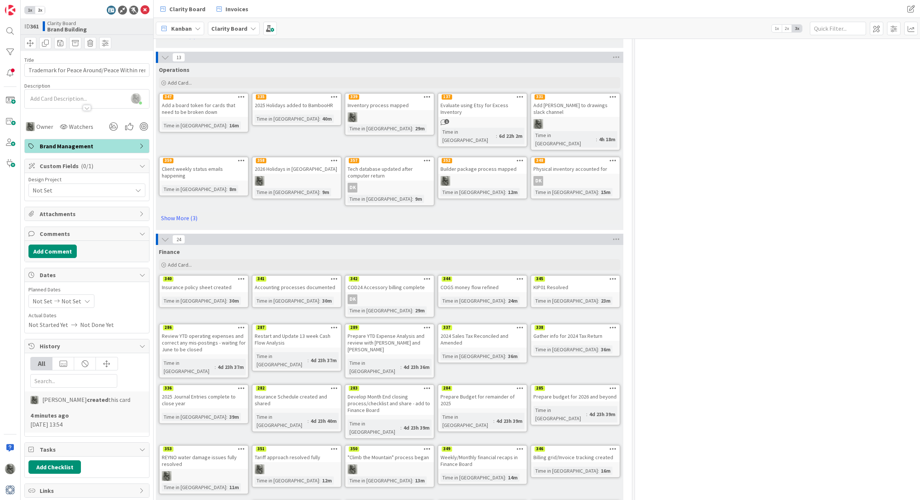
scroll to position [1203, 3]
click at [335, 499] on icon at bounding box center [334, 504] width 7 height 5
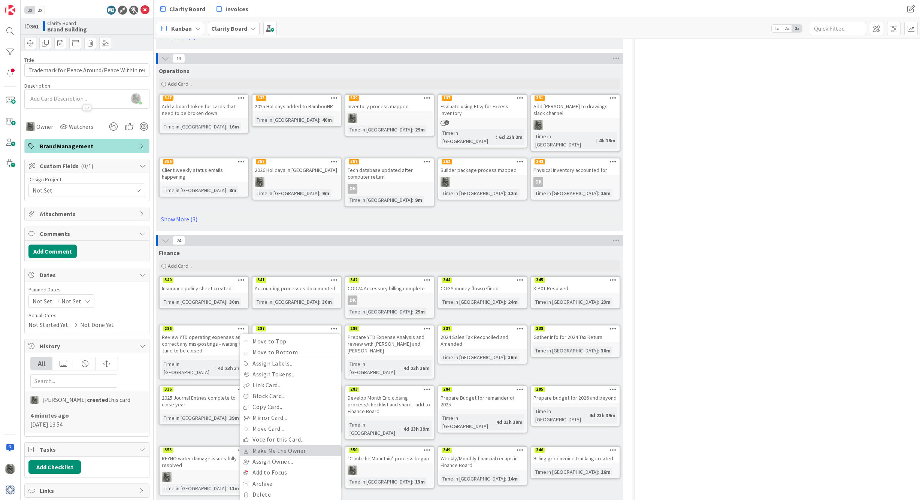
click at [272, 445] on link "Make Me the Owner" at bounding box center [290, 450] width 101 height 11
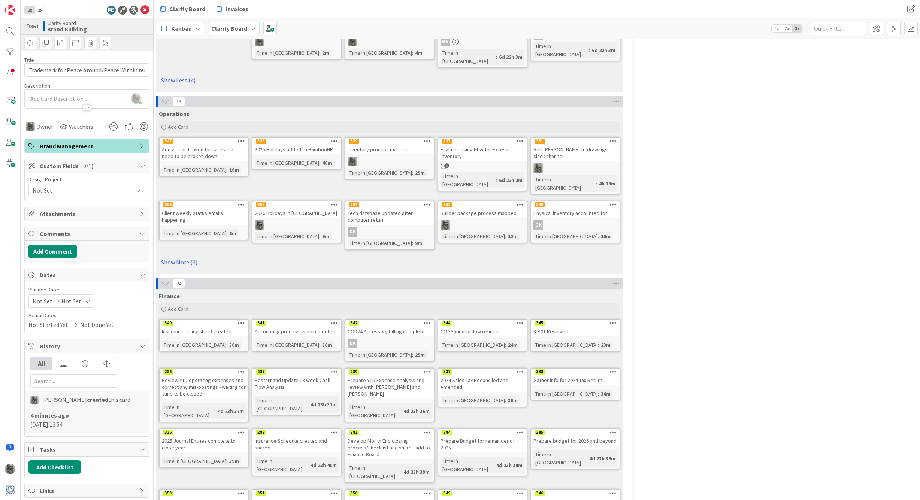
scroll to position [1158, 3]
click at [175, 125] on span "Add Card..." at bounding box center [180, 128] width 24 height 7
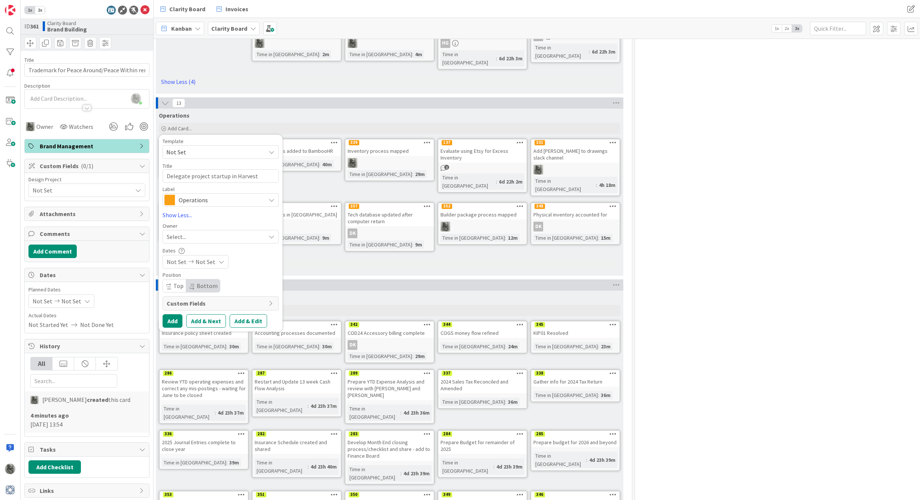
click at [189, 195] on span "Operations" at bounding box center [220, 200] width 83 height 10
click at [196, 225] on span "Operations" at bounding box center [236, 230] width 91 height 11
click at [174, 314] on button "Add" at bounding box center [172, 320] width 20 height 13
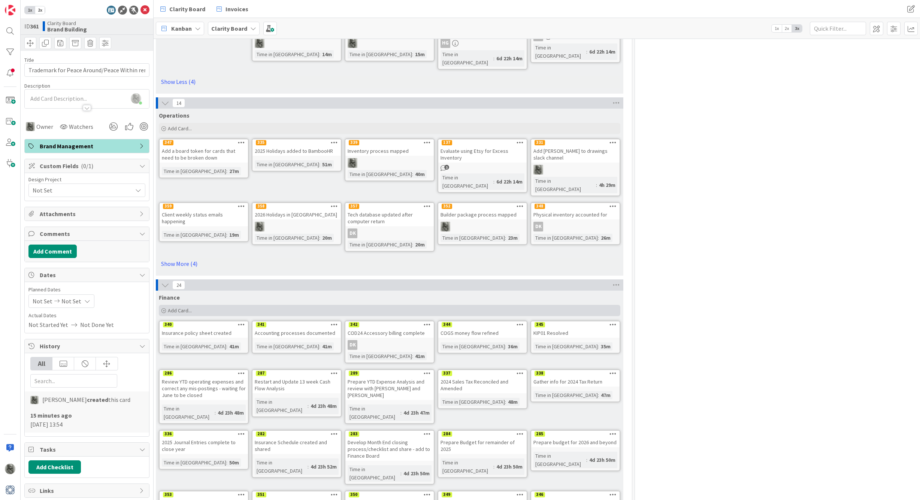
click at [177, 307] on span "Add Card..." at bounding box center [180, 310] width 24 height 7
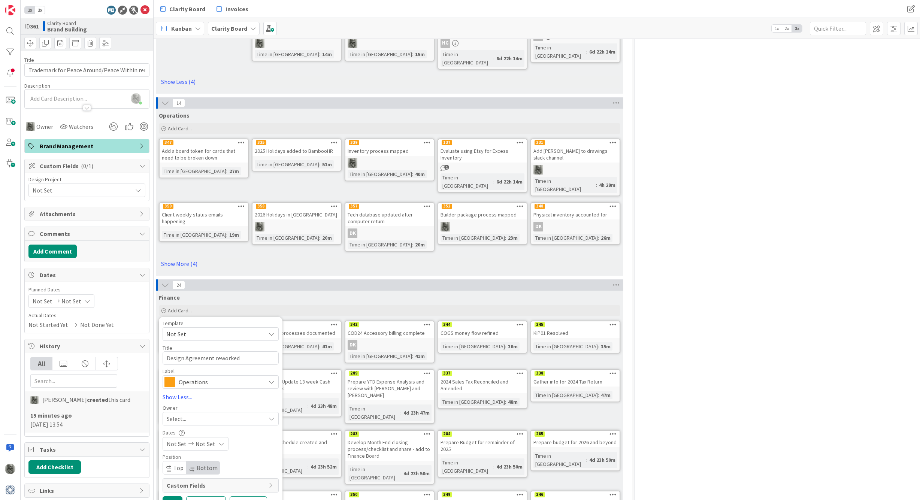
click at [209, 377] on span "Operations" at bounding box center [220, 382] width 83 height 10
click at [198, 448] on span "Finance" at bounding box center [236, 453] width 91 height 11
click at [181, 414] on span "Select..." at bounding box center [176, 418] width 19 height 9
click at [173, 496] on button "Add" at bounding box center [172, 502] width 20 height 13
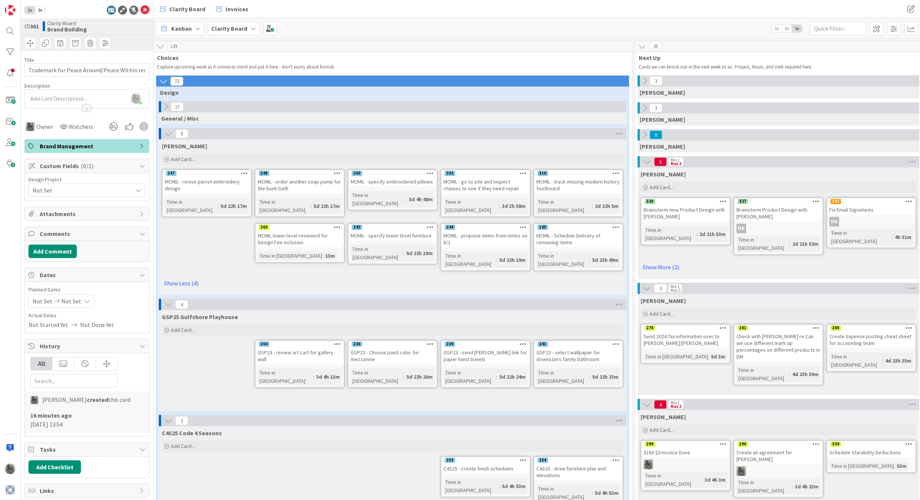
scroll to position [0, 3]
click at [167, 106] on icon at bounding box center [166, 107] width 8 height 8
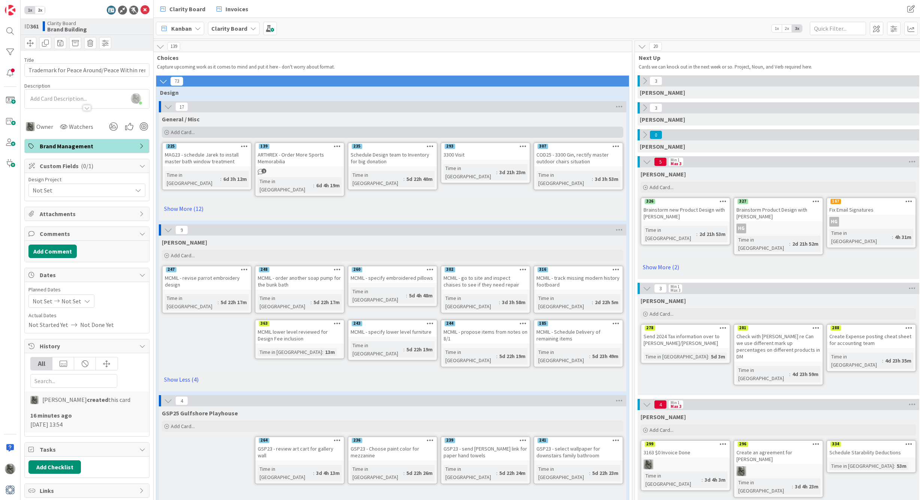
click at [179, 131] on span "Add Card..." at bounding box center [183, 132] width 24 height 7
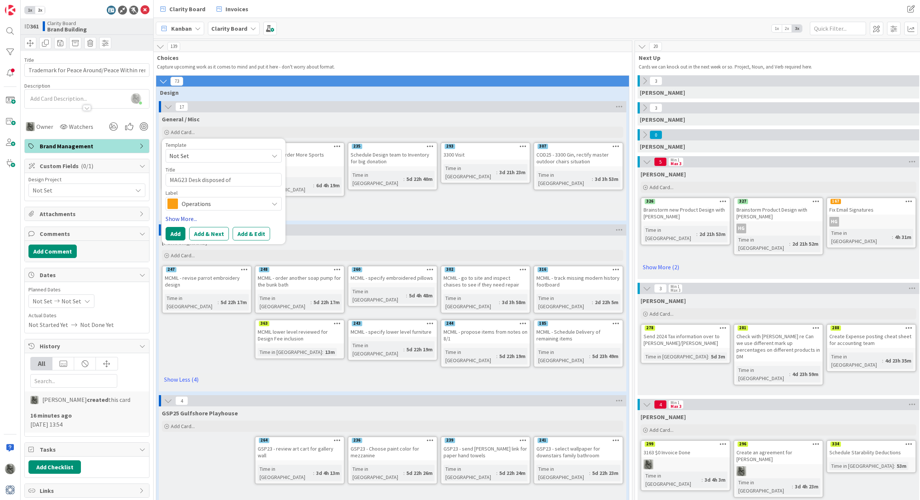
click at [180, 218] on link "Show More..." at bounding box center [223, 218] width 116 height 9
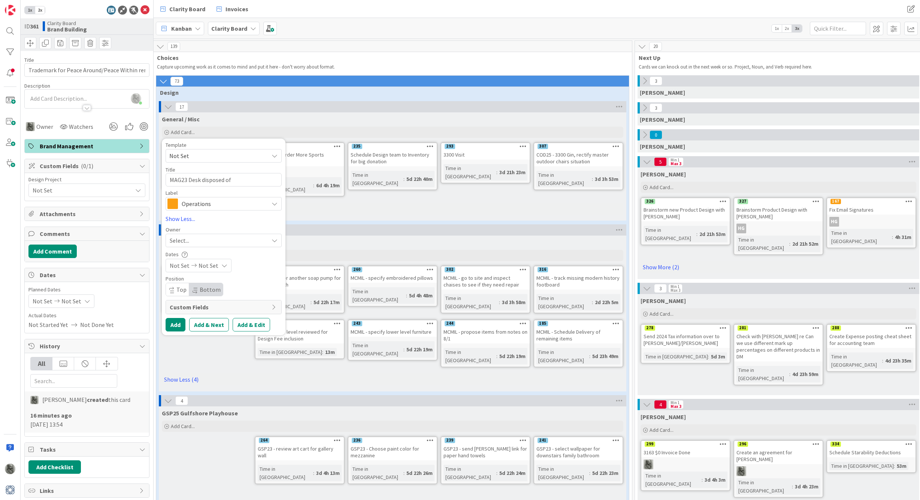
click at [192, 241] on div "Select..." at bounding box center [219, 240] width 99 height 9
click at [199, 346] on span "[PERSON_NAME]" at bounding box center [212, 345] width 36 height 11
click at [180, 324] on button "Add" at bounding box center [175, 324] width 20 height 13
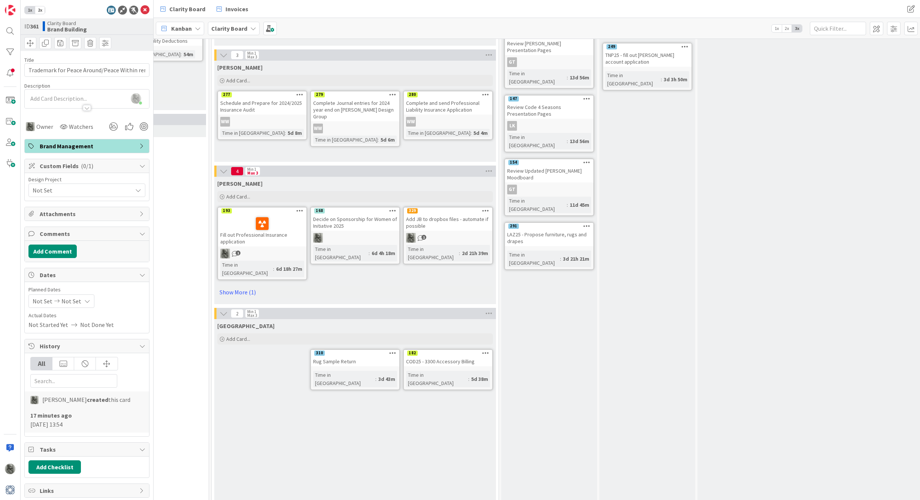
scroll to position [456, 716]
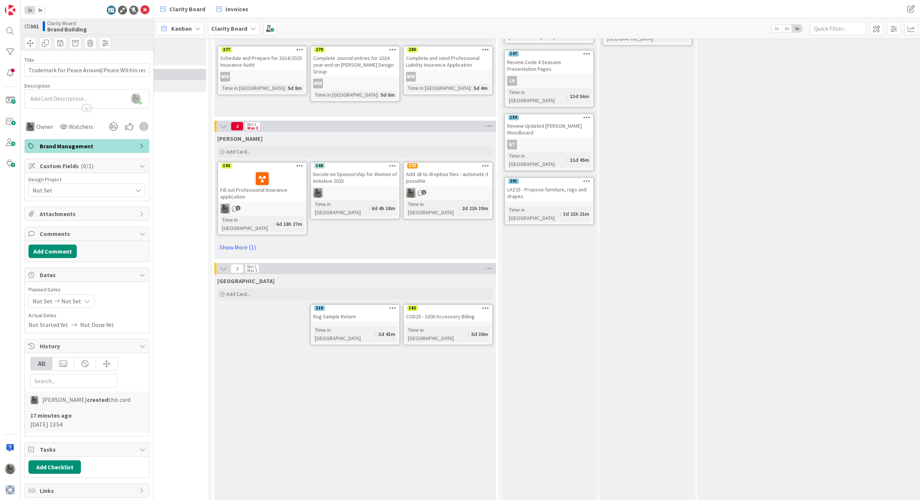
click at [443, 170] on div "Add JB to dropbox files - automate if possible" at bounding box center [448, 177] width 88 height 16
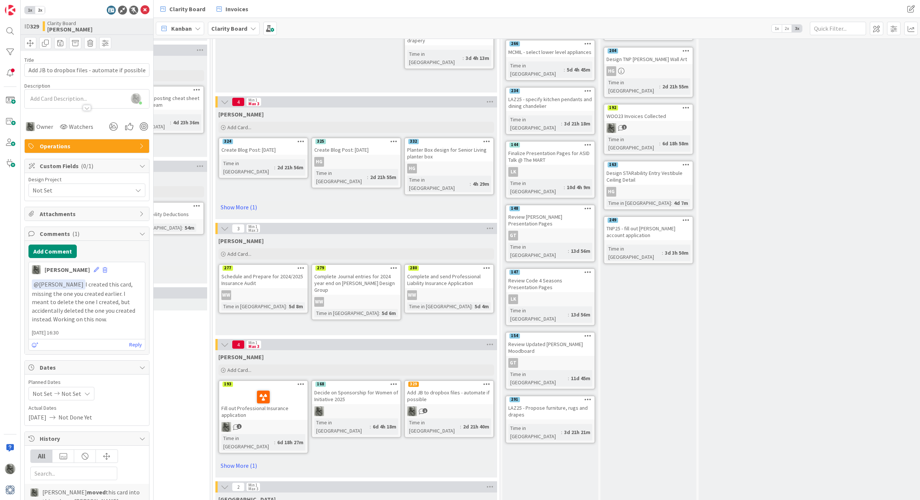
scroll to position [248, 715]
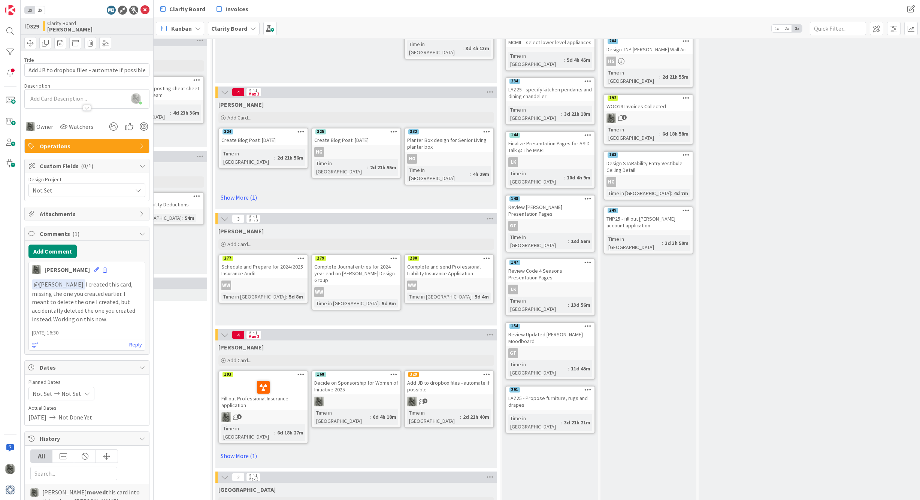
click at [449, 378] on div "Add JB to dropbox files - automate if possible" at bounding box center [449, 386] width 88 height 16
click at [456, 378] on div "Add JB to dropbox files - automate if possible" at bounding box center [449, 386] width 88 height 16
click at [425, 398] on span "1" at bounding box center [424, 400] width 5 height 5
click at [59, 253] on button "Add Comment" at bounding box center [52, 250] width 48 height 13
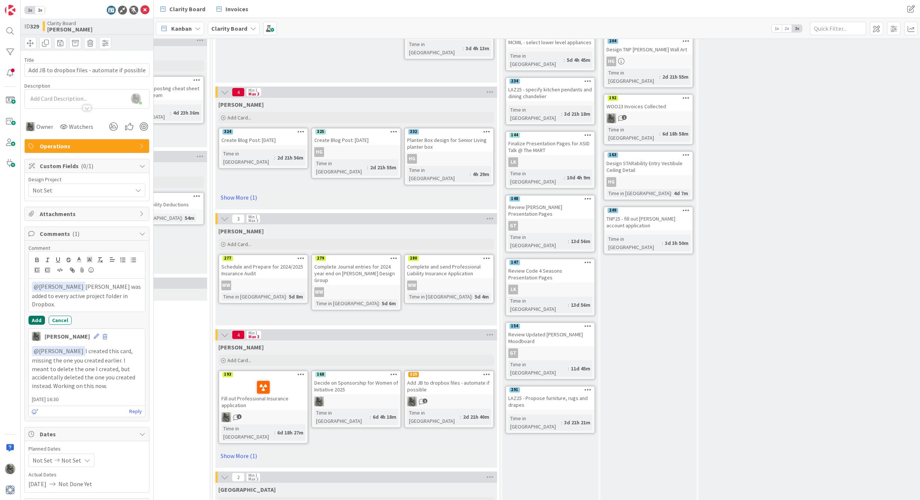
click at [37, 316] on button "Add" at bounding box center [36, 320] width 16 height 9
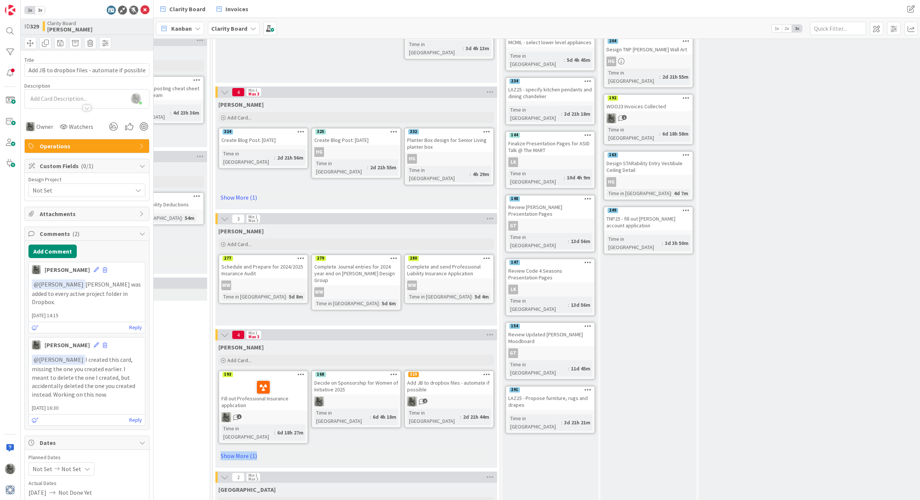
drag, startPoint x: 438, startPoint y: 362, endPoint x: 414, endPoint y: 448, distance: 89.4
click at [414, 448] on div "[PERSON_NAME] Add Card... 329 Add JB to dropbox files - automate if possible 2 …" at bounding box center [356, 403] width 282 height 127
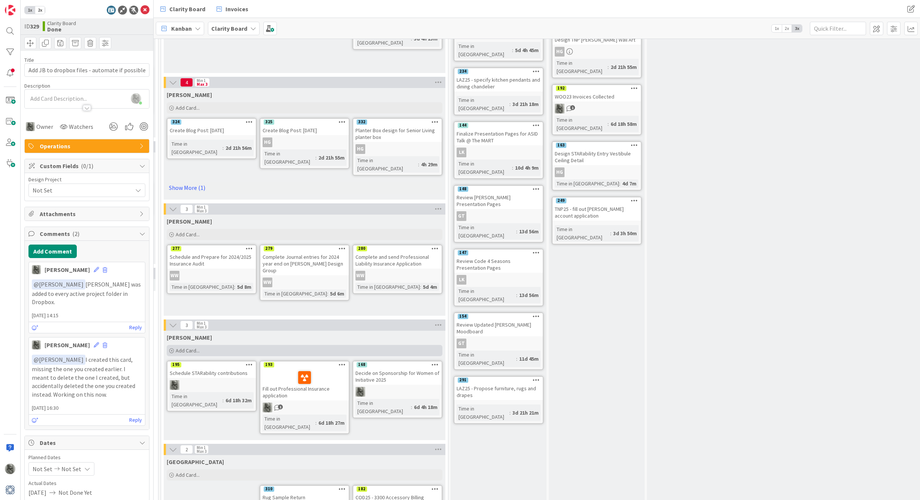
scroll to position [258, 767]
click at [417, 367] on div "Decide on Sponsorship for Women of Initiative 2025" at bounding box center [397, 375] width 88 height 16
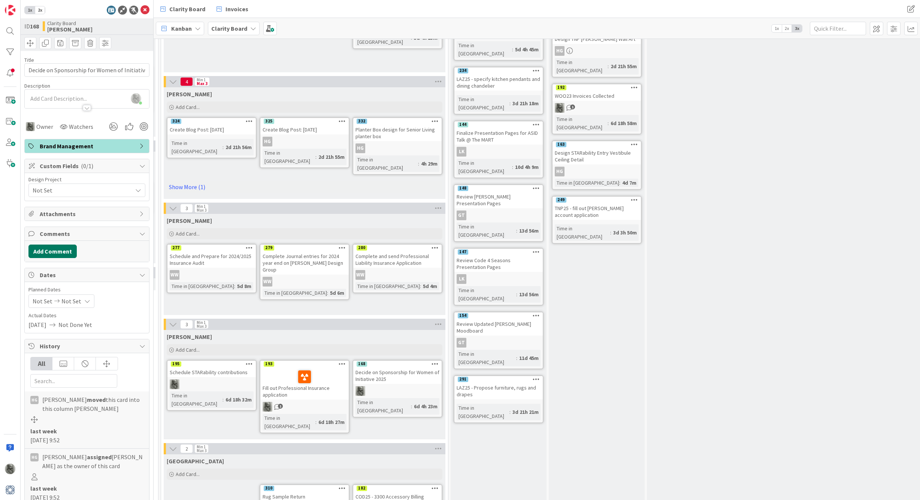
click at [55, 254] on button "Add Comment" at bounding box center [52, 250] width 48 height 13
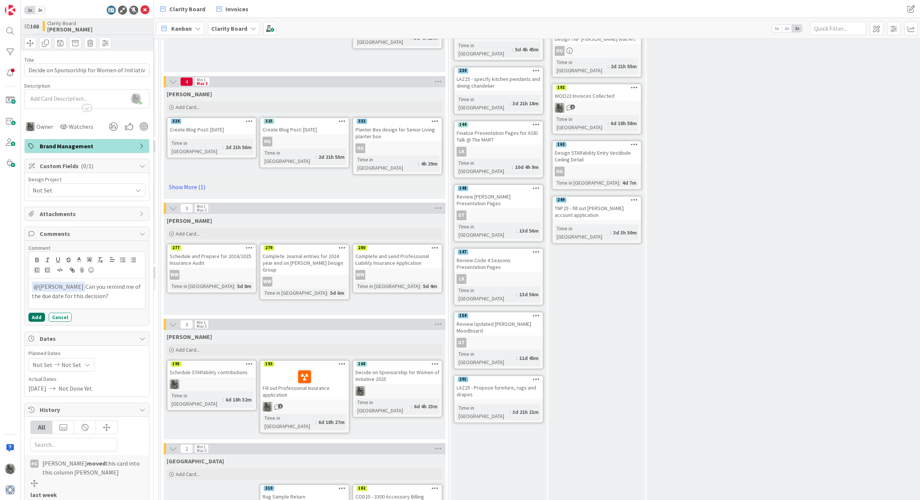
click at [37, 316] on button "Add" at bounding box center [36, 317] width 16 height 9
click at [11, 72] on div at bounding box center [10, 73] width 15 height 15
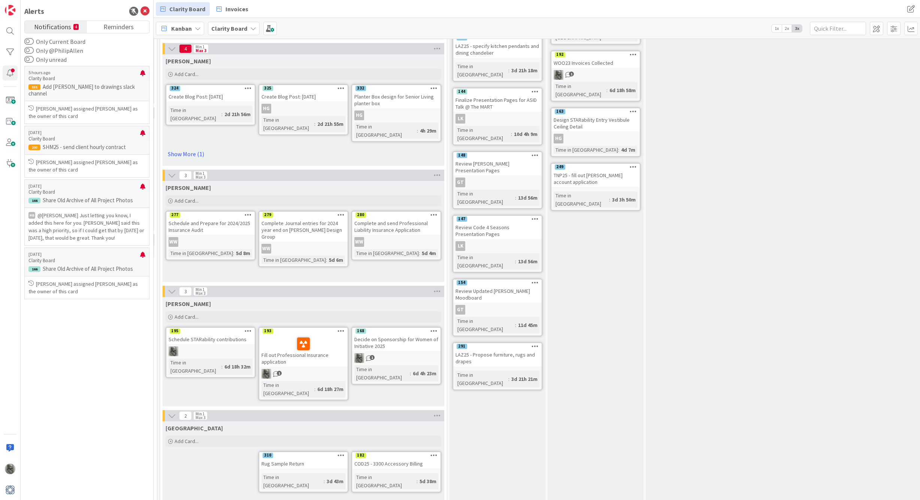
scroll to position [302, 768]
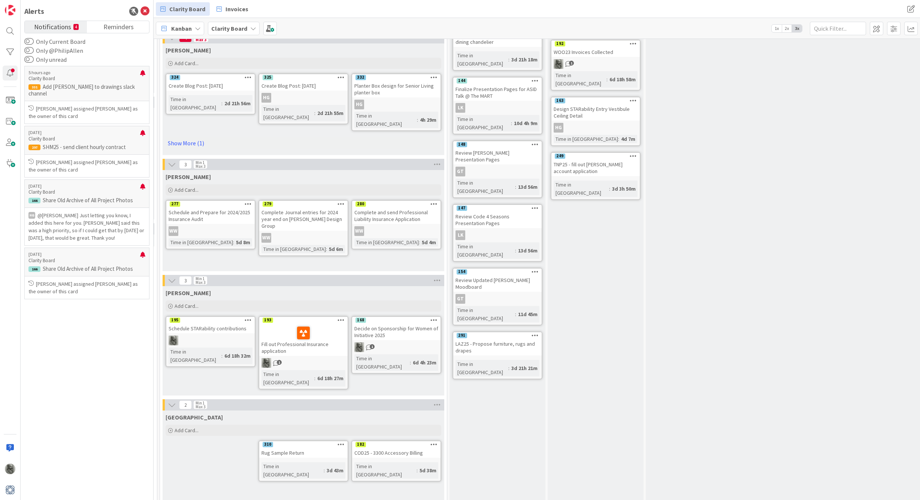
click at [434, 317] on icon at bounding box center [433, 319] width 7 height 5
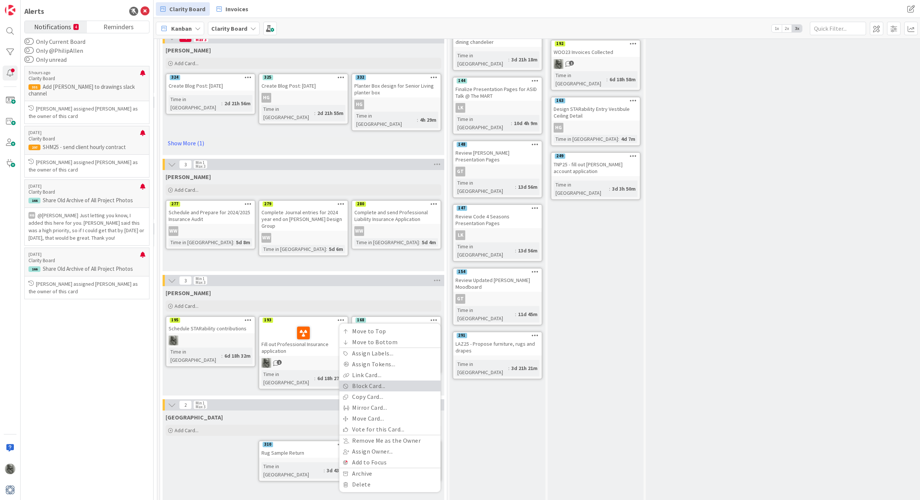
click at [365, 380] on link "Block Card..." at bounding box center [389, 385] width 101 height 11
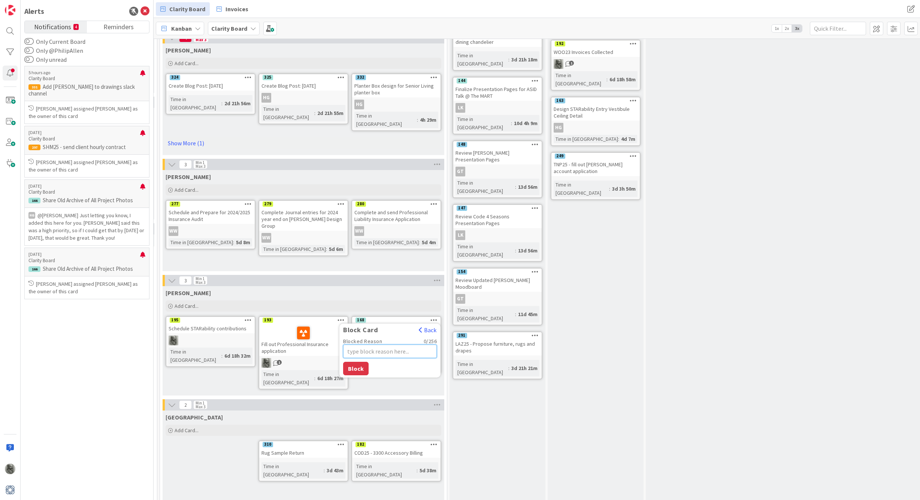
click at [379, 344] on textarea "Blocked Reason" at bounding box center [390, 350] width 94 height 13
click at [356, 362] on button "Block" at bounding box center [355, 368] width 25 height 13
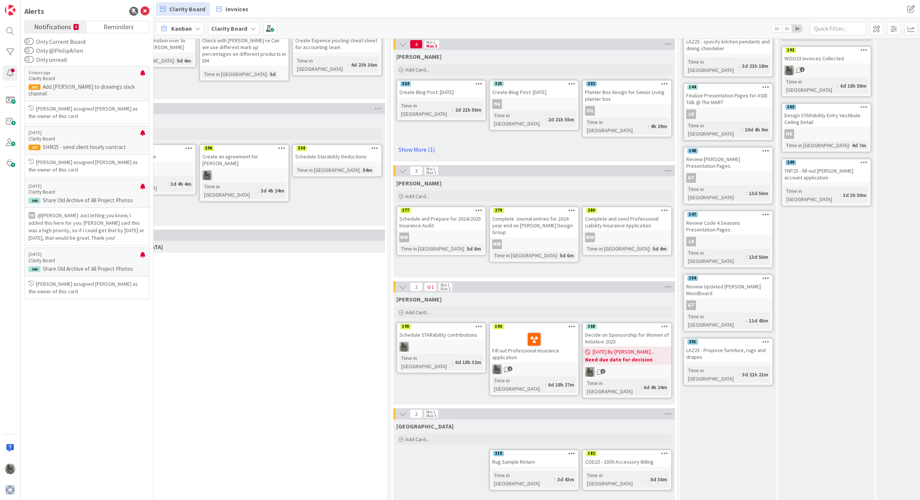
scroll to position [295, 537]
click at [102, 265] on p "Share Old Archive of All Project Photos" at bounding box center [86, 268] width 117 height 7
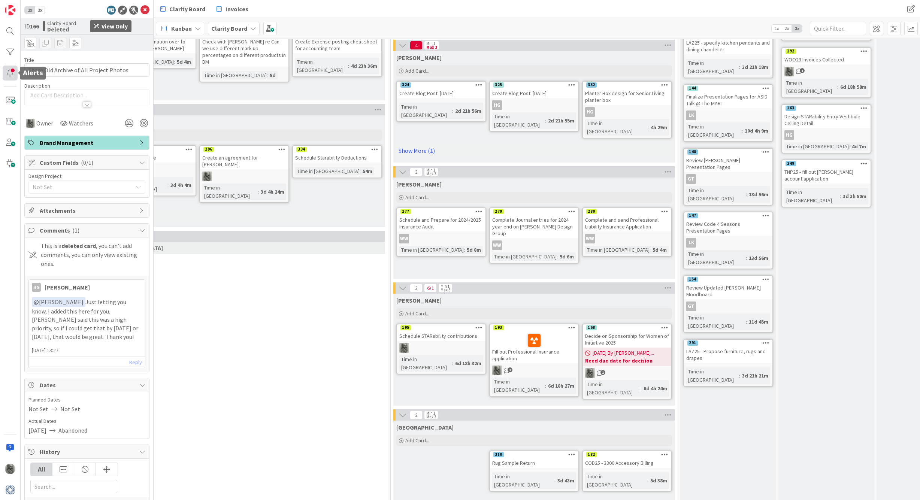
click at [11, 68] on div at bounding box center [10, 73] width 15 height 15
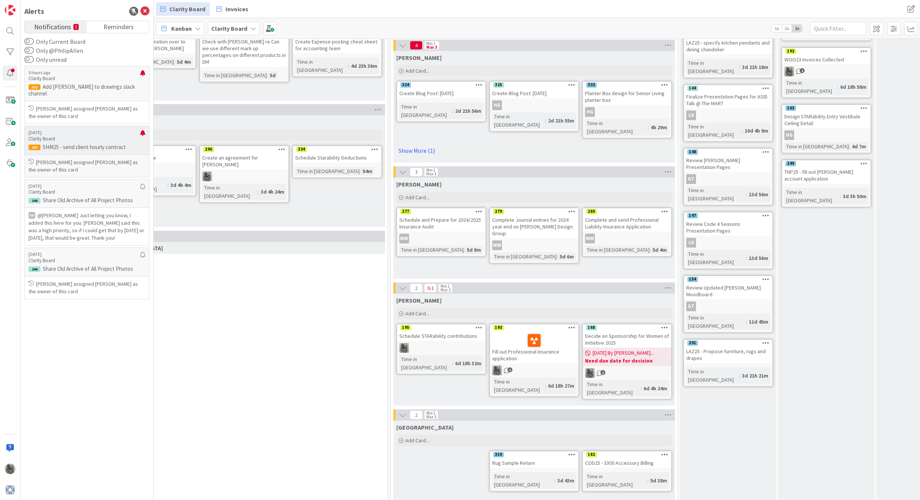
click at [90, 144] on p "SHM25 - send client hourly contract" at bounding box center [86, 147] width 117 height 7
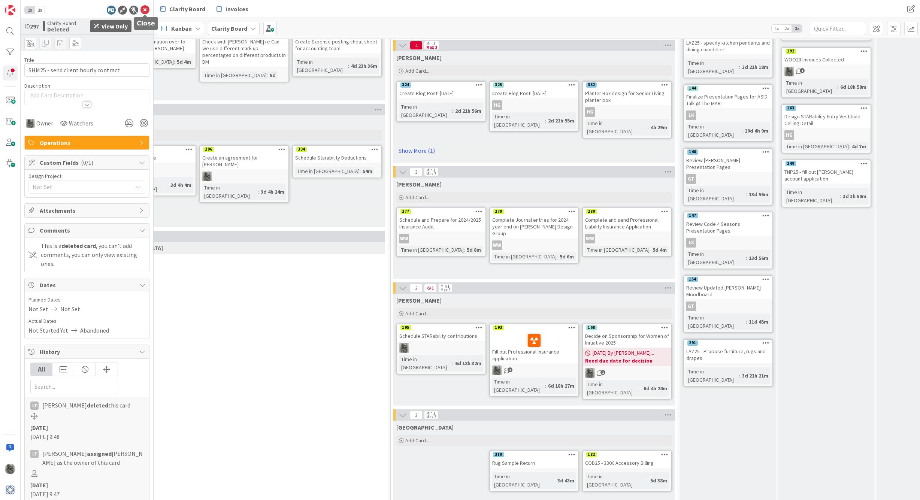
click at [147, 9] on icon at bounding box center [144, 10] width 9 height 9
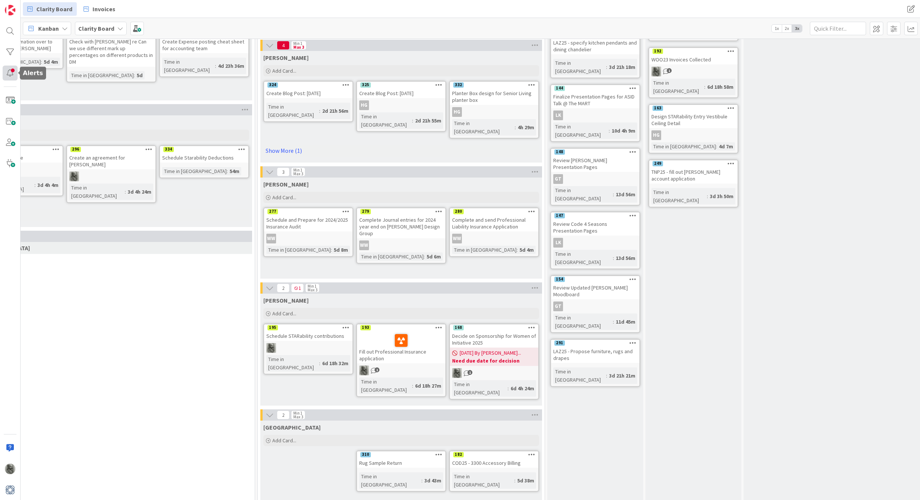
click at [13, 73] on div at bounding box center [10, 73] width 15 height 15
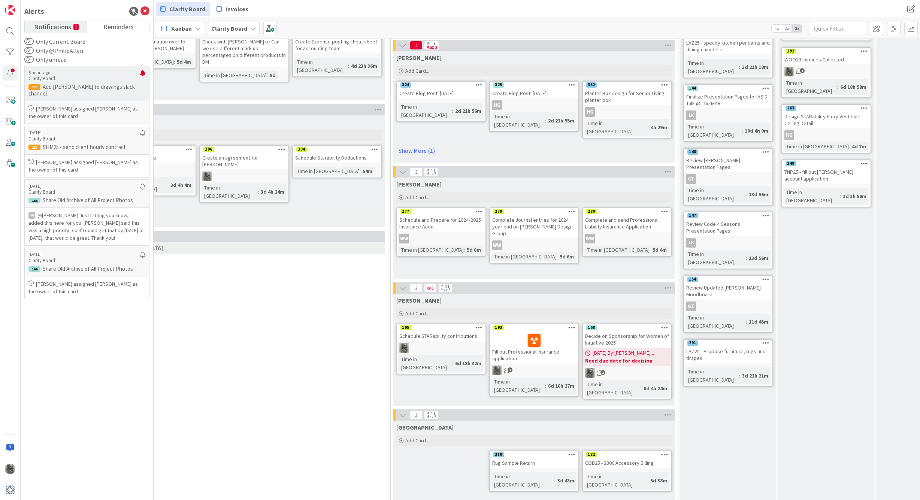
click at [75, 85] on p "Add [PERSON_NAME] to drawings slack channel" at bounding box center [86, 89] width 117 height 13
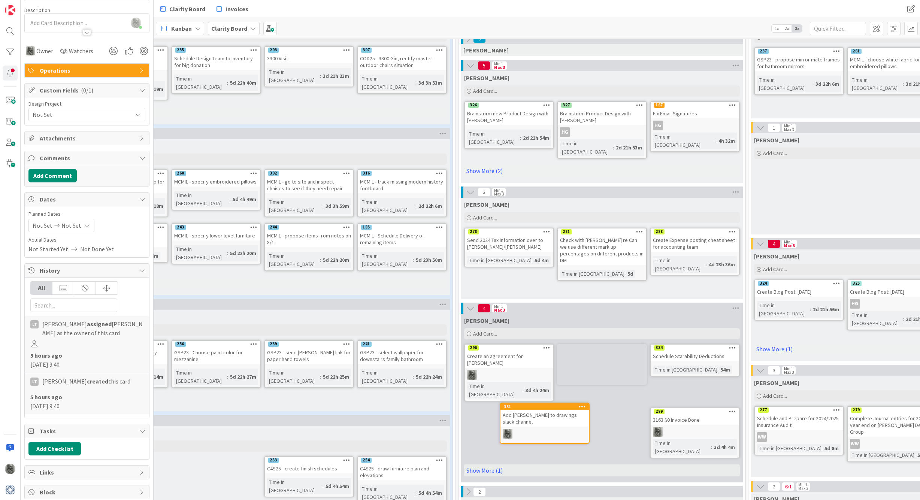
scroll to position [98, 180]
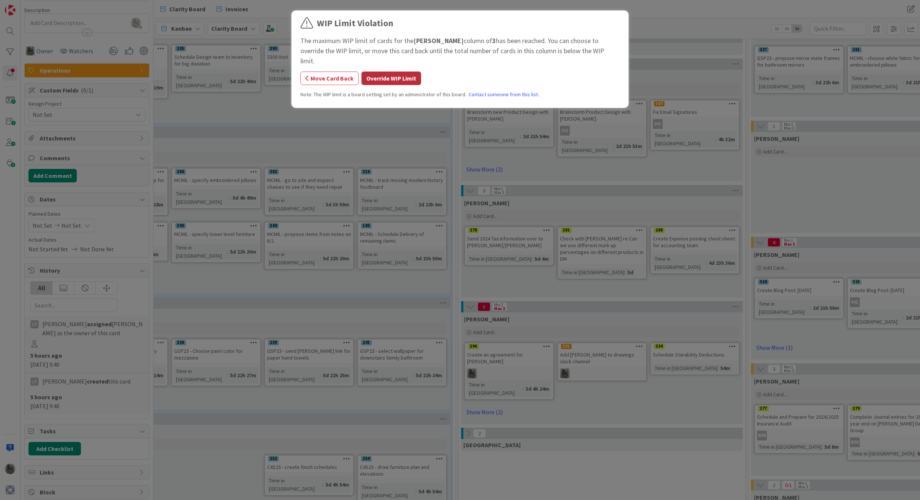
click at [393, 72] on button "Override WIP Limit" at bounding box center [391, 78] width 60 height 13
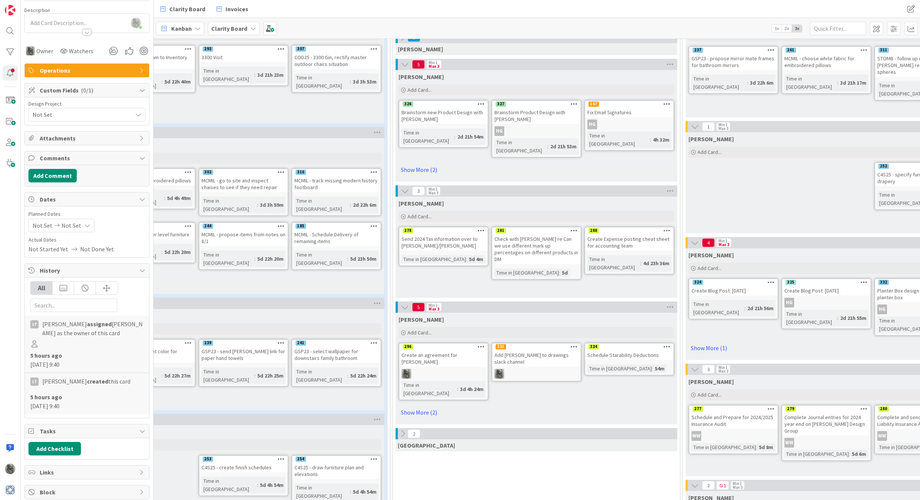
scroll to position [97, 249]
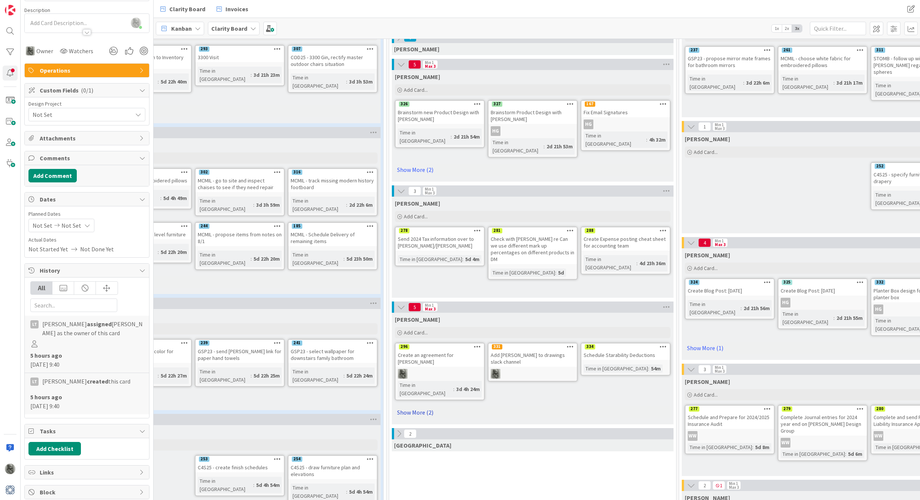
click at [416, 406] on link "Show More (2)" at bounding box center [533, 412] width 276 height 12
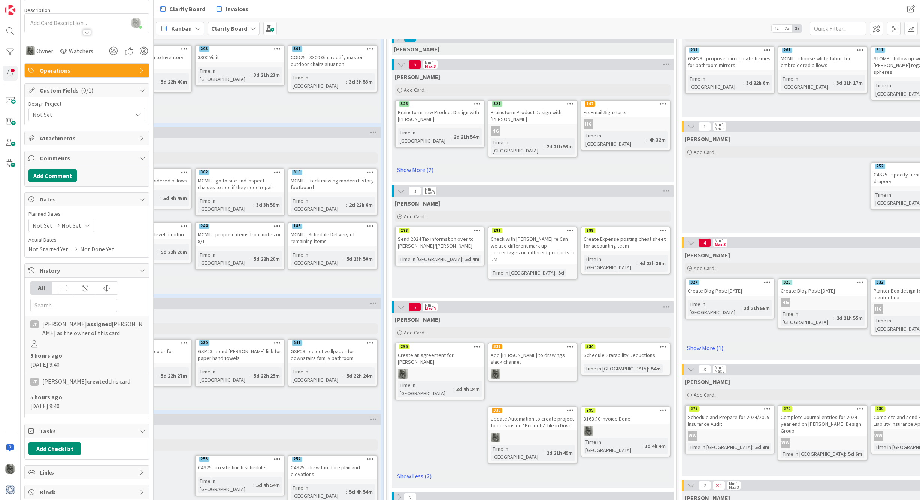
click at [448, 350] on div "Create an agreement for [PERSON_NAME]" at bounding box center [439, 358] width 88 height 16
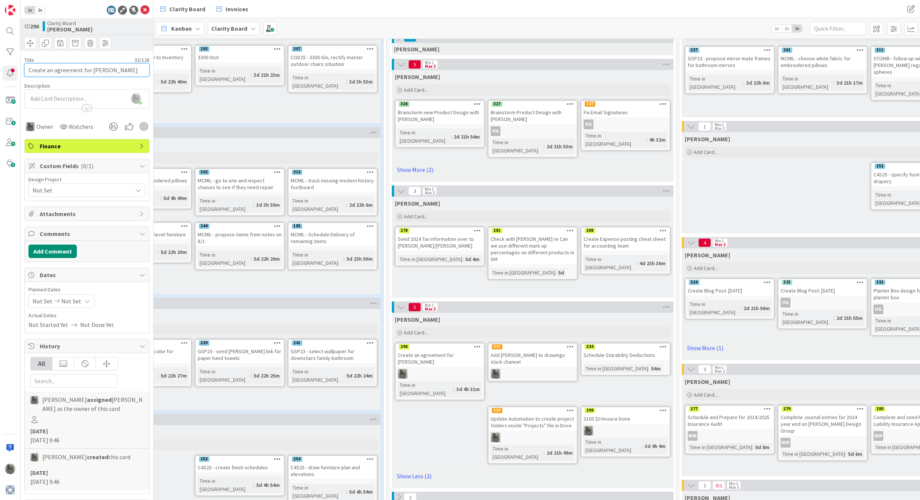
drag, startPoint x: 57, startPoint y: 71, endPoint x: -2, endPoint y: 68, distance: 58.9
click at [0, 68] on html "1x 2x ID 296 Clarity Board [PERSON_NAME] Title 33 / 128 Create an agreement for…" at bounding box center [460, 250] width 920 height 500
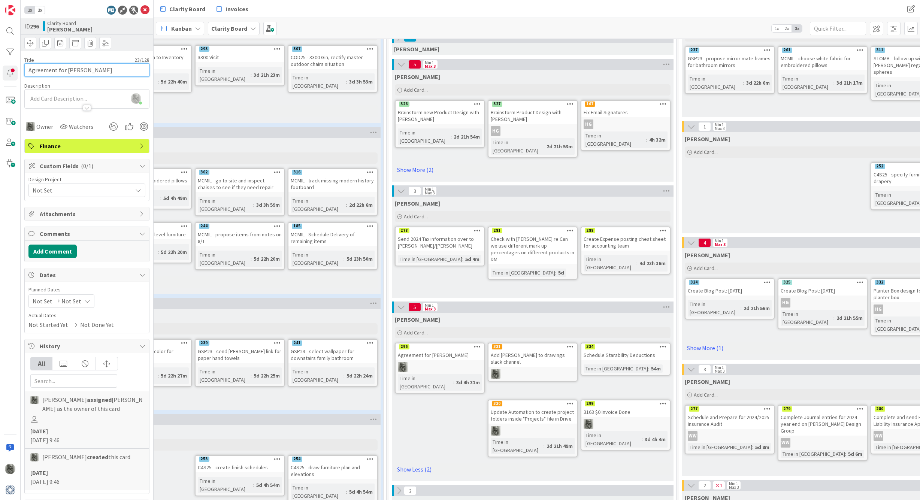
drag, startPoint x: 96, startPoint y: 73, endPoint x: 66, endPoint y: 70, distance: 30.8
click at [66, 70] on input "Agreement for [PERSON_NAME]" at bounding box center [86, 69] width 125 height 13
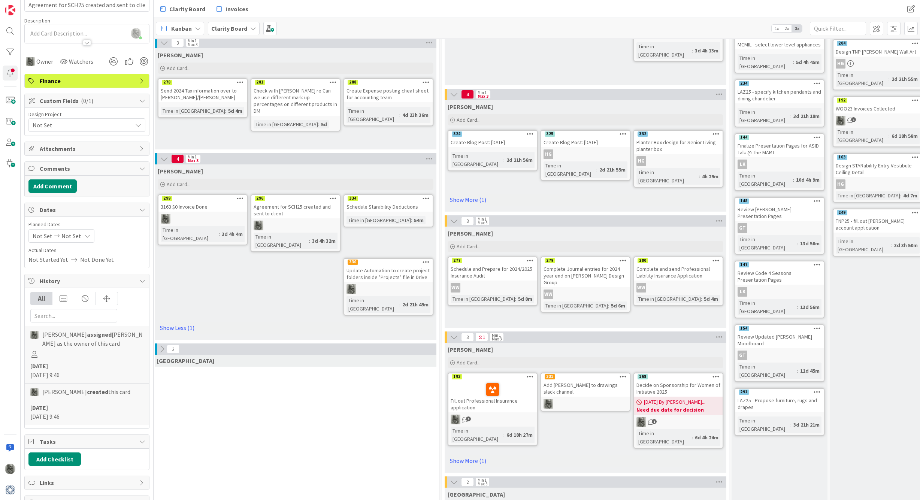
scroll to position [246, 486]
click at [427, 259] on icon at bounding box center [425, 261] width 7 height 5
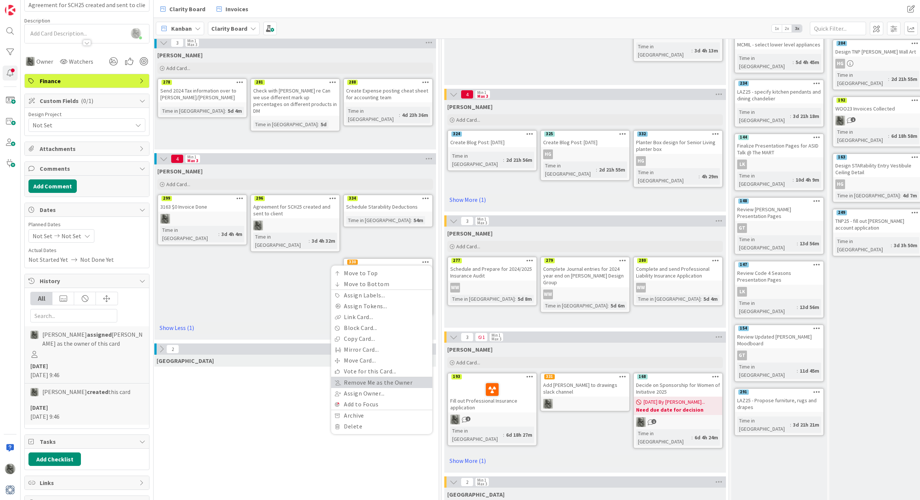
click at [372, 377] on link "Remove Me as the Owner" at bounding box center [381, 382] width 101 height 11
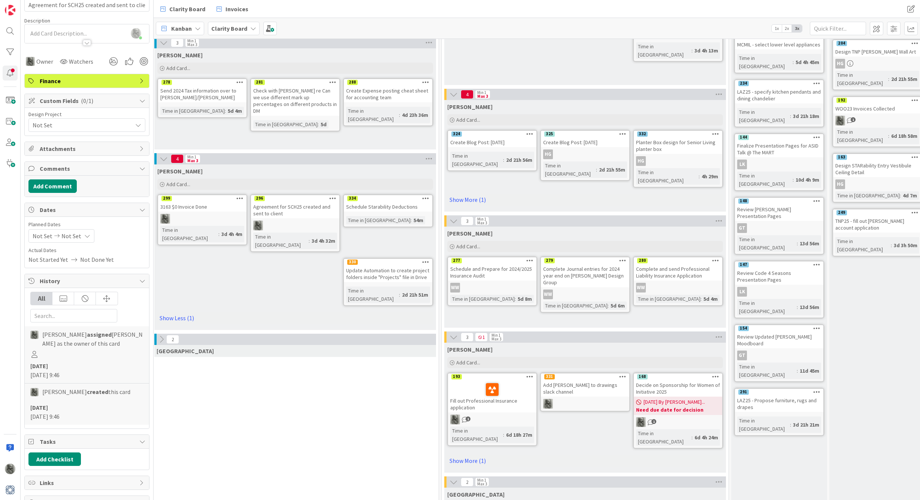
click at [426, 259] on icon at bounding box center [425, 261] width 7 height 5
